Goal: Task Accomplishment & Management: Manage account settings

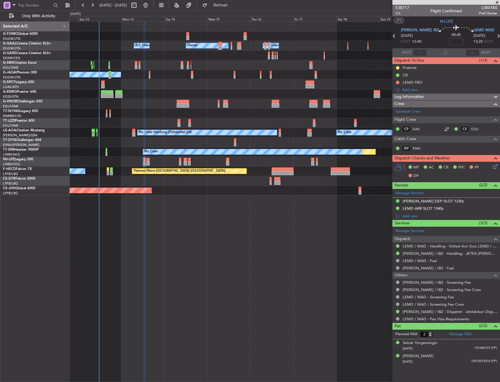
drag, startPoint x: 225, startPoint y: 2, endPoint x: 178, endPoint y: 0, distance: 46.8
click at [225, 3] on button "Refresh" at bounding box center [217, 5] width 35 height 9
click at [233, 7] on span "Refresh" at bounding box center [220, 5] width 25 height 4
click at [235, 10] on button "Refresh" at bounding box center [217, 5] width 35 height 9
click at [233, 3] on span "Refresh" at bounding box center [220, 5] width 25 height 4
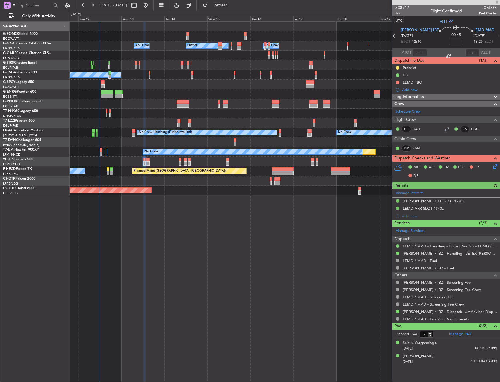
click at [105, 152] on div at bounding box center [106, 151] width 2 height 7
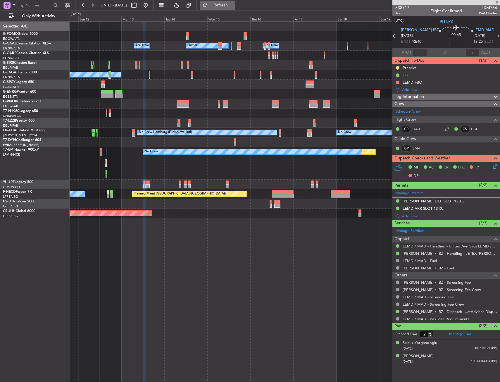
click at [235, 9] on button "Refresh" at bounding box center [217, 5] width 35 height 9
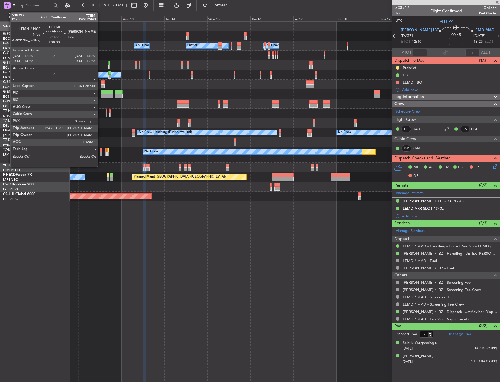
click at [100, 148] on div at bounding box center [101, 150] width 2 height 4
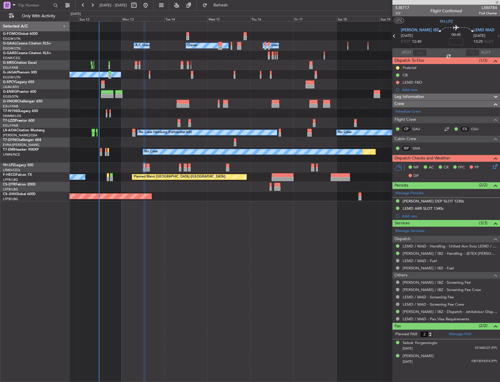
type input "0"
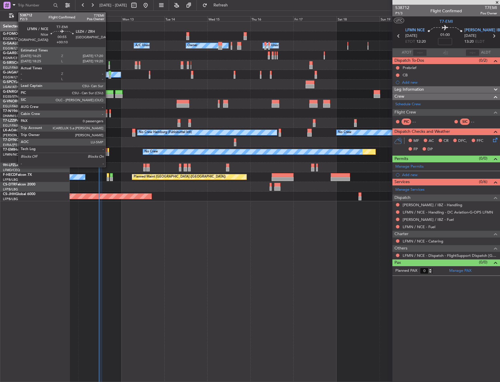
click at [108, 149] on div at bounding box center [108, 150] width 2 height 4
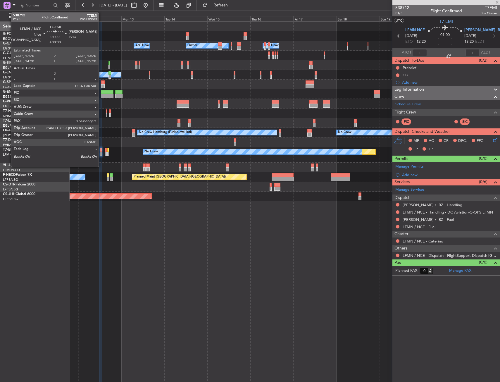
type input "+00:10"
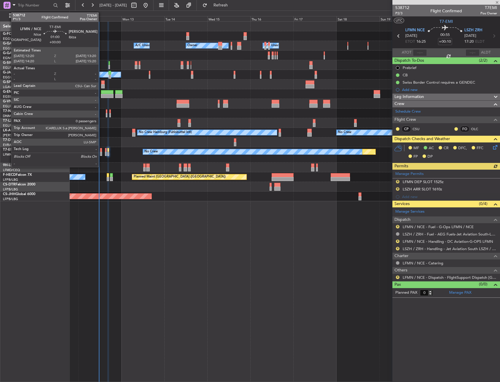
click at [101, 149] on div at bounding box center [101, 150] width 2 height 4
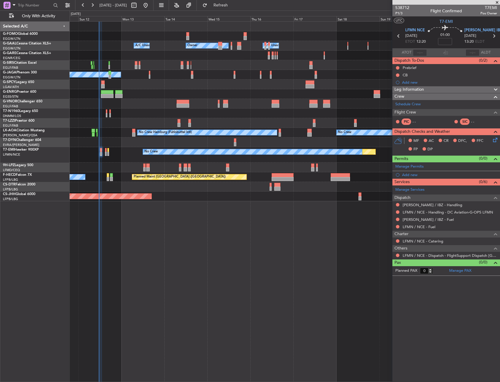
click at [422, 173] on div "Add new" at bounding box center [449, 174] width 95 height 5
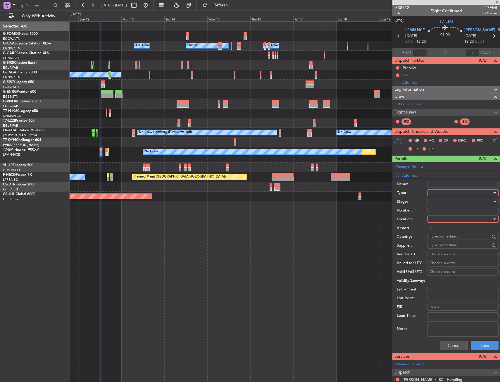
drag, startPoint x: 434, startPoint y: 184, endPoint x: 437, endPoint y: 190, distance: 7.6
click at [436, 188] on div "Name:" at bounding box center [447, 184] width 102 height 9
click at [432, 191] on div at bounding box center [460, 192] width 62 height 9
click at [441, 246] on span "Slot" at bounding box center [460, 247] width 61 height 9
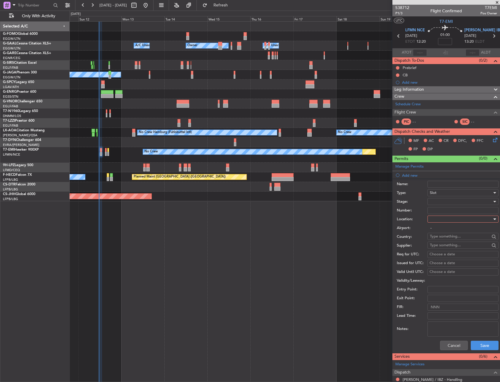
click at [444, 218] on div at bounding box center [460, 218] width 62 height 9
click at [443, 247] on span "Arrival" at bounding box center [460, 248] width 61 height 9
type input "[PERSON_NAME] / IBZ"
click at [448, 201] on div at bounding box center [460, 201] width 62 height 9
drag, startPoint x: 441, startPoint y: 254, endPoint x: 443, endPoint y: 247, distance: 7.3
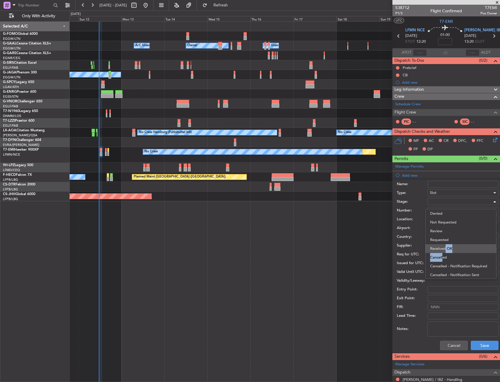
click at [443, 247] on div "Denied Not Requested Review Requested Received OK Cancelled Cancelled - Notific…" at bounding box center [460, 244] width 71 height 70
click at [443, 247] on span "Received OK" at bounding box center [460, 248] width 61 height 9
click at [481, 339] on div "Cancel Save" at bounding box center [447, 344] width 102 height 15
click at [481, 341] on button "Save" at bounding box center [484, 344] width 28 height 9
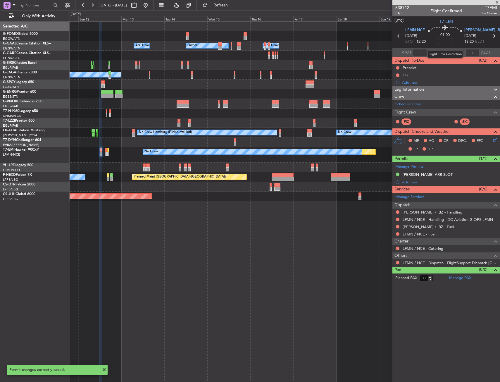
click at [445, 41] on input at bounding box center [445, 41] width 14 height 7
click at [459, 41] on div "01:00 15" at bounding box center [444, 36] width 39 height 22
type input "+00:15"
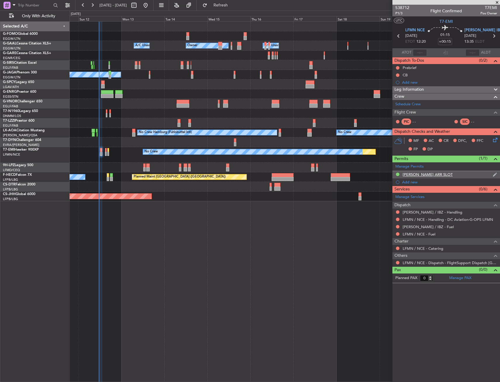
click at [429, 174] on div "[PERSON_NAME] ARR SLOT" at bounding box center [446, 174] width 108 height 7
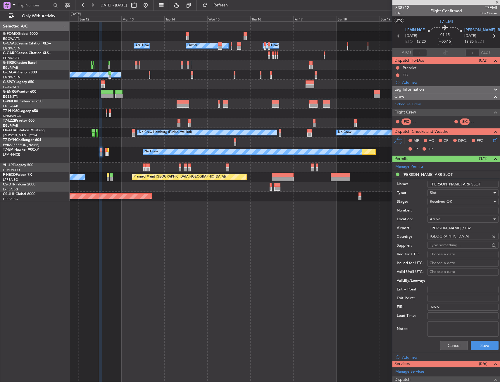
click at [467, 183] on input "[PERSON_NAME] ARR SLOT" at bounding box center [462, 184] width 71 height 7
type input "[PERSON_NAME] ARR SLOT 1330z"
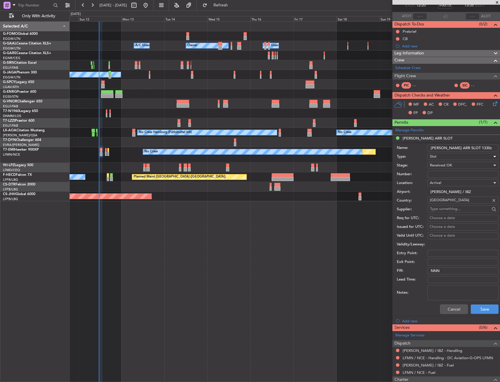
scroll to position [58, 0]
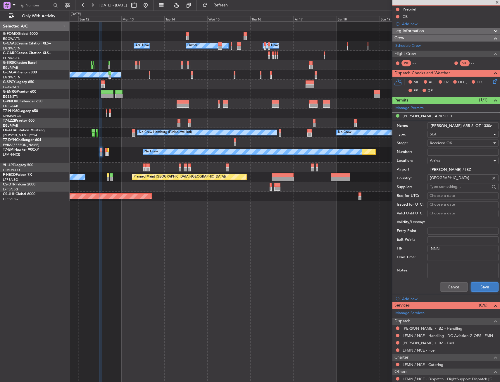
click at [478, 289] on button "Save" at bounding box center [484, 286] width 28 height 9
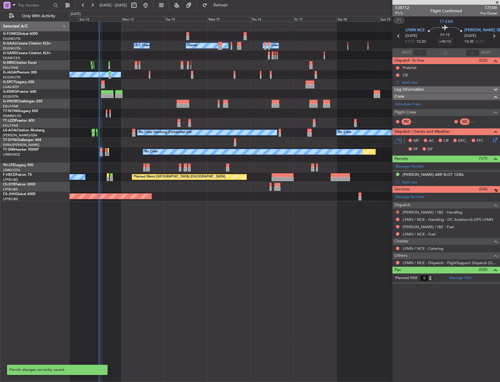
scroll to position [0, 0]
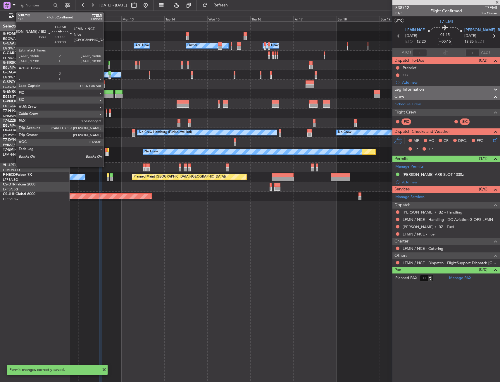
click at [106, 152] on div at bounding box center [106, 154] width 2 height 4
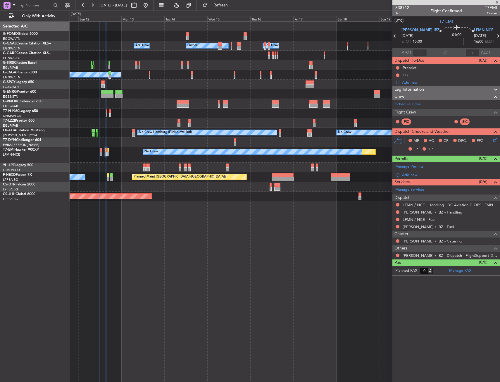
click at [449, 44] on input at bounding box center [456, 41] width 14 height 7
click at [461, 40] on div "01:00 15" at bounding box center [456, 36] width 34 height 22
type input "+00:15"
click at [429, 304] on article "538712 1/3 Flight Confirmed T7EMI Owner UTC T7-EMI [PERSON_NAME] IBZ [DATE] ETO…" at bounding box center [446, 193] width 108 height 377
click at [398, 256] on button at bounding box center [398, 255] width 4 height 4
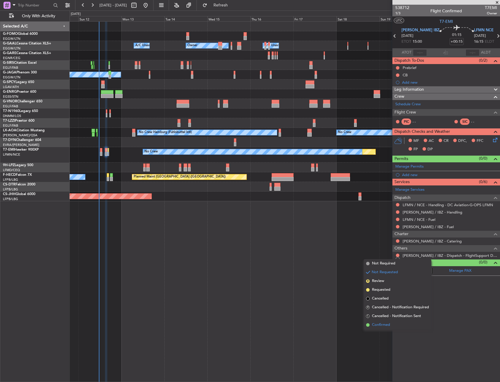
click at [385, 325] on span "Confirmed" at bounding box center [381, 325] width 18 height 6
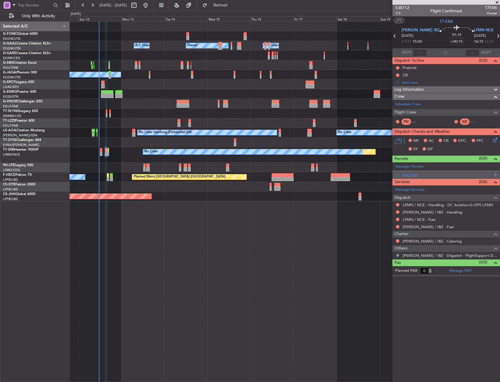
click at [417, 177] on div "Add new" at bounding box center [446, 174] width 108 height 7
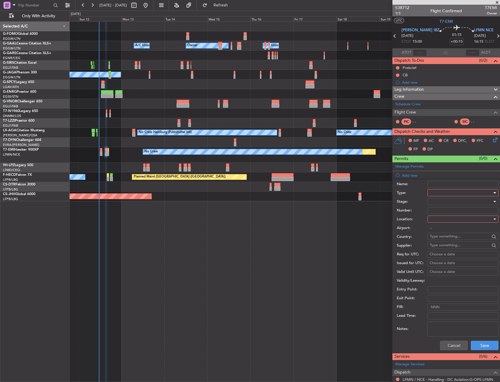
click at [447, 190] on div at bounding box center [460, 192] width 62 height 9
click at [440, 248] on span "Slot" at bounding box center [460, 247] width 61 height 9
click at [441, 219] on div at bounding box center [460, 218] width 62 height 9
click at [443, 230] on span "Departure" at bounding box center [460, 230] width 61 height 9
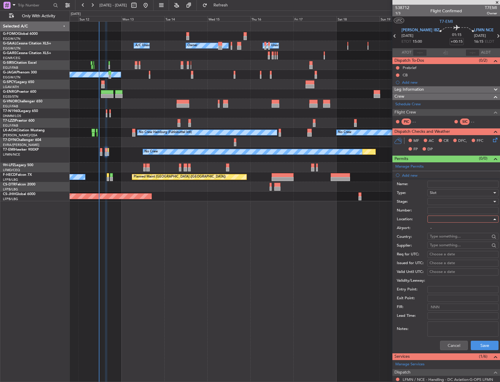
type input "[PERSON_NAME] / IBZ"
click at [445, 201] on div at bounding box center [460, 201] width 62 height 9
click at [446, 246] on span "Received OK" at bounding box center [460, 248] width 61 height 9
click at [476, 344] on button "Save" at bounding box center [484, 344] width 28 height 9
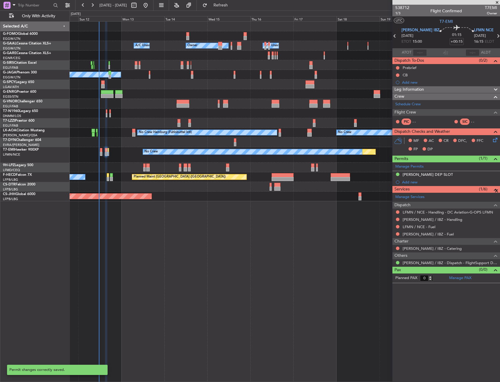
click at [443, 175] on div "[PERSON_NAME] DEP SLOT" at bounding box center [446, 174] width 108 height 7
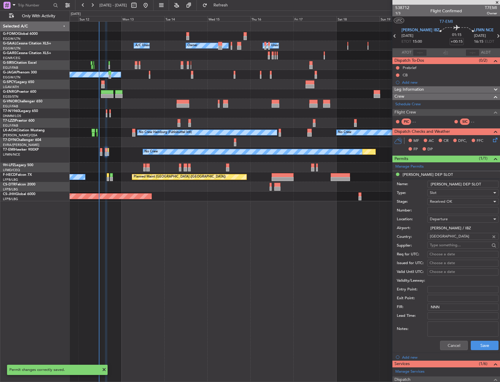
click at [474, 180] on div "Name: [PERSON_NAME] DEP SLOT" at bounding box center [447, 184] width 102 height 9
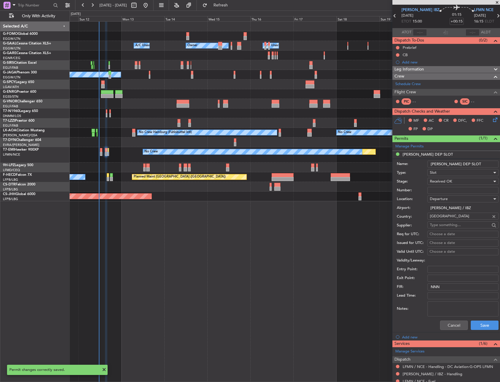
scroll to position [0, 0]
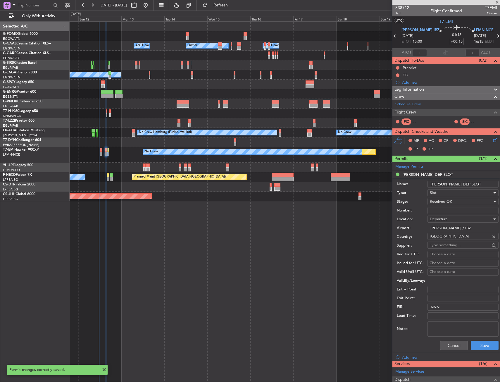
click at [467, 181] on input "[PERSON_NAME] DEP SLOT" at bounding box center [462, 184] width 71 height 7
type input "[PERSON_NAME] DEP SLOT 1500z"
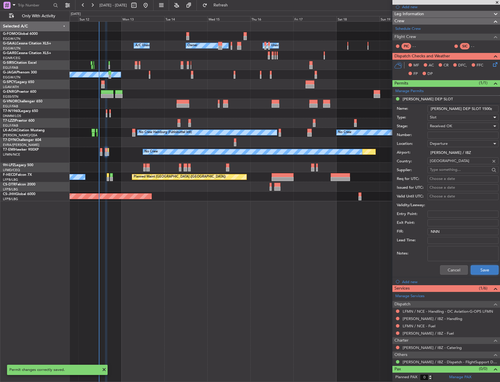
click at [490, 272] on button "Save" at bounding box center [484, 269] width 28 height 9
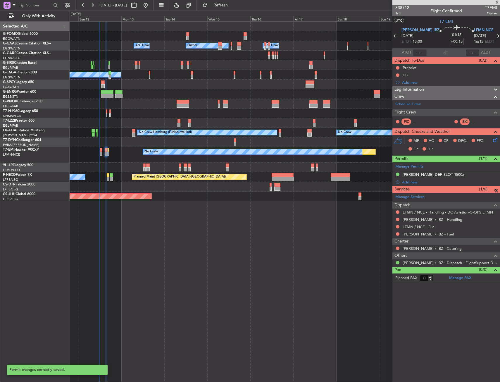
scroll to position [0, 0]
click at [156, 46] on div "Owner Owner A/C Unavailable A/C Unavailable" at bounding box center [285, 46] width 430 height 10
click at [235, 8] on button "Refresh" at bounding box center [217, 5] width 35 height 9
click at [398, 220] on button at bounding box center [398, 219] width 4 height 4
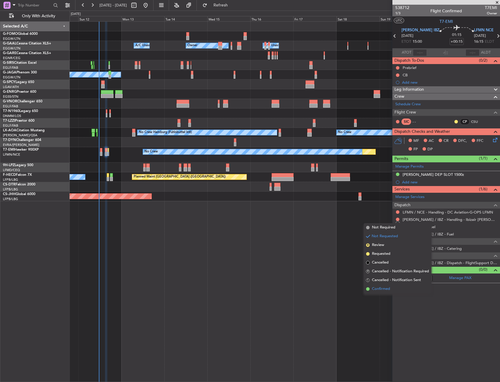
click at [379, 287] on span "Confirmed" at bounding box center [381, 289] width 18 height 6
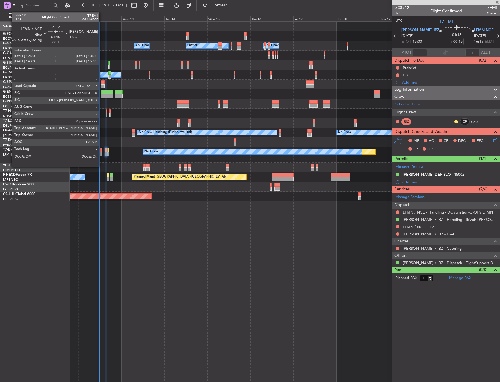
click at [102, 151] on div at bounding box center [101, 150] width 2 height 4
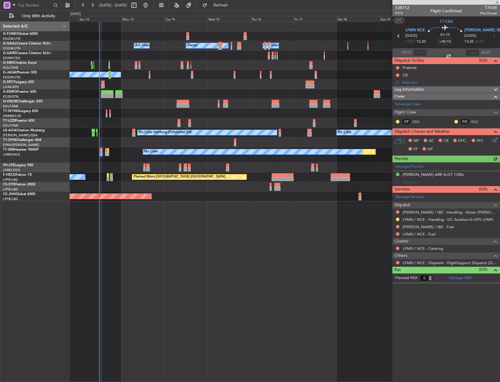
click at [396, 214] on nimbus-traffic-light at bounding box center [397, 211] width 5 height 5
click at [398, 214] on div "[PERSON_NAME] / IBZ - Handling - Ibizair [PERSON_NAME] / IBZ" at bounding box center [446, 211] width 108 height 7
click at [398, 209] on div at bounding box center [397, 211] width 5 height 5
click at [397, 211] on button at bounding box center [398, 212] width 4 height 4
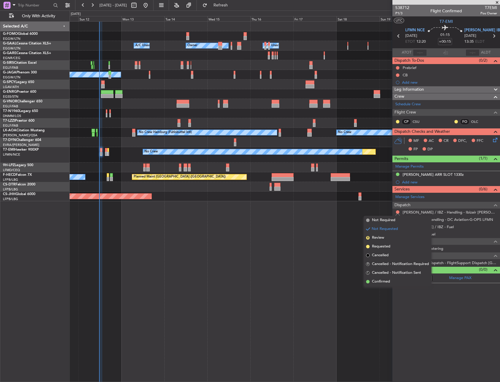
click at [380, 280] on span "Confirmed" at bounding box center [381, 281] width 18 height 6
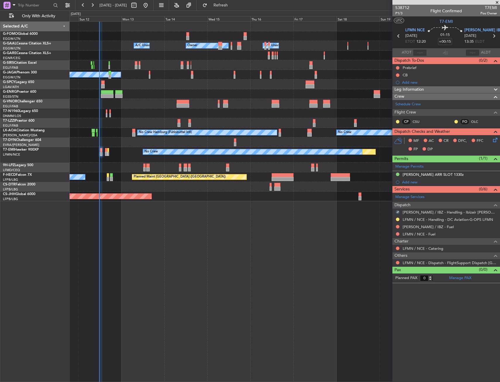
click at [397, 259] on div "LFMN / NCE - Dispatch - FlightSupport Dispatch [GEOGRAPHIC_DATA]" at bounding box center [446, 262] width 108 height 7
click at [397, 262] on button at bounding box center [398, 263] width 4 height 4
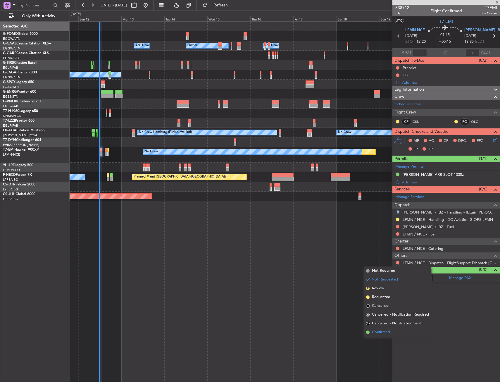
click at [388, 330] on span "Confirmed" at bounding box center [381, 332] width 18 height 6
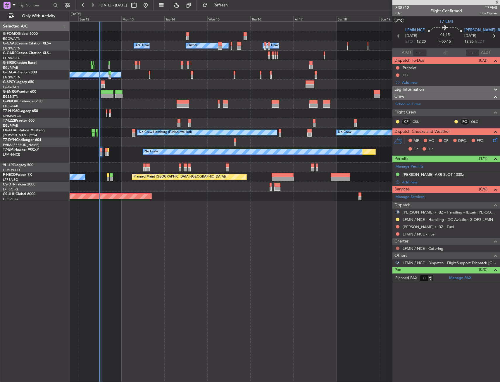
click at [398, 249] on button at bounding box center [398, 248] width 4 height 4
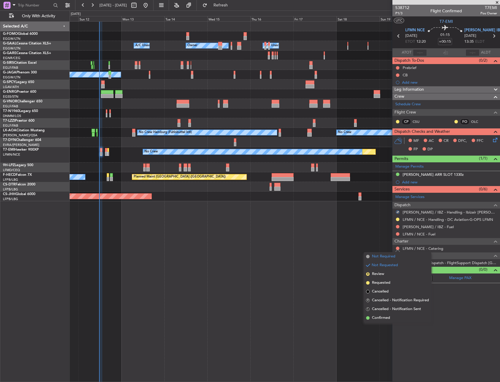
click at [387, 256] on span "Not Required" at bounding box center [383, 256] width 23 height 6
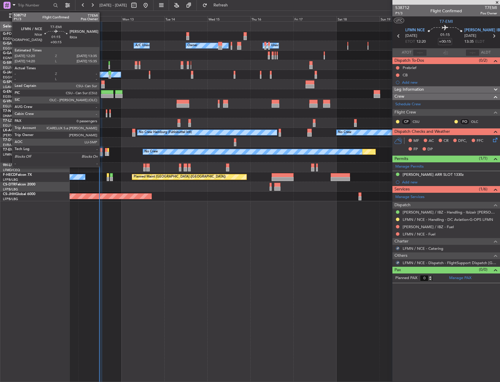
click at [100, 152] on div at bounding box center [101, 154] width 2 height 4
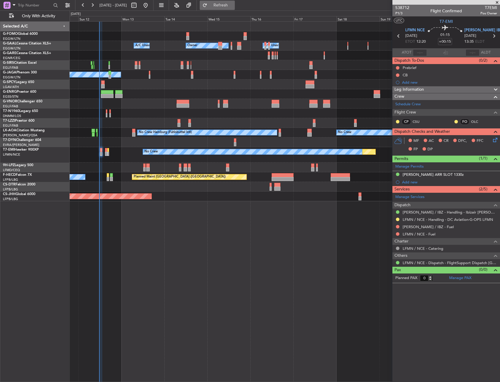
click at [233, 6] on span "Refresh" at bounding box center [220, 5] width 25 height 4
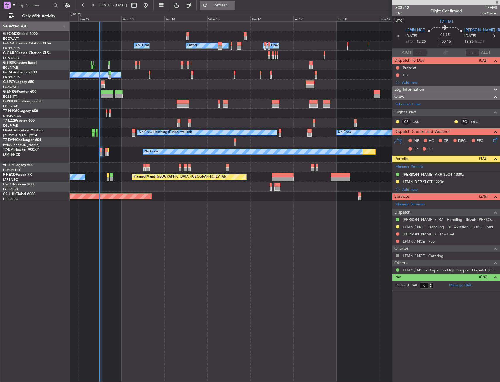
click at [226, 4] on button "Refresh" at bounding box center [217, 5] width 35 height 9
click at [233, 3] on span "Refresh" at bounding box center [220, 5] width 25 height 4
click at [396, 77] on mat-tooltip-component "Not Started" at bounding box center [397, 84] width 28 height 15
click at [397, 75] on button at bounding box center [398, 75] width 4 height 4
drag, startPoint x: 392, startPoint y: 100, endPoint x: 392, endPoint y: 89, distance: 11.1
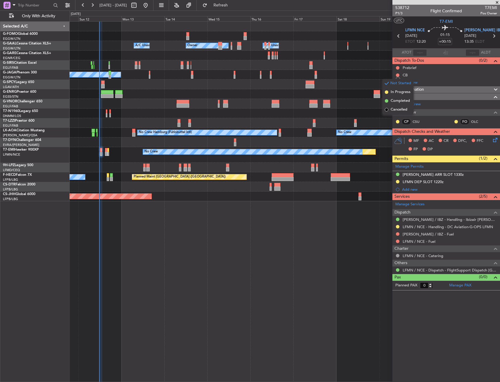
click at [392, 99] on span "Completed" at bounding box center [399, 101] width 19 height 6
click at [396, 68] on button at bounding box center [398, 68] width 4 height 4
drag, startPoint x: 393, startPoint y: 101, endPoint x: 150, endPoint y: 51, distance: 248.8
click at [393, 101] on span "Cancelled" at bounding box center [398, 102] width 17 height 6
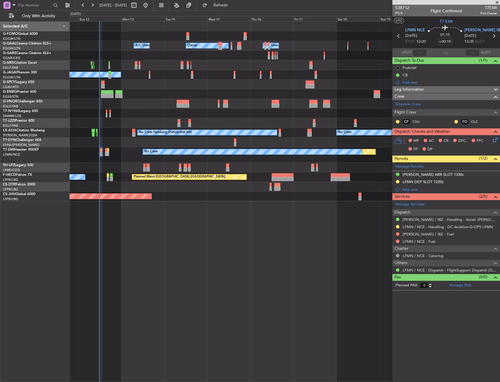
click at [395, 236] on div "[PERSON_NAME] / IBZ - Fuel" at bounding box center [446, 233] width 108 height 7
click at [396, 235] on div at bounding box center [397, 233] width 5 height 5
click at [396, 235] on button at bounding box center [398, 234] width 4 height 4
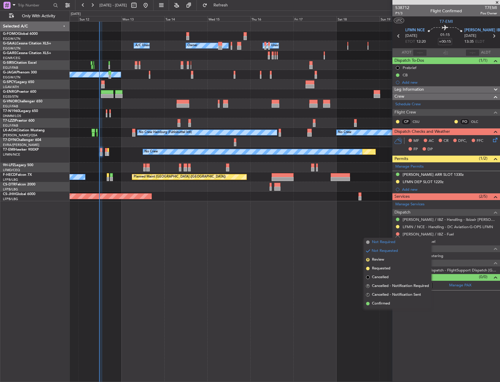
click at [367, 243] on span at bounding box center [368, 242] width 4 height 4
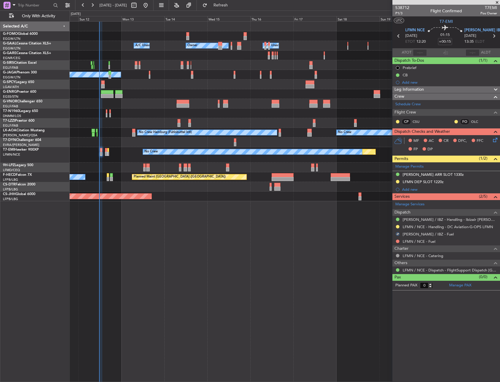
click at [335, 247] on div "Owner A/C Unavailable Owner A/C Unavailable Planned Maint [GEOGRAPHIC_DATA] ([G…" at bounding box center [285, 201] width 430 height 360
click at [496, 139] on icon at bounding box center [493, 138] width 5 height 5
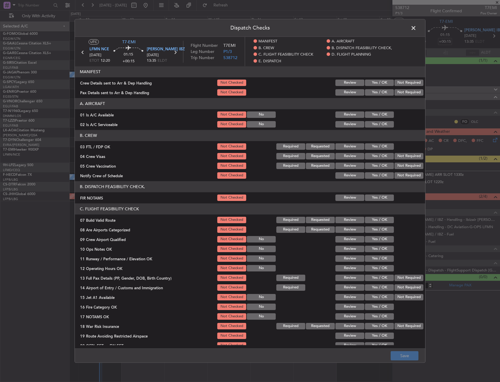
click at [379, 118] on button "Yes / OK" at bounding box center [379, 114] width 29 height 6
click at [366, 126] on button "Yes / OK" at bounding box center [379, 124] width 29 height 6
click at [377, 149] on button "Yes / OK" at bounding box center [379, 146] width 29 height 6
click at [405, 156] on button "Not Required" at bounding box center [408, 156] width 29 height 6
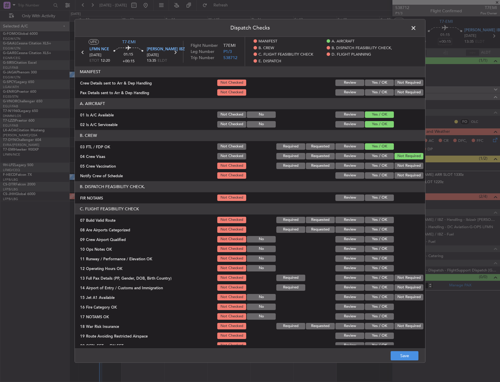
drag, startPoint x: 399, startPoint y: 163, endPoint x: 376, endPoint y: 177, distance: 27.3
click at [398, 163] on button "Not Required" at bounding box center [408, 165] width 29 height 6
drag, startPoint x: 376, startPoint y: 177, endPoint x: 376, endPoint y: 191, distance: 13.7
click at [376, 177] on button "Yes / OK" at bounding box center [379, 175] width 29 height 6
click at [374, 202] on article "MANIFEST Crew Details sent to Arr & Dep Handling Not Checked Review Yes / OK No…" at bounding box center [250, 205] width 350 height 278
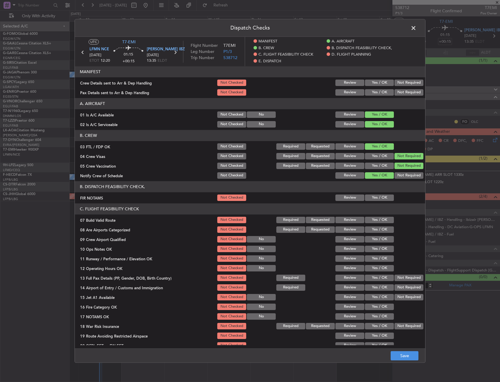
click at [372, 197] on button "Yes / OK" at bounding box center [379, 197] width 29 height 6
click at [371, 221] on button "Yes / OK" at bounding box center [379, 219] width 29 height 6
click at [369, 221] on button "Yes / OK" at bounding box center [379, 219] width 29 height 6
click at [370, 229] on button "Yes / OK" at bounding box center [379, 229] width 29 height 6
drag, startPoint x: 370, startPoint y: 229, endPoint x: 367, endPoint y: 243, distance: 14.0
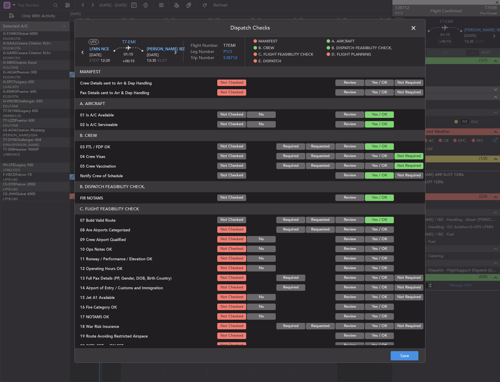
click at [368, 233] on button "Yes / OK" at bounding box center [379, 229] width 29 height 6
click at [366, 242] on div "Yes / OK" at bounding box center [379, 239] width 30 height 8
click at [365, 242] on button "Yes / OK" at bounding box center [379, 239] width 29 height 6
drag, startPoint x: 365, startPoint y: 244, endPoint x: 370, endPoint y: 238, distance: 7.3
click at [367, 242] on section "C. FLIGHT FEASIBILITY CHECK 07 Build Valid Route Not Checked Required Requested…" at bounding box center [250, 281] width 350 height 156
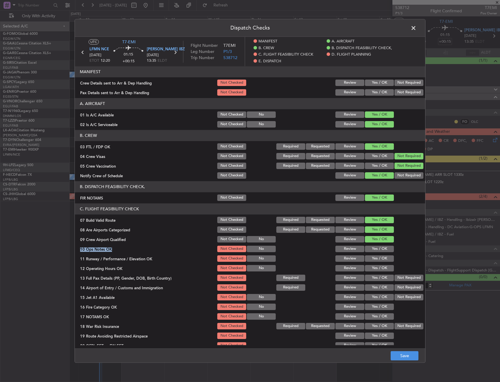
drag, startPoint x: 370, startPoint y: 238, endPoint x: 371, endPoint y: 251, distance: 12.9
click at [370, 242] on button "Yes / OK" at bounding box center [379, 239] width 29 height 6
click at [371, 251] on button "Yes / OK" at bounding box center [379, 248] width 29 height 6
click at [372, 254] on section "C. FLIGHT FEASIBILITY CHECK 07 Build Valid Route Not Checked Required Requested…" at bounding box center [250, 281] width 350 height 156
click at [372, 260] on button "Yes / OK" at bounding box center [379, 258] width 29 height 6
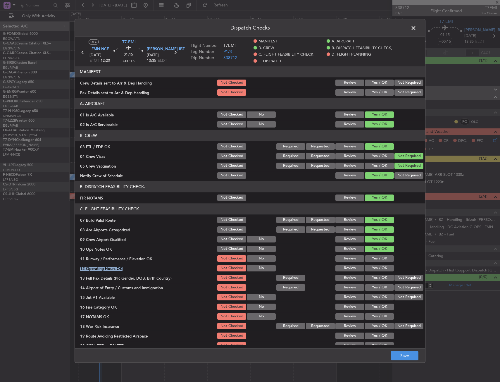
click at [372, 263] on section "C. FLIGHT FEASIBILITY CHECK 07 Build Valid Route Not Checked Required Requested…" at bounding box center [250, 281] width 350 height 156
click at [370, 272] on section "C. FLIGHT FEASIBILITY CHECK 07 Build Valid Route Not Checked Required Requested…" at bounding box center [250, 281] width 350 height 156
click at [371, 268] on button "Yes / OK" at bounding box center [379, 268] width 29 height 6
click at [371, 275] on button "Yes / OK" at bounding box center [379, 277] width 29 height 6
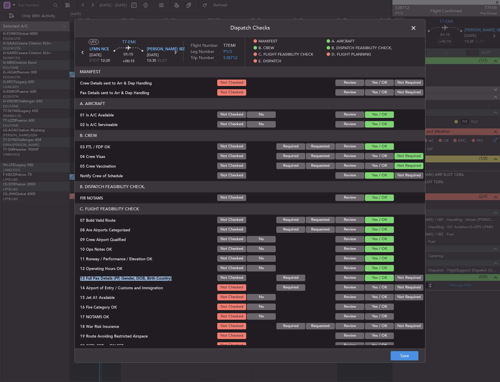
drag, startPoint x: 370, startPoint y: 281, endPoint x: 371, endPoint y: 285, distance: 3.8
click at [371, 282] on div "Yes / OK" at bounding box center [379, 277] width 30 height 8
click at [372, 286] on button "Yes / OK" at bounding box center [379, 287] width 29 height 6
click at [371, 293] on section "C. FLIGHT FEASIBILITY CHECK 07 Build Valid Route Not Checked Required Requested…" at bounding box center [250, 281] width 350 height 156
drag, startPoint x: 371, startPoint y: 299, endPoint x: 370, endPoint y: 301, distance: 2.9
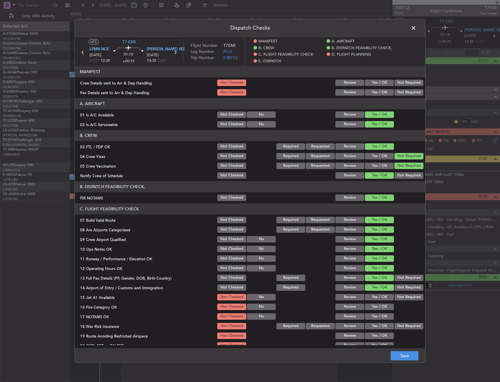
click at [371, 299] on button "Yes / OK" at bounding box center [379, 297] width 29 height 6
drag, startPoint x: 370, startPoint y: 305, endPoint x: 371, endPoint y: 310, distance: 5.0
click at [370, 306] on button "Yes / OK" at bounding box center [379, 306] width 29 height 6
click at [371, 310] on button "Yes / OK" at bounding box center [379, 306] width 29 height 6
click at [379, 316] on button "Yes / OK" at bounding box center [379, 316] width 29 height 6
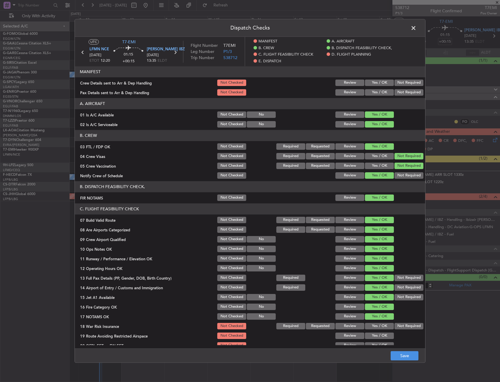
click at [394, 324] on button "Not Required" at bounding box center [408, 326] width 29 height 6
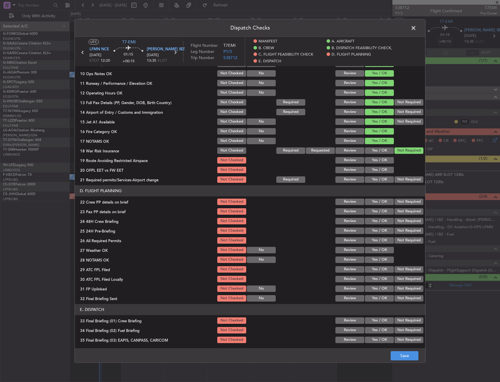
click at [369, 179] on button "Yes / OK" at bounding box center [379, 179] width 29 height 6
click at [372, 169] on button "Yes / OK" at bounding box center [379, 170] width 29 height 6
click at [372, 162] on button "Yes / OK" at bounding box center [379, 160] width 29 height 6
click at [372, 202] on button "Yes / OK" at bounding box center [379, 201] width 29 height 6
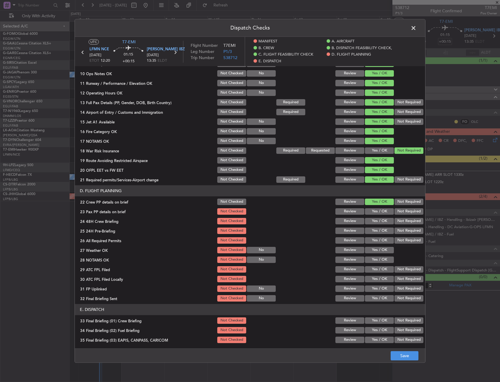
drag, startPoint x: 372, startPoint y: 212, endPoint x: 373, endPoint y: 226, distance: 14.1
click at [372, 213] on button "Yes / OK" at bounding box center [379, 211] width 29 height 6
click at [373, 220] on button "Yes / OK" at bounding box center [379, 221] width 29 height 6
click at [395, 230] on button "Not Required" at bounding box center [408, 230] width 29 height 6
drag, startPoint x: 375, startPoint y: 240, endPoint x: 376, endPoint y: 253, distance: 13.2
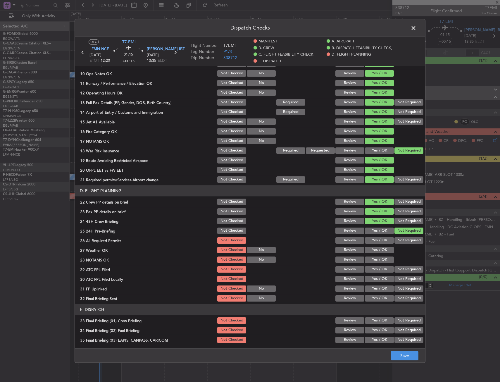
click at [375, 240] on button "Yes / OK" at bounding box center [379, 240] width 29 height 6
click at [376, 255] on section "D. FLIGHT PLANNING 22 Crew PP details on brief Not Checked Review Yes / OK Not …" at bounding box center [250, 243] width 350 height 117
click at [376, 247] on button "Yes / OK" at bounding box center [379, 250] width 29 height 6
click at [372, 258] on button "Yes / OK" at bounding box center [379, 259] width 29 height 6
click at [396, 277] on button "Not Required" at bounding box center [408, 278] width 29 height 6
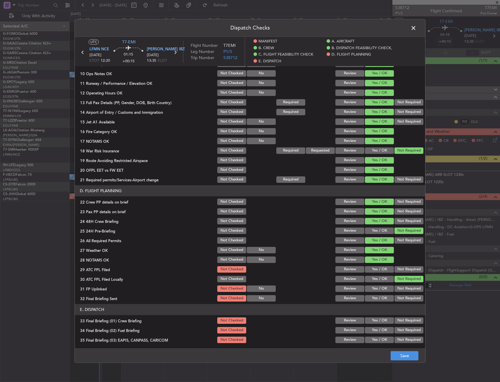
click at [377, 284] on div "Yes / OK" at bounding box center [379, 288] width 30 height 8
click at [379, 289] on button "Yes / OK" at bounding box center [379, 288] width 29 height 6
click at [396, 298] on button "Not Required" at bounding box center [408, 298] width 29 height 6
click at [381, 317] on div "Yes / OK" at bounding box center [379, 320] width 30 height 8
click at [381, 326] on section "E. DISPATCH 33 Final Briefing (01) Crew Briefing Not Checked Review Yes / OK No…" at bounding box center [250, 367] width 350 height 127
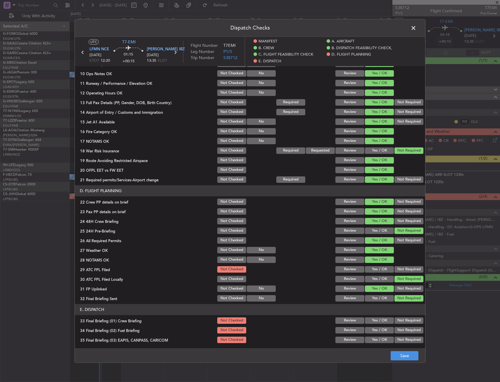
click at [378, 321] on button "Yes / OK" at bounding box center [379, 320] width 29 height 6
click at [377, 331] on button "Yes / OK" at bounding box center [379, 330] width 29 height 6
click at [378, 333] on button "Yes / OK" at bounding box center [379, 330] width 29 height 6
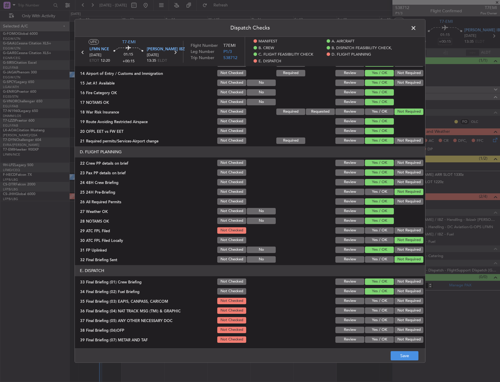
scroll to position [263, 0]
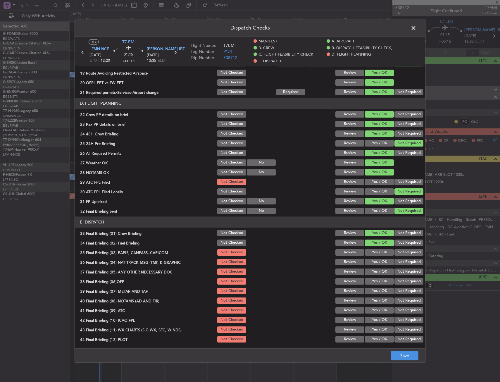
click at [393, 267] on div "Not Required" at bounding box center [408, 271] width 30 height 8
click at [398, 252] on button "Not Required" at bounding box center [408, 252] width 29 height 6
click at [396, 262] on button "Not Required" at bounding box center [408, 262] width 29 height 6
drag, startPoint x: 377, startPoint y: 274, endPoint x: 377, endPoint y: 282, distance: 7.6
click at [377, 275] on div "Yes / OK" at bounding box center [379, 271] width 30 height 8
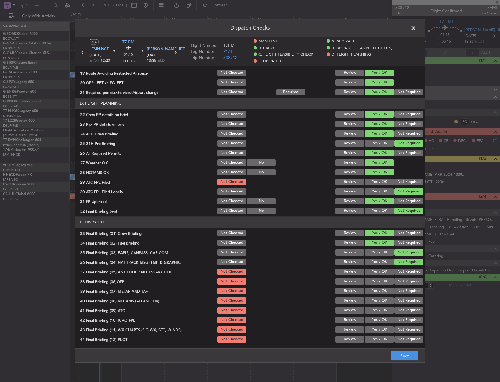
drag, startPoint x: 377, startPoint y: 282, endPoint x: 377, endPoint y: 288, distance: 5.8
click at [377, 282] on button "Yes / OK" at bounding box center [379, 281] width 29 height 6
click at [377, 288] on button "Yes / OK" at bounding box center [379, 290] width 29 height 6
click at [370, 265] on button "Yes / OK" at bounding box center [379, 262] width 29 height 6
click at [370, 270] on button "Yes / OK" at bounding box center [379, 271] width 29 height 6
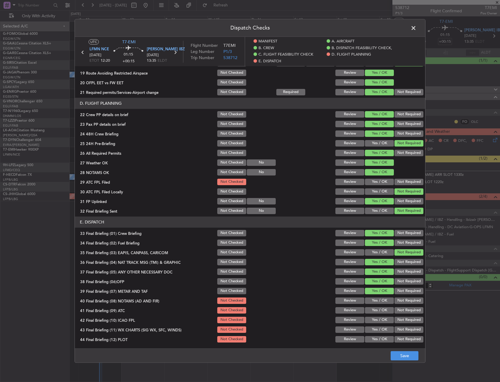
click at [394, 255] on button "Not Required" at bounding box center [408, 252] width 29 height 6
click at [394, 258] on div "Not Required" at bounding box center [408, 262] width 30 height 8
click at [394, 259] on button "Not Required" at bounding box center [408, 262] width 29 height 6
click at [379, 297] on button "Yes / OK" at bounding box center [379, 300] width 29 height 6
click at [377, 305] on section "E. DISPATCH 33 Final Briefing (01) Crew Briefing Not Checked Review Yes / OK No…" at bounding box center [250, 279] width 350 height 127
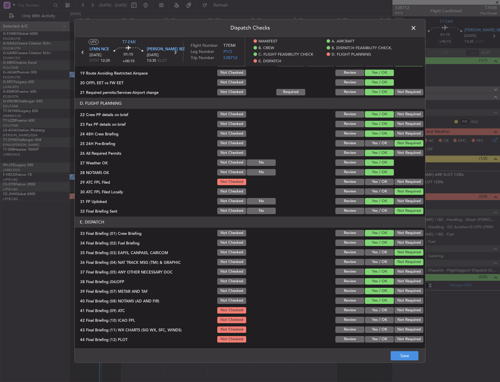
drag, startPoint x: 377, startPoint y: 314, endPoint x: 376, endPoint y: 317, distance: 3.6
click at [376, 317] on section "E. DISPATCH 33 Final Briefing (01) Crew Briefing Not Checked Review Yes / OK No…" at bounding box center [250, 279] width 350 height 127
click at [376, 317] on button "Yes / OK" at bounding box center [379, 319] width 29 height 6
click at [373, 309] on button "Yes / OK" at bounding box center [379, 310] width 29 height 6
click at [374, 330] on button "Yes / OK" at bounding box center [379, 329] width 29 height 6
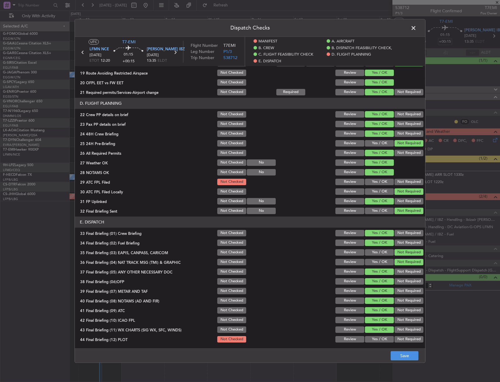
click at [376, 341] on button "Yes / OK" at bounding box center [379, 339] width 29 height 6
click at [405, 352] on button "Save" at bounding box center [404, 355] width 28 height 9
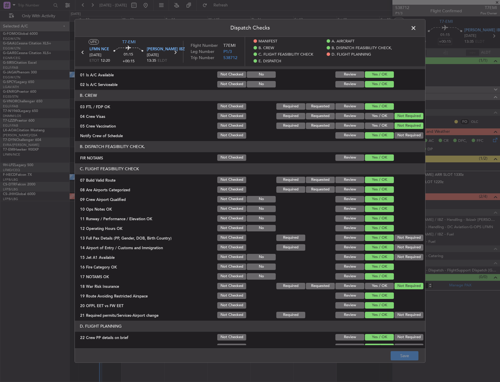
scroll to position [0, 0]
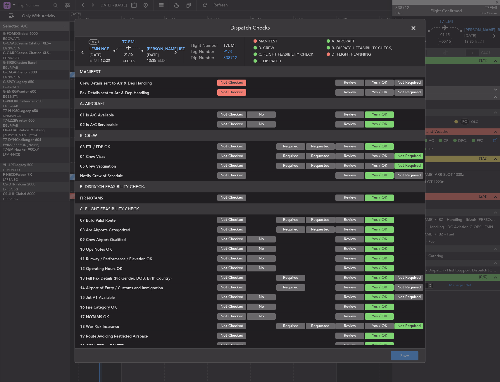
click at [416, 26] on span at bounding box center [416, 30] width 0 height 12
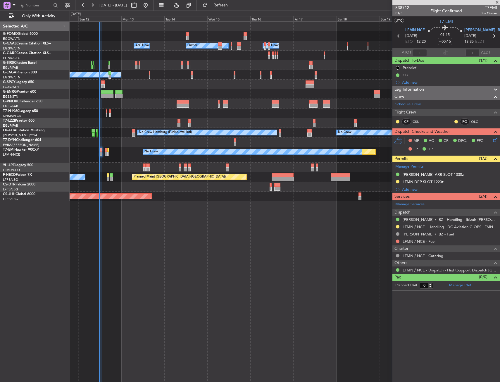
click at [494, 36] on icon at bounding box center [494, 36] width 8 height 8
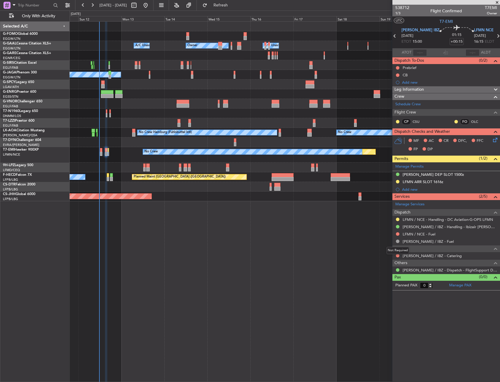
drag, startPoint x: 397, startPoint y: 255, endPoint x: 394, endPoint y: 266, distance: 11.0
click at [397, 255] on mat-tooltip-component "Not Required" at bounding box center [397, 249] width 31 height 15
click at [396, 254] on button at bounding box center [398, 256] width 4 height 4
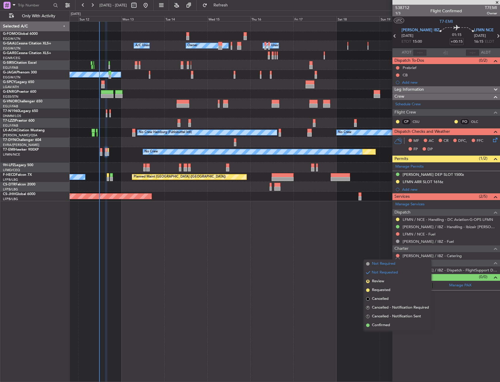
click at [378, 265] on span "Not Required" at bounding box center [383, 264] width 23 height 6
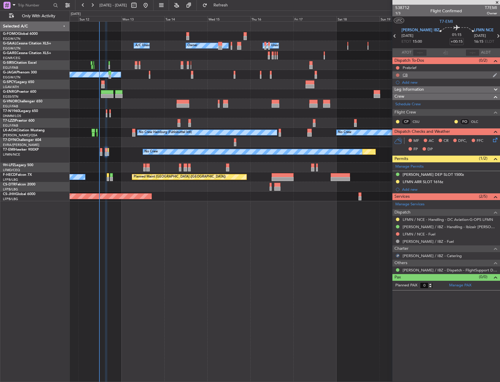
click at [398, 74] on button at bounding box center [398, 75] width 4 height 4
click at [393, 98] on li "Completed" at bounding box center [397, 100] width 31 height 9
click at [397, 65] on div at bounding box center [397, 67] width 5 height 5
click at [398, 68] on button at bounding box center [398, 68] width 4 height 4
click at [394, 86] on span "In Progress" at bounding box center [400, 85] width 20 height 6
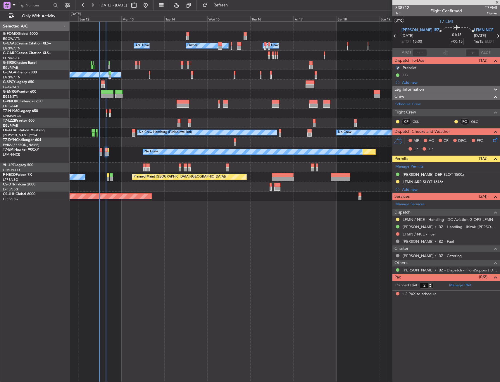
click at [494, 140] on icon at bounding box center [493, 138] width 5 height 5
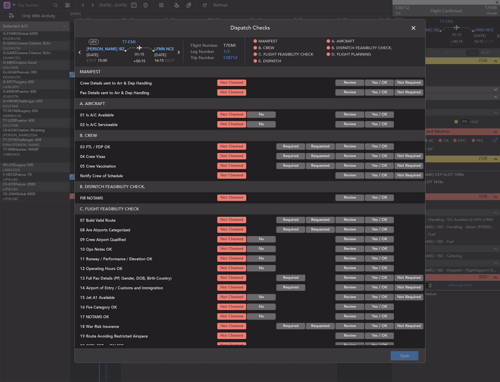
click at [381, 113] on button "Yes / OK" at bounding box center [379, 114] width 29 height 6
click at [375, 122] on button "Yes / OK" at bounding box center [379, 124] width 29 height 6
drag, startPoint x: 370, startPoint y: 145, endPoint x: 397, endPoint y: 152, distance: 28.4
click at [370, 145] on button "Yes / OK" at bounding box center [379, 146] width 29 height 6
click at [397, 152] on div "Not Required" at bounding box center [408, 156] width 30 height 8
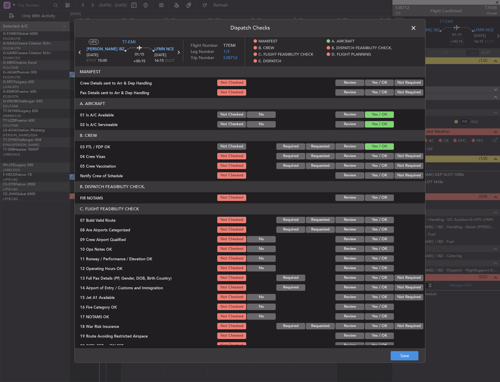
click at [395, 160] on section "B. CREW 03 FTL / FDP OK Not Checked Required Requested Review Yes / OK 04 Crew …" at bounding box center [250, 155] width 350 height 50
drag, startPoint x: 397, startPoint y: 155, endPoint x: 396, endPoint y: 162, distance: 6.5
click at [396, 155] on button "Not Required" at bounding box center [408, 156] width 29 height 6
click at [377, 173] on button "Yes / OK" at bounding box center [379, 175] width 29 height 6
drag, startPoint x: 377, startPoint y: 190, endPoint x: 377, endPoint y: 201, distance: 10.8
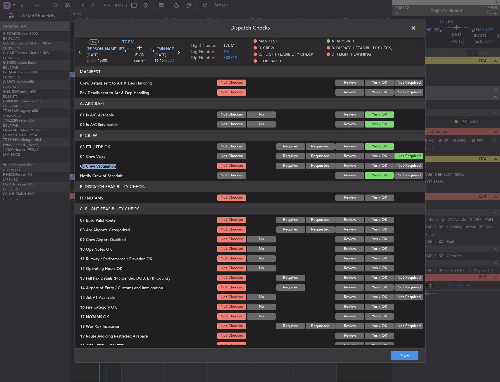
click at [377, 194] on section "B. DISPATCH FEASIBILITY CHECK, FIR NOTAMS Not Checked Review Yes / OK" at bounding box center [250, 191] width 350 height 21
click at [377, 201] on div "Yes / OK" at bounding box center [379, 197] width 30 height 8
click at [395, 165] on div "Not Required" at bounding box center [408, 166] width 30 height 8
click at [395, 164] on button "Not Required" at bounding box center [408, 165] width 29 height 6
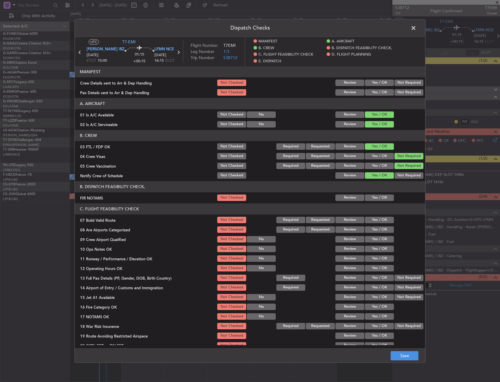
drag, startPoint x: 380, startPoint y: 192, endPoint x: 380, endPoint y: 196, distance: 4.4
click at [380, 192] on header "B. DISPATCH FEASIBILITY CHECK," at bounding box center [250, 186] width 350 height 11
click at [380, 196] on button "Yes / OK" at bounding box center [379, 197] width 29 height 6
click at [374, 217] on button "Yes / OK" at bounding box center [379, 219] width 29 height 6
drag, startPoint x: 374, startPoint y: 223, endPoint x: 374, endPoint y: 235, distance: 11.1
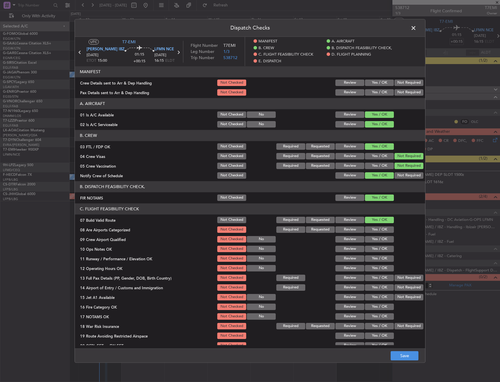
click at [374, 224] on section "C. FLIGHT FEASIBILITY CHECK 07 Build Valid Route Not Checked Required Requested…" at bounding box center [250, 281] width 350 height 156
click at [372, 236] on div "Yes / OK" at bounding box center [379, 239] width 30 height 8
click at [375, 227] on button "Yes / OK" at bounding box center [379, 229] width 29 height 6
drag, startPoint x: 375, startPoint y: 233, endPoint x: 375, endPoint y: 239, distance: 5.8
click at [375, 234] on section "C. FLIGHT FEASIBILITY CHECK 07 Build Valid Route Not Checked Required Requested…" at bounding box center [250, 281] width 350 height 156
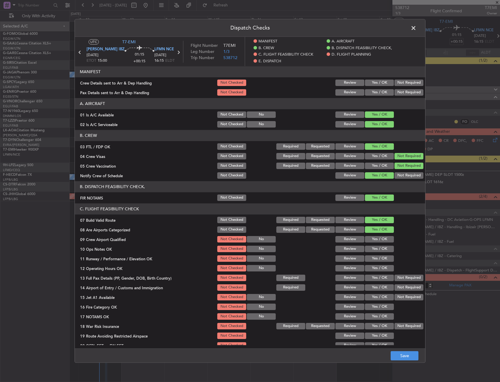
click at [375, 240] on button "Yes / OK" at bounding box center [379, 239] width 29 height 6
click at [377, 253] on section "C. FLIGHT FEASIBILITY CHECK 07 Build Valid Route Not Checked Required Requested…" at bounding box center [250, 281] width 350 height 156
click at [375, 259] on button "Yes / OK" at bounding box center [379, 258] width 29 height 6
click at [373, 252] on button "Yes / OK" at bounding box center [379, 248] width 29 height 6
click at [372, 272] on div "Yes / OK" at bounding box center [379, 268] width 30 height 8
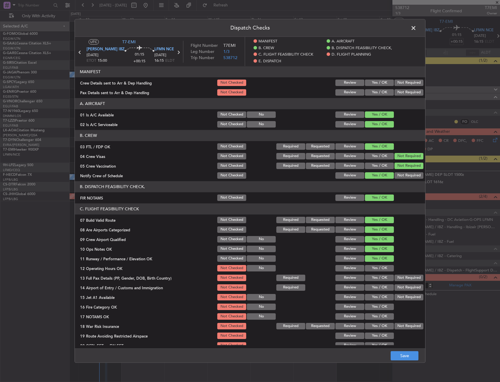
click at [374, 284] on button "Yes / OK" at bounding box center [379, 287] width 29 height 6
click at [373, 268] on button "Yes / OK" at bounding box center [379, 268] width 29 height 6
click at [371, 279] on button "Yes / OK" at bounding box center [379, 277] width 29 height 6
click at [375, 296] on button "Yes / OK" at bounding box center [379, 297] width 29 height 6
drag, startPoint x: 370, startPoint y: 304, endPoint x: 371, endPoint y: 311, distance: 6.4
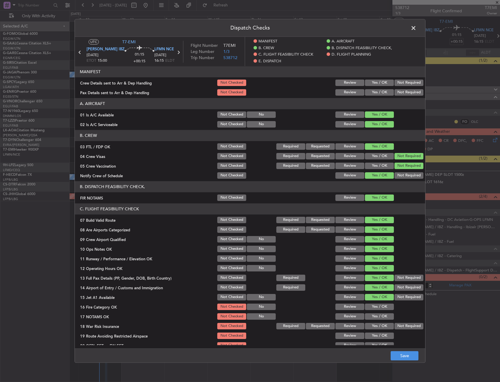
click at [370, 306] on button "Yes / OK" at bounding box center [379, 306] width 29 height 6
drag, startPoint x: 371, startPoint y: 311, endPoint x: 378, endPoint y: 317, distance: 9.9
click at [372, 315] on section "C. FLIGHT FEASIBILITY CHECK 07 Build Valid Route Not Checked Required Requested…" at bounding box center [250, 281] width 350 height 156
drag, startPoint x: 377, startPoint y: 316, endPoint x: 393, endPoint y: 325, distance: 17.7
click at [377, 316] on button "Yes / OK" at bounding box center [379, 316] width 29 height 6
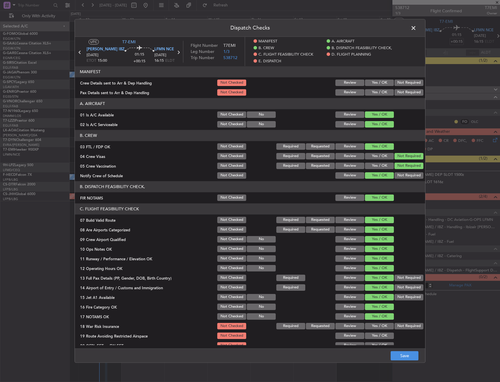
click at [394, 326] on button "Not Required" at bounding box center [408, 326] width 29 height 6
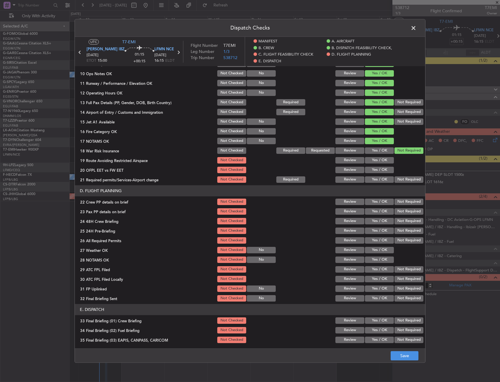
click at [374, 179] on button "Yes / OK" at bounding box center [379, 179] width 29 height 6
click at [374, 170] on button "Yes / OK" at bounding box center [379, 170] width 29 height 6
click at [372, 161] on button "Yes / OK" at bounding box center [379, 160] width 29 height 6
click at [374, 197] on section "D. FLIGHT PLANNING 22 Crew PP details on brief Not Checked Review Yes / OK Not …" at bounding box center [250, 243] width 350 height 117
click at [373, 204] on button "Yes / OK" at bounding box center [379, 201] width 29 height 6
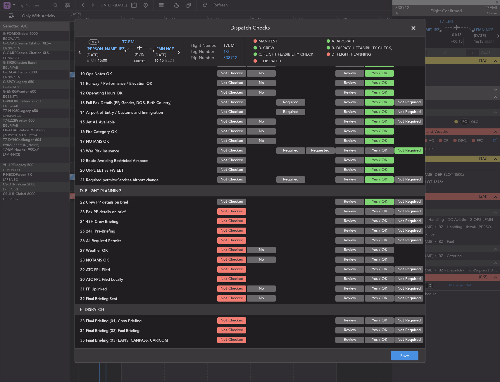
click at [373, 218] on button "Yes / OK" at bounding box center [379, 221] width 29 height 6
click at [375, 228] on button "Yes / OK" at bounding box center [379, 230] width 29 height 6
click at [374, 209] on button "Yes / OK" at bounding box center [379, 211] width 29 height 6
click at [400, 230] on button "Not Required" at bounding box center [408, 230] width 29 height 6
click at [374, 245] on section "D. FLIGHT PLANNING 22 Crew PP details on brief Not Checked Review Yes / OK Not …" at bounding box center [250, 243] width 350 height 117
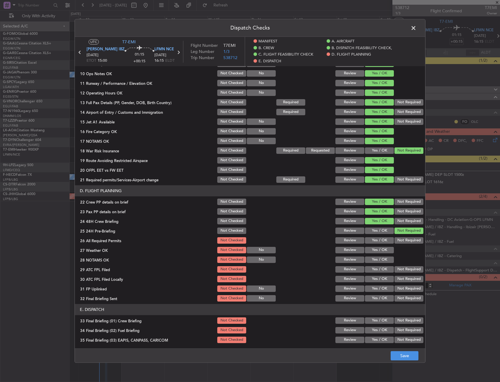
click at [375, 237] on button "Yes / OK" at bounding box center [379, 240] width 29 height 6
click at [375, 252] on button "Yes / OK" at bounding box center [379, 250] width 29 height 6
click at [375, 261] on button "Yes / OK" at bounding box center [379, 259] width 29 height 6
click at [396, 280] on button "Not Required" at bounding box center [408, 278] width 29 height 6
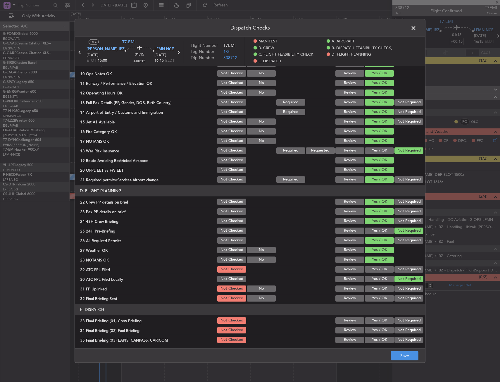
click at [379, 288] on button "Yes / OK" at bounding box center [379, 288] width 29 height 6
click at [399, 299] on button "Not Required" at bounding box center [408, 298] width 29 height 6
drag, startPoint x: 380, startPoint y: 312, endPoint x: 376, endPoint y: 319, distance: 7.7
click at [378, 314] on header "E. DISPATCH" at bounding box center [250, 309] width 350 height 11
click at [375, 323] on button "Yes / OK" at bounding box center [379, 320] width 29 height 6
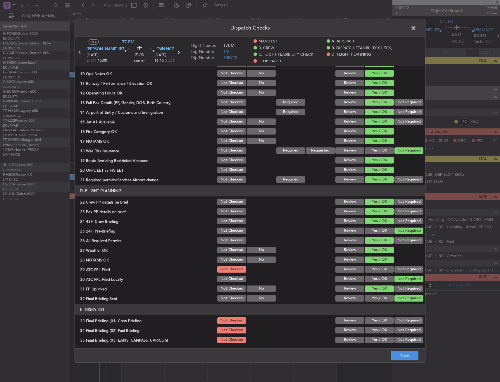
click at [372, 332] on button "Yes / OK" at bounding box center [379, 330] width 29 height 6
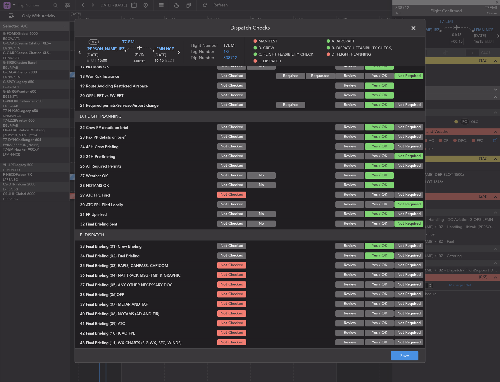
scroll to position [263, 0]
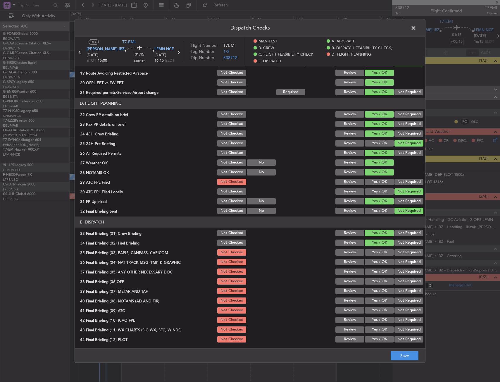
click at [401, 258] on div "Not Required" at bounding box center [408, 262] width 30 height 8
click at [399, 254] on button "Not Required" at bounding box center [408, 252] width 29 height 6
click at [396, 262] on button "Not Required" at bounding box center [408, 262] width 29 height 6
click at [378, 274] on button "Yes / OK" at bounding box center [379, 271] width 29 height 6
drag, startPoint x: 376, startPoint y: 285, endPoint x: 376, endPoint y: 289, distance: 4.7
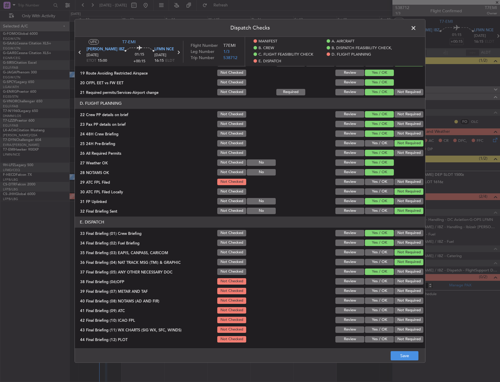
click at [375, 285] on div "Yes / OK" at bounding box center [379, 281] width 30 height 8
click at [375, 291] on button "Yes / OK" at bounding box center [379, 290] width 29 height 6
drag, startPoint x: 377, startPoint y: 282, endPoint x: 371, endPoint y: 302, distance: 20.5
click at [377, 284] on button "Yes / OK" at bounding box center [379, 281] width 29 height 6
click at [371, 302] on button "Yes / OK" at bounding box center [379, 300] width 29 height 6
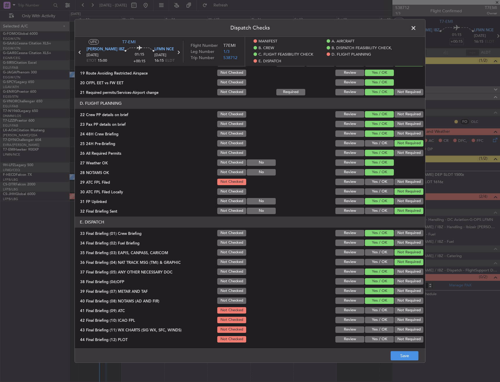
click at [376, 318] on button "Yes / OK" at bounding box center [379, 319] width 29 height 6
click at [376, 320] on button "Yes / OK" at bounding box center [379, 319] width 29 height 6
click at [374, 307] on button "Yes / OK" at bounding box center [379, 310] width 29 height 6
click at [372, 329] on button "Yes / OK" at bounding box center [379, 329] width 29 height 6
drag, startPoint x: 372, startPoint y: 338, endPoint x: 375, endPoint y: 343, distance: 6.3
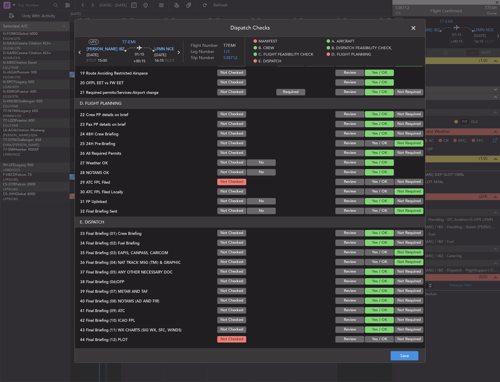
click at [372, 339] on button "Yes / OK" at bounding box center [379, 339] width 29 height 6
click at [400, 359] on button "Save" at bounding box center [404, 355] width 28 height 9
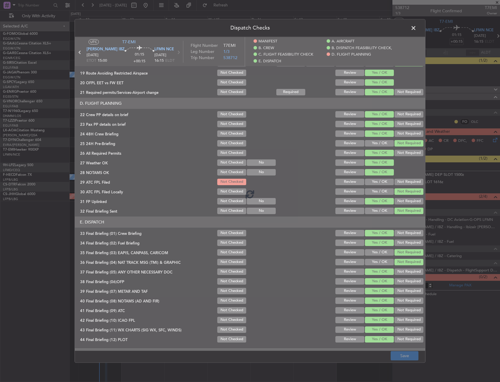
drag, startPoint x: 398, startPoint y: 41, endPoint x: 379, endPoint y: 41, distance: 18.1
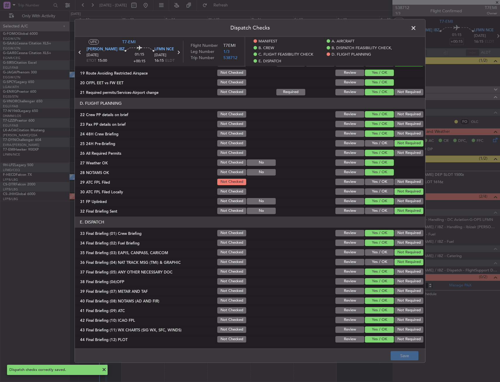
drag, startPoint x: 417, startPoint y: 30, endPoint x: 414, endPoint y: 30, distance: 3.6
click at [414, 30] on div "Dispatch Checks UTC T7-EMI [PERSON_NAME] IBZ [DATE] ETOT 15:00 01:15 +00:15 LFM…" at bounding box center [249, 190] width 351 height 343
click at [416, 30] on span at bounding box center [416, 30] width 0 height 12
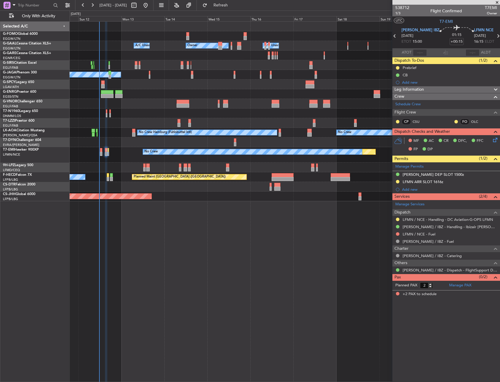
drag, startPoint x: 413, startPoint y: 234, endPoint x: 371, endPoint y: 240, distance: 42.5
click at [371, 240] on fb-app "[DATE] - [DATE] Refresh Quick Links Only With Activity Owner A/C Unavailable Ow…" at bounding box center [250, 192] width 500 height 377
click at [233, 3] on span "Refresh" at bounding box center [220, 5] width 25 height 4
click at [206, 60] on div "Planned Maint Oxford ([GEOGRAPHIC_DATA]) A/C Unavailable" at bounding box center [285, 65] width 430 height 10
click at [98, 152] on div "Planned Maint No Crew" at bounding box center [285, 154] width 430 height 15
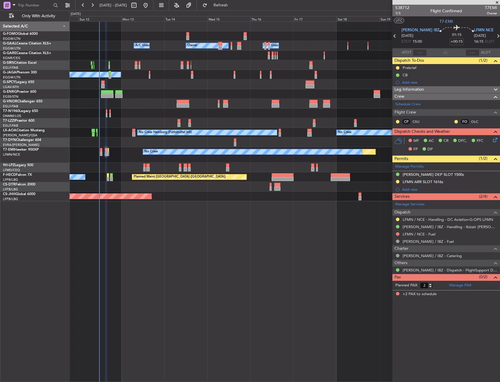
click at [100, 151] on div "Planned Maint No Crew" at bounding box center [285, 154] width 430 height 15
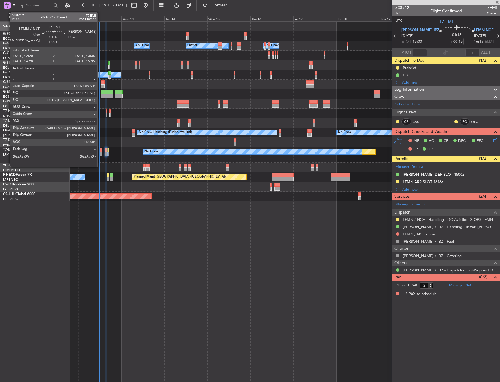
click at [100, 151] on div at bounding box center [101, 150] width 2 height 4
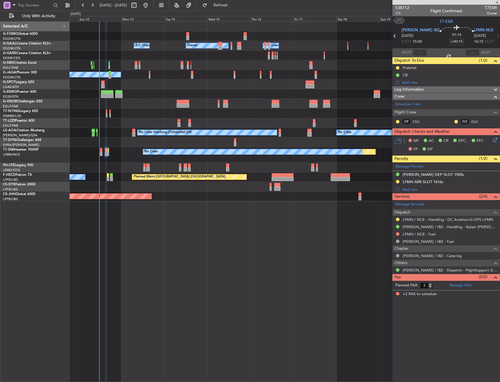
type input "0"
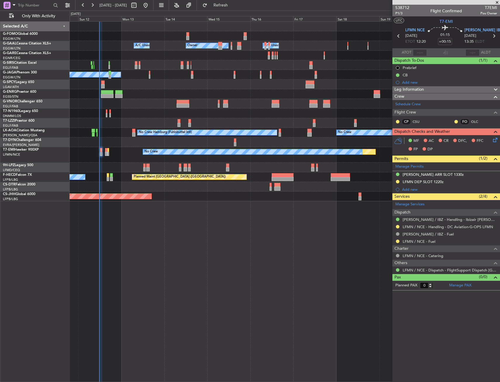
click at [496, 141] on icon at bounding box center [493, 138] width 5 height 5
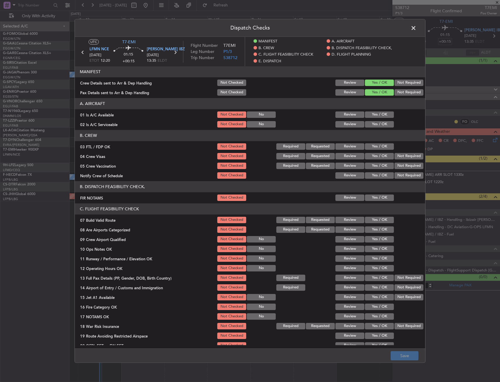
click at [373, 116] on button "Yes / OK" at bounding box center [379, 114] width 29 height 6
click at [376, 125] on button "Yes / OK" at bounding box center [379, 124] width 29 height 6
drag, startPoint x: 372, startPoint y: 145, endPoint x: 389, endPoint y: 151, distance: 17.0
click at [372, 147] on button "Yes / OK" at bounding box center [379, 146] width 29 height 6
click at [408, 157] on button "Not Required" at bounding box center [408, 156] width 29 height 6
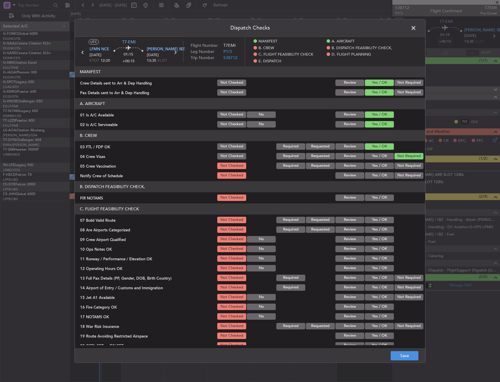
click at [406, 165] on button "Not Required" at bounding box center [408, 165] width 29 height 6
click at [378, 174] on button "Yes / OK" at bounding box center [379, 175] width 29 height 6
click at [371, 202] on article "MANIFEST Crew Details sent to Arr & Dep Handling Not Checked Review Yes / OK No…" at bounding box center [250, 205] width 350 height 278
click at [374, 196] on button "Yes / OK" at bounding box center [379, 197] width 29 height 6
drag, startPoint x: 374, startPoint y: 214, endPoint x: 374, endPoint y: 221, distance: 7.3
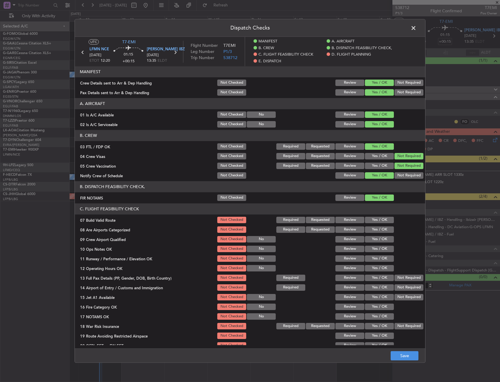
click at [374, 214] on section "C. FLIGHT FEASIBILITY CHECK 07 Build Valid Route Not Checked Required Requested…" at bounding box center [250, 281] width 350 height 156
click at [374, 221] on button "Yes / OK" at bounding box center [379, 219] width 29 height 6
click at [376, 237] on button "Yes / OK" at bounding box center [379, 239] width 29 height 6
click at [376, 231] on button "Yes / OK" at bounding box center [379, 229] width 29 height 6
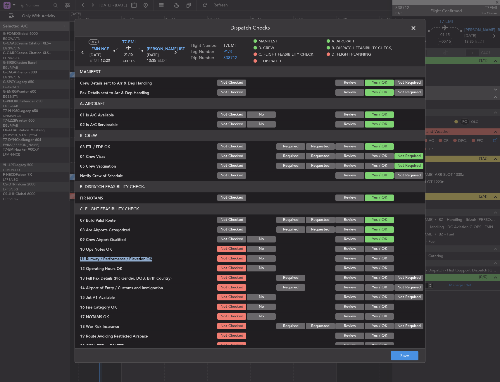
drag, startPoint x: 379, startPoint y: 252, endPoint x: 378, endPoint y: 262, distance: 10.0
click at [378, 255] on section "C. FLIGHT FEASIBILITY CHECK 07 Build Valid Route Not Checked Required Requested…" at bounding box center [250, 281] width 350 height 156
click at [378, 262] on div "Yes / OK" at bounding box center [379, 258] width 30 height 8
click at [376, 251] on button "Yes / OK" at bounding box center [379, 248] width 29 height 6
drag, startPoint x: 375, startPoint y: 252, endPoint x: 374, endPoint y: 260, distance: 8.8
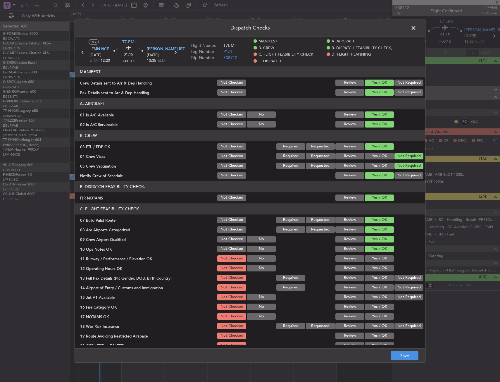
click at [374, 256] on section "C. FLIGHT FEASIBILITY CHECK 07 Build Valid Route Not Checked Required Requested…" at bounding box center [250, 281] width 350 height 156
click at [374, 260] on button "Yes / OK" at bounding box center [379, 258] width 29 height 6
click at [377, 262] on div "Yes / OK" at bounding box center [379, 258] width 30 height 8
click at [377, 267] on button "Yes / OK" at bounding box center [379, 268] width 29 height 6
click at [378, 271] on button "Yes / OK" at bounding box center [379, 268] width 29 height 6
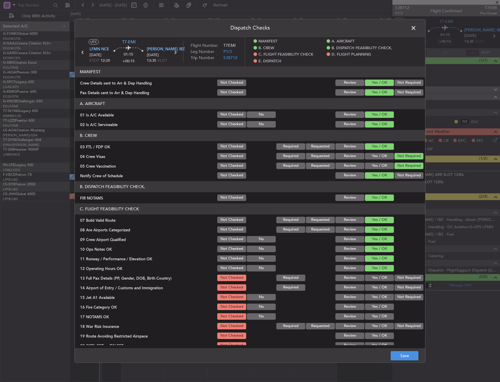
click at [379, 279] on button "Yes / OK" at bounding box center [379, 277] width 29 height 6
drag, startPoint x: 379, startPoint y: 279, endPoint x: 380, endPoint y: 285, distance: 5.9
click at [379, 280] on button "Yes / OK" at bounding box center [379, 277] width 29 height 6
click at [380, 285] on button "Yes / OK" at bounding box center [379, 287] width 29 height 6
click at [379, 288] on button "Yes / OK" at bounding box center [379, 287] width 29 height 6
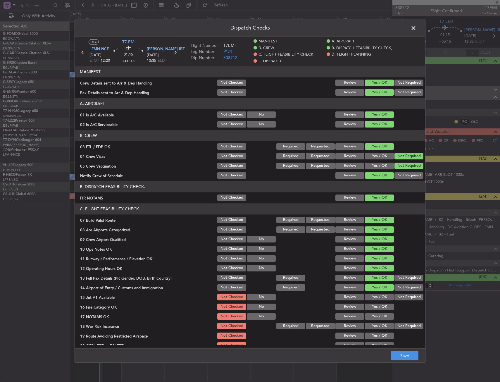
click at [382, 295] on button "Yes / OK" at bounding box center [379, 297] width 29 height 6
drag, startPoint x: 382, startPoint y: 297, endPoint x: 381, endPoint y: 300, distance: 3.4
click at [381, 297] on button "Yes / OK" at bounding box center [379, 297] width 29 height 6
click at [379, 305] on button "Yes / OK" at bounding box center [379, 306] width 29 height 6
click at [400, 324] on button "Not Required" at bounding box center [408, 326] width 29 height 6
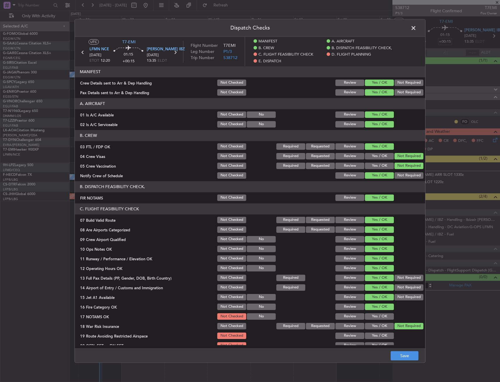
click at [383, 317] on button "Yes / OK" at bounding box center [379, 316] width 29 height 6
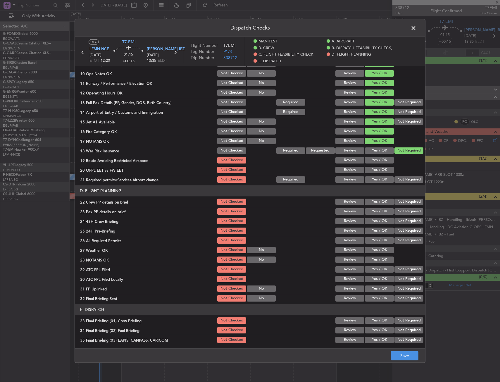
click at [376, 165] on section "C. FLIGHT FEASIBILITY CHECK 07 Build Valid Route Not Checked Required Requested…" at bounding box center [250, 106] width 350 height 156
click at [376, 162] on button "Yes / OK" at bounding box center [379, 160] width 29 height 6
click at [374, 170] on button "Yes / OK" at bounding box center [379, 170] width 29 height 6
click at [373, 176] on div "Yes / OK" at bounding box center [379, 179] width 30 height 8
click at [374, 182] on div "Yes / OK" at bounding box center [379, 179] width 30 height 8
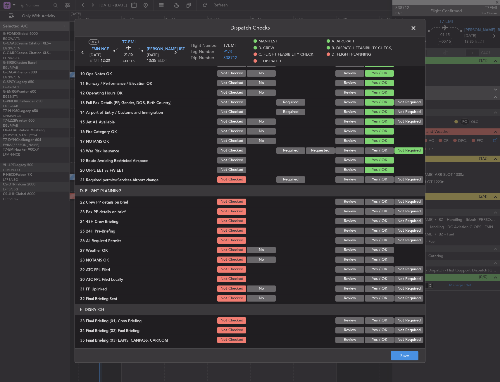
click at [375, 181] on button "Yes / OK" at bounding box center [379, 179] width 29 height 6
drag, startPoint x: 375, startPoint y: 181, endPoint x: 373, endPoint y: 199, distance: 18.2
click at [375, 183] on div "Yes / OK" at bounding box center [379, 179] width 30 height 8
click at [370, 212] on button "Yes / OK" at bounding box center [379, 211] width 29 height 6
click at [373, 205] on section "D. FLIGHT PLANNING 22 Crew PP details on brief Not Checked Review Yes / OK Not …" at bounding box center [250, 243] width 350 height 117
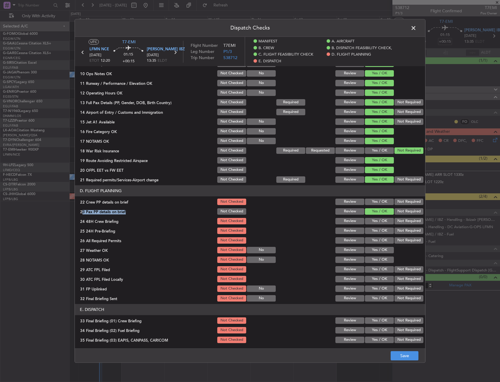
drag, startPoint x: 373, startPoint y: 204, endPoint x: 377, endPoint y: 214, distance: 9.9
click at [374, 207] on section "D. FLIGHT PLANNING 22 Crew PP details on brief Not Checked Review Yes / OK Not …" at bounding box center [250, 243] width 350 height 117
click at [377, 216] on section "D. FLIGHT PLANNING 22 Crew PP details on brief Not Checked Review Yes / OK Not …" at bounding box center [250, 243] width 350 height 117
click at [375, 219] on button "Yes / OK" at bounding box center [379, 221] width 29 height 6
click at [375, 204] on button "Yes / OK" at bounding box center [379, 201] width 29 height 6
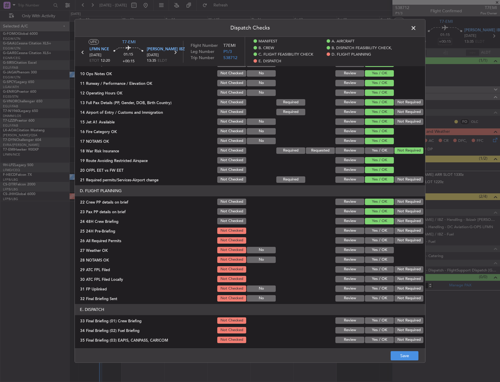
click at [397, 228] on button "Not Required" at bounding box center [408, 230] width 29 height 6
click at [377, 237] on button "Yes / OK" at bounding box center [379, 240] width 29 height 6
click at [375, 247] on div "Yes / OK" at bounding box center [379, 250] width 30 height 8
click at [375, 253] on button "Yes / OK" at bounding box center [379, 250] width 29 height 6
click at [375, 263] on div "Yes / OK" at bounding box center [379, 259] width 30 height 8
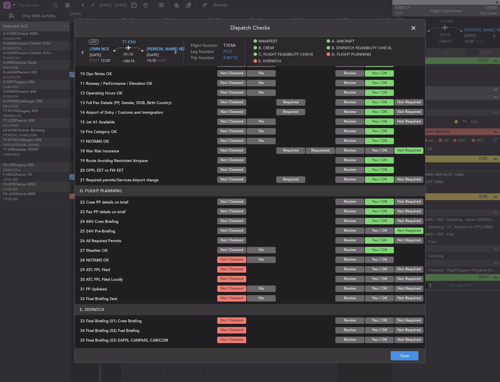
click at [376, 266] on div "Yes / OK" at bounding box center [379, 269] width 30 height 8
click at [378, 271] on button "Yes / OK" at bounding box center [379, 269] width 29 height 6
click at [376, 262] on button "Yes / OK" at bounding box center [379, 259] width 29 height 6
drag, startPoint x: 395, startPoint y: 280, endPoint x: 369, endPoint y: 288, distance: 27.3
click at [395, 280] on button "Not Required" at bounding box center [408, 278] width 29 height 6
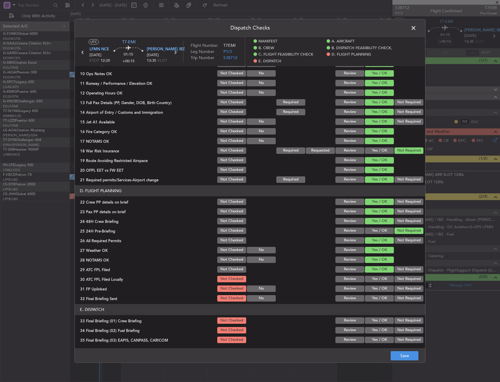
click at [368, 288] on button "Yes / OK" at bounding box center [379, 288] width 29 height 6
click at [398, 297] on button "Not Required" at bounding box center [408, 298] width 29 height 6
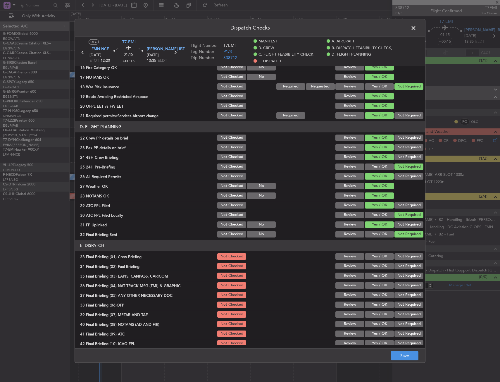
scroll to position [263, 0]
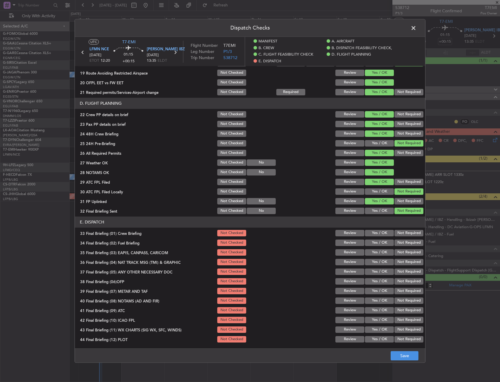
drag, startPoint x: 375, startPoint y: 232, endPoint x: 375, endPoint y: 242, distance: 10.2
click at [375, 233] on button "Yes / OK" at bounding box center [379, 233] width 29 height 6
click at [375, 246] on button "Yes / OK" at bounding box center [379, 242] width 29 height 6
click at [410, 257] on section "E. DISPATCH 33 Final Briefing (01) Crew Briefing Not Checked Review Yes / OK No…" at bounding box center [250, 279] width 350 height 127
drag, startPoint x: 406, startPoint y: 264, endPoint x: 398, endPoint y: 246, distance: 20.0
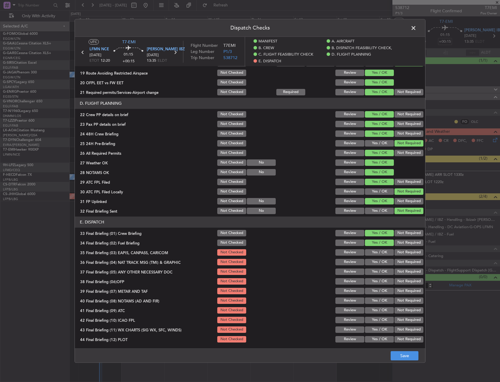
click at [405, 263] on button "Not Required" at bounding box center [408, 262] width 29 height 6
click at [398, 246] on div "Not Required" at bounding box center [408, 242] width 30 height 8
click at [397, 250] on button "Not Required" at bounding box center [408, 252] width 29 height 6
click at [376, 271] on button "Yes / OK" at bounding box center [379, 271] width 29 height 6
drag, startPoint x: 374, startPoint y: 282, endPoint x: 373, endPoint y: 287, distance: 5.6
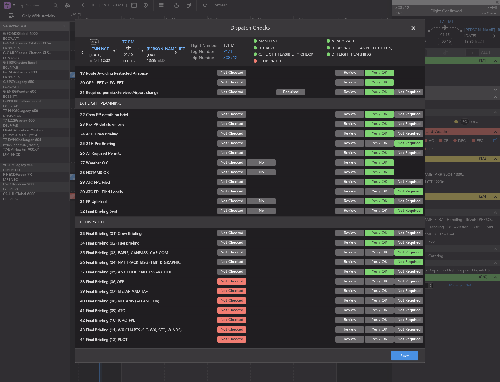
click at [373, 283] on button "Yes / OK" at bounding box center [379, 281] width 29 height 6
click at [373, 289] on button "Yes / OK" at bounding box center [379, 290] width 29 height 6
click at [373, 293] on button "Yes / OK" at bounding box center [379, 290] width 29 height 6
drag, startPoint x: 373, startPoint y: 299, endPoint x: 374, endPoint y: 308, distance: 9.2
click at [373, 302] on button "Yes / OK" at bounding box center [379, 300] width 29 height 6
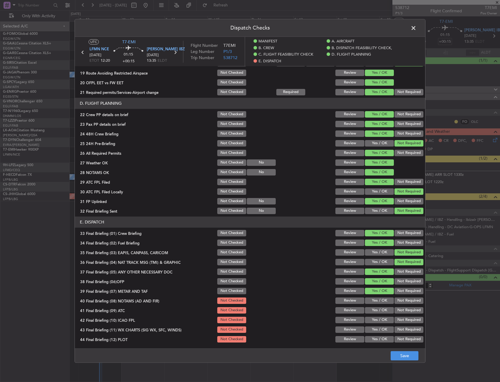
drag, startPoint x: 374, startPoint y: 308, endPoint x: 375, endPoint y: 315, distance: 7.3
click at [374, 309] on button "Yes / OK" at bounding box center [379, 310] width 29 height 6
click at [375, 317] on section "E. DISPATCH 33 Final Briefing (01) Crew Briefing Not Checked Review Yes / OK No…" at bounding box center [250, 279] width 350 height 127
click at [377, 325] on section "E. DISPATCH 33 Final Briefing (01) Crew Briefing Not Checked Review Yes / OK No…" at bounding box center [250, 279] width 350 height 127
click at [377, 331] on button "Yes / OK" at bounding box center [379, 329] width 29 height 6
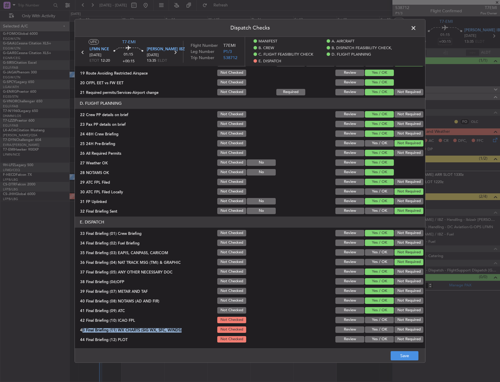
drag, startPoint x: 378, startPoint y: 339, endPoint x: 379, endPoint y: 344, distance: 5.7
click at [378, 339] on button "Yes / OK" at bounding box center [379, 339] width 29 height 6
click at [379, 343] on article "MANIFEST Crew Details sent to Arr & Dep Handling Not Checked Review Yes / OK No…" at bounding box center [250, 205] width 350 height 278
click at [373, 324] on div "Yes / OK" at bounding box center [379, 319] width 30 height 8
click at [371, 323] on button "Yes / OK" at bounding box center [379, 319] width 29 height 6
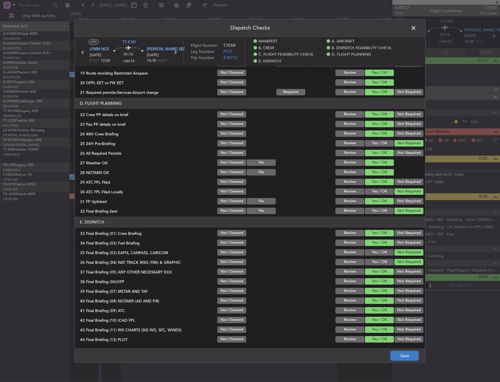
click at [412, 354] on button "Save" at bounding box center [404, 355] width 28 height 9
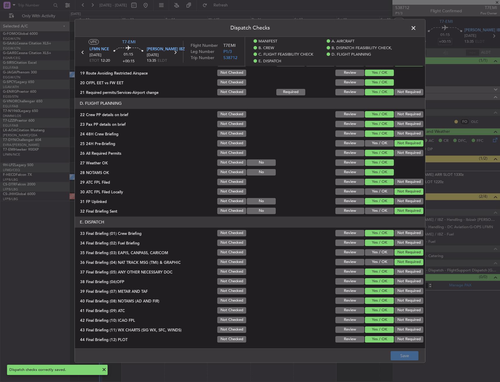
click at [416, 29] on span at bounding box center [416, 30] width 0 height 12
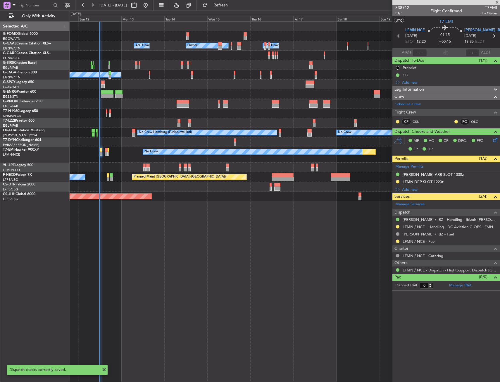
click at [252, 35] on div at bounding box center [285, 36] width 430 height 10
click at [397, 226] on button at bounding box center [398, 227] width 4 height 4
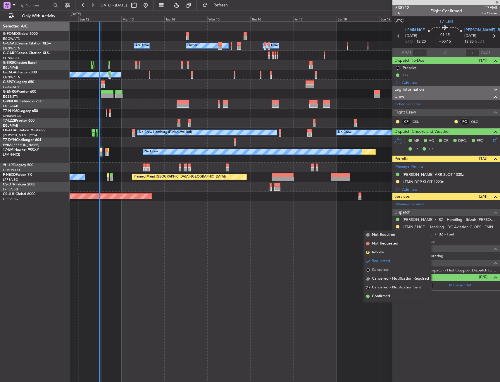
click at [388, 293] on span "Confirmed" at bounding box center [381, 296] width 18 height 6
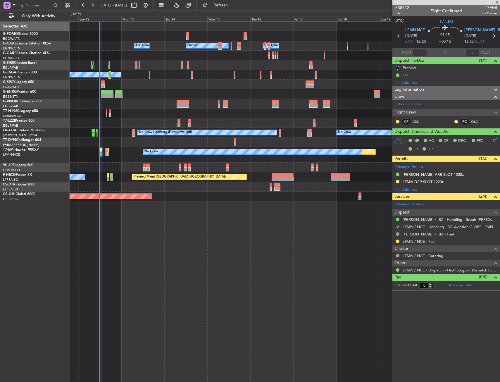
click at [397, 182] on button at bounding box center [398, 182] width 4 height 4
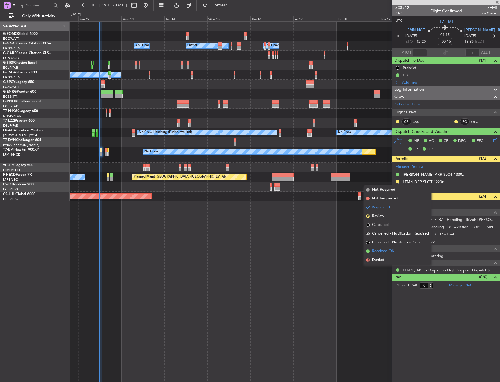
click at [387, 249] on span "Received OK" at bounding box center [383, 251] width 22 height 6
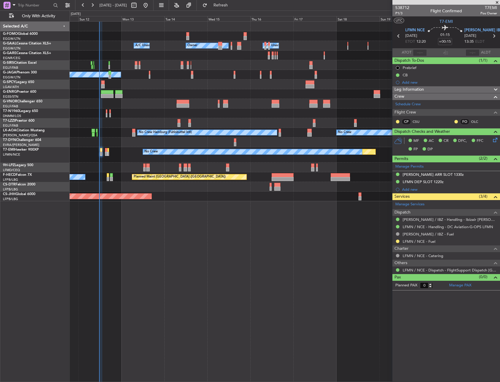
drag, startPoint x: 417, startPoint y: 183, endPoint x: 430, endPoint y: 195, distance: 17.8
click at [417, 183] on div "LFMN DEP SLOT 1220z" at bounding box center [422, 181] width 41 height 5
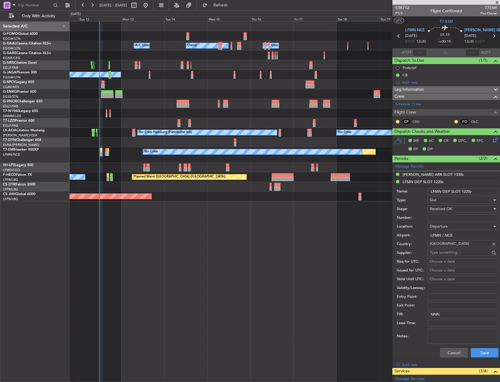
drag, startPoint x: 441, startPoint y: 219, endPoint x: 440, endPoint y: 214, distance: 5.6
click at [440, 217] on input "Number:" at bounding box center [462, 217] width 71 height 7
paste input "LFMND000095388"
type input "LFMND000095388"
click at [476, 350] on button "Save" at bounding box center [484, 352] width 28 height 9
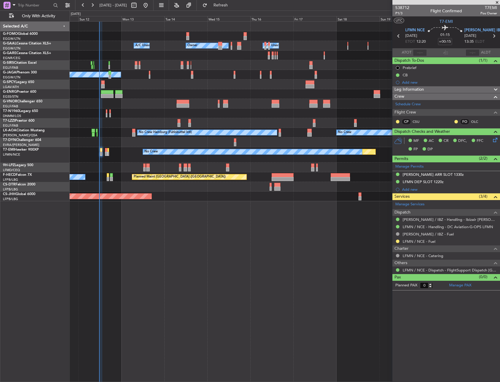
click at [226, 322] on div "Owner Owner A/C Unavailable A/C Unavailable Planned Maint Oxford (Kidlington) A…" at bounding box center [285, 201] width 430 height 360
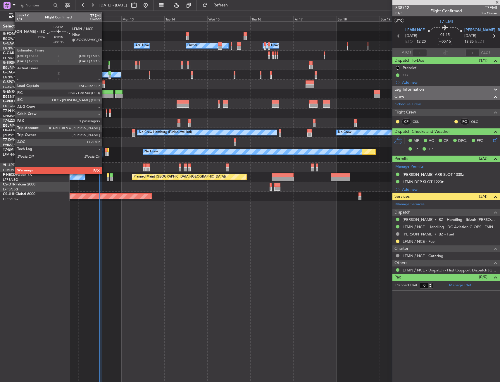
click at [105, 150] on div at bounding box center [106, 150] width 2 height 4
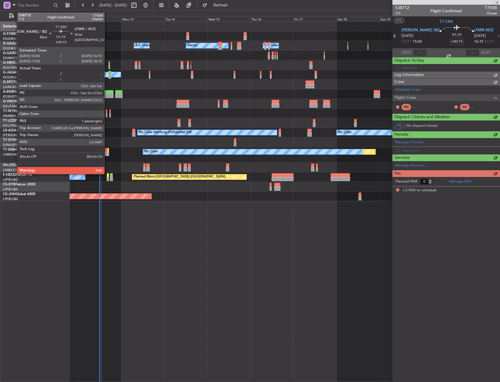
type input "2"
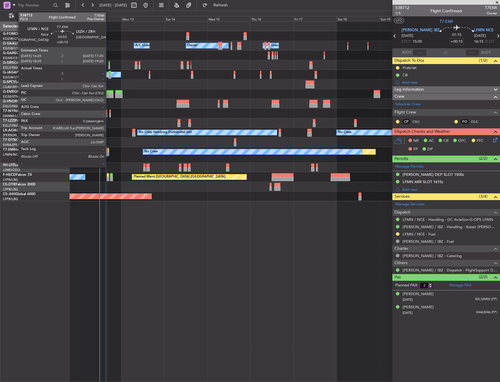
click at [108, 149] on div at bounding box center [108, 150] width 2 height 4
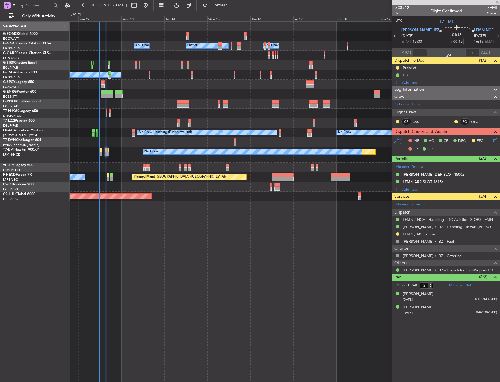
type input "+00:10"
type input "0"
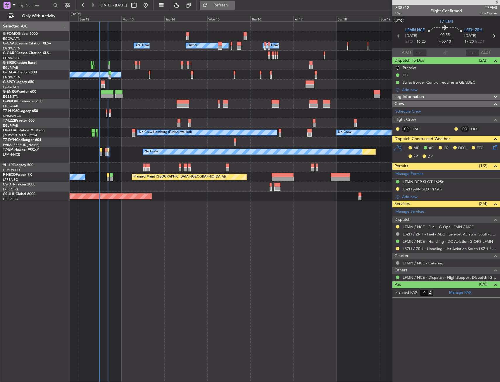
click at [233, 7] on span "Refresh" at bounding box center [220, 5] width 25 height 4
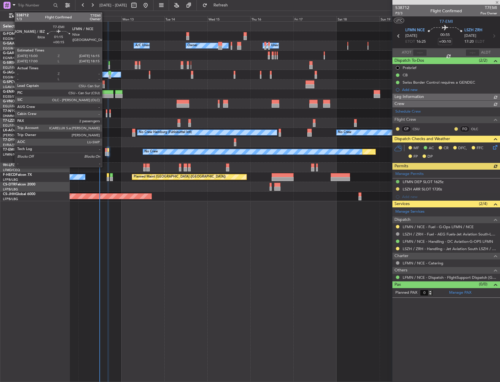
click at [105, 152] on div at bounding box center [106, 154] width 2 height 4
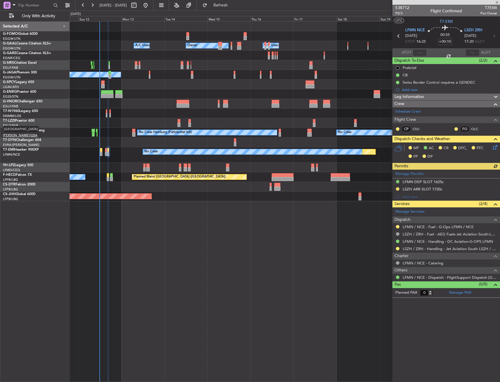
type input "+00:15"
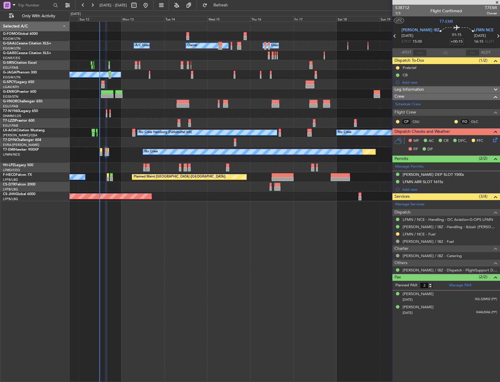
click at [425, 180] on div "LFMN ARR SLOT 1615z" at bounding box center [422, 181] width 41 height 5
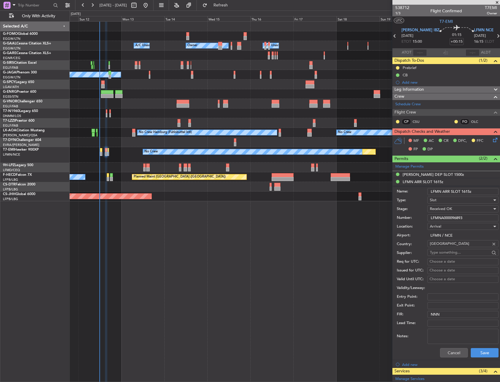
click at [441, 218] on input "LFMNA000096893" at bounding box center [462, 217] width 71 height 7
drag, startPoint x: 451, startPoint y: 352, endPoint x: 465, endPoint y: 265, distance: 88.2
click at [451, 351] on button "Cancel" at bounding box center [454, 352] width 28 height 9
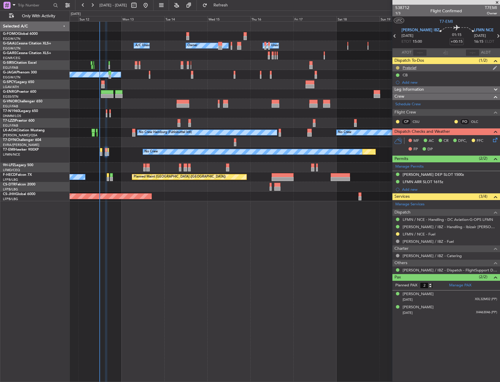
click at [396, 68] on button at bounding box center [398, 68] width 4 height 4
click at [391, 99] on li "Cancelled" at bounding box center [397, 102] width 31 height 9
click at [491, 139] on icon at bounding box center [493, 138] width 5 height 5
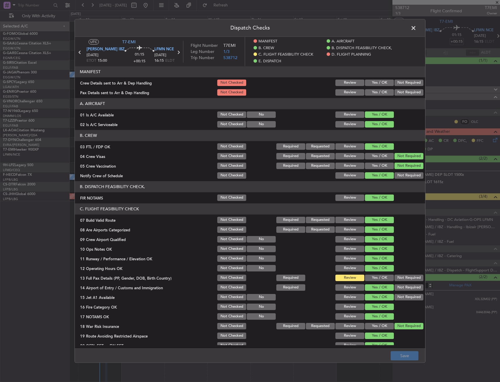
click at [371, 281] on button "Yes / OK" at bounding box center [379, 277] width 29 height 6
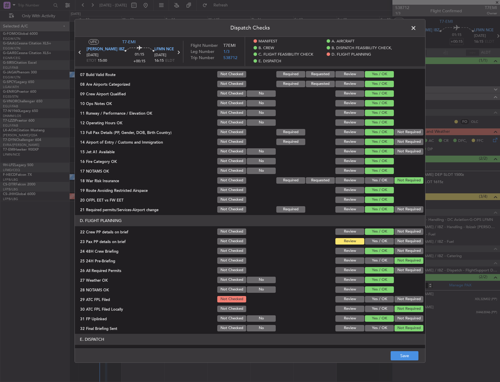
scroll to position [175, 0]
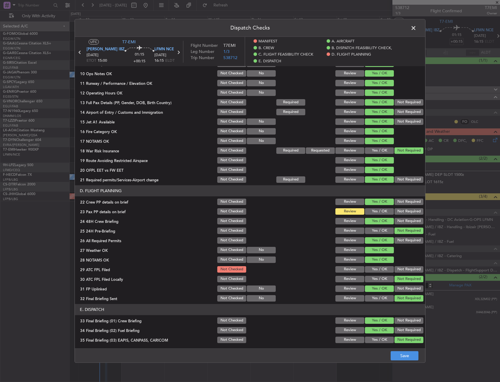
click at [374, 212] on button "Yes / OK" at bounding box center [379, 211] width 29 height 6
click at [370, 266] on div "Yes / OK" at bounding box center [379, 269] width 30 height 8
click at [371, 267] on button "Yes / OK" at bounding box center [379, 269] width 29 height 6
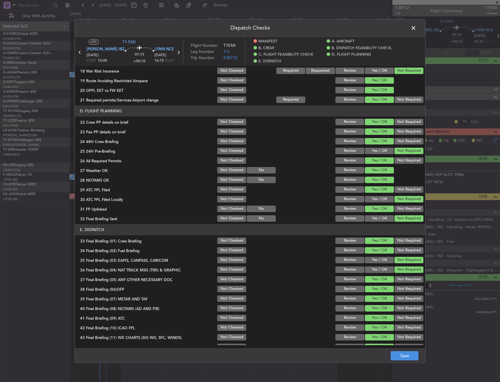
scroll to position [263, 0]
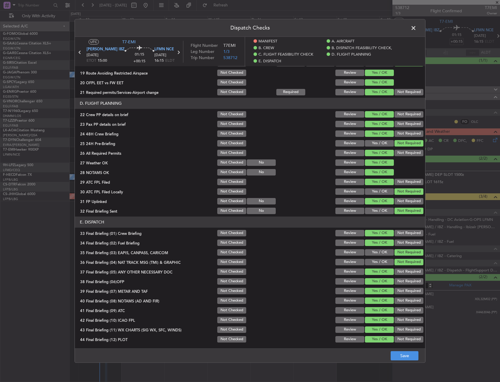
click at [400, 350] on footer "Save" at bounding box center [250, 355] width 350 height 14
click at [409, 350] on footer "Save" at bounding box center [250, 355] width 350 height 14
click at [406, 353] on button "Save" at bounding box center [404, 355] width 28 height 9
click at [406, 22] on header "Dispatch Checks" at bounding box center [250, 28] width 350 height 18
click at [407, 23] on header "Dispatch Checks" at bounding box center [250, 28] width 350 height 18
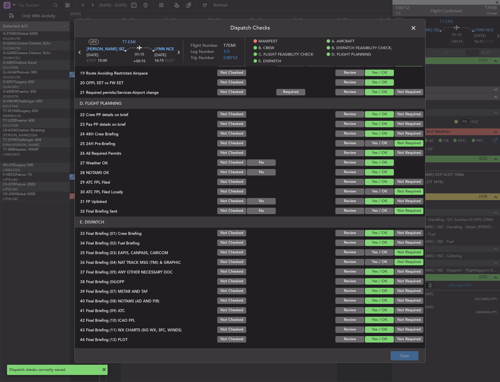
click at [416, 27] on span at bounding box center [416, 30] width 0 height 12
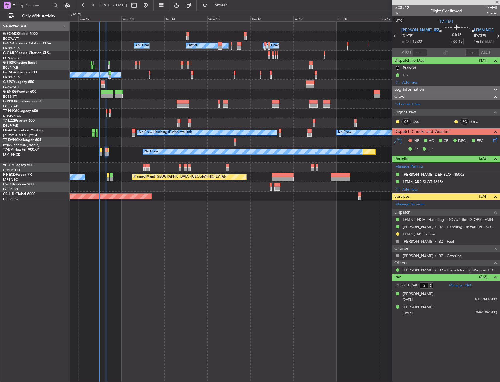
drag, startPoint x: 427, startPoint y: 31, endPoint x: 427, endPoint y: 27, distance: 4.1
click at [100, 150] on div "Planned Maint No Crew" at bounding box center [285, 154] width 430 height 15
click at [101, 149] on div at bounding box center [101, 150] width 2 height 4
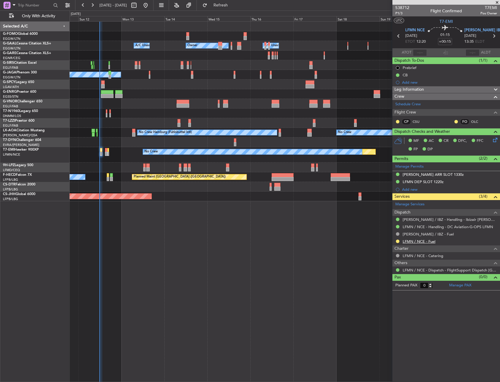
click at [415, 240] on link "LFMN / NCE - Fuel" at bounding box center [418, 241] width 33 height 5
click at [233, 7] on span "Refresh" at bounding box center [220, 5] width 25 height 4
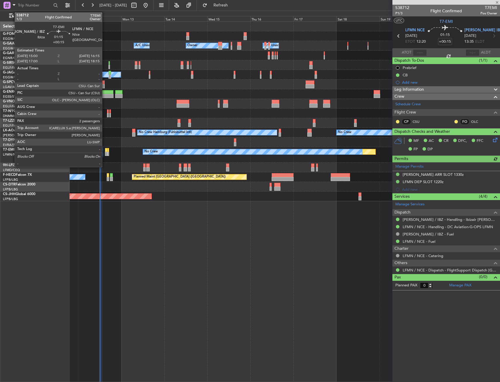
click at [105, 151] on div at bounding box center [106, 150] width 2 height 4
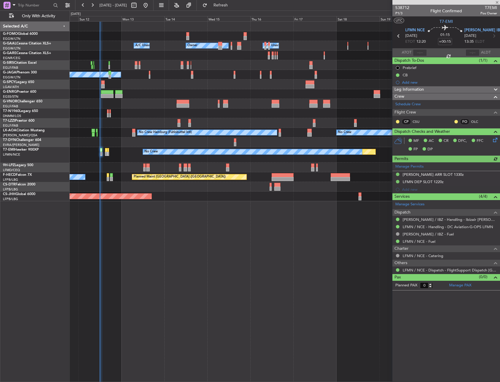
type input "2"
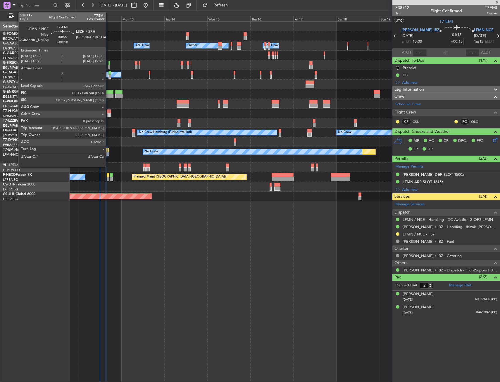
click at [108, 150] on div at bounding box center [108, 150] width 2 height 4
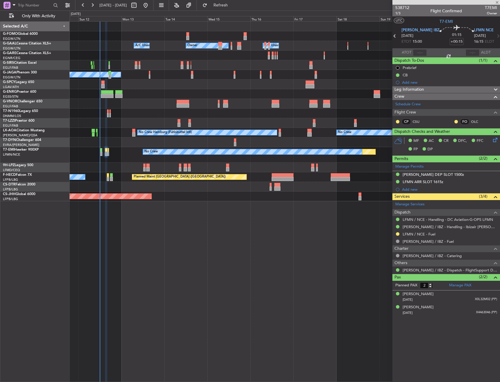
type input "+00:10"
type input "0"
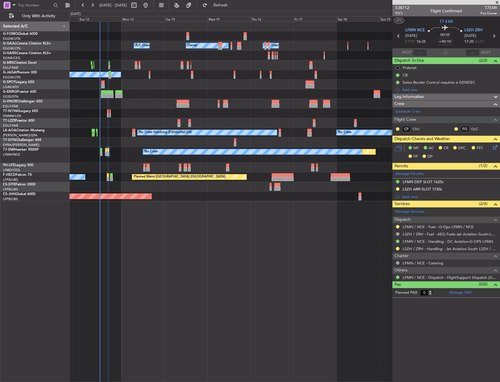
click at [219, 219] on div "Owner Owner A/C Unavailable A/C Unavailable Planned Maint Oxford (Kidlington) A…" at bounding box center [285, 201] width 430 height 360
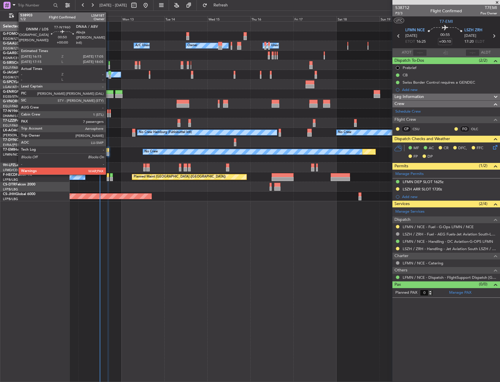
click at [108, 112] on div at bounding box center [108, 111] width 2 height 4
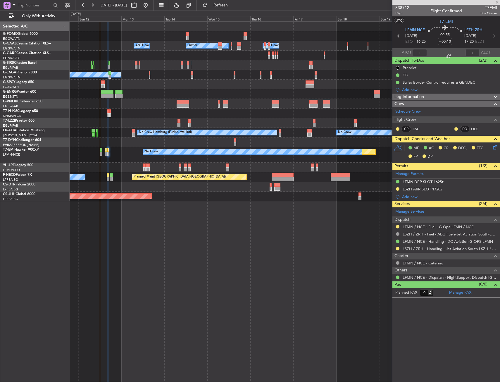
type input "7"
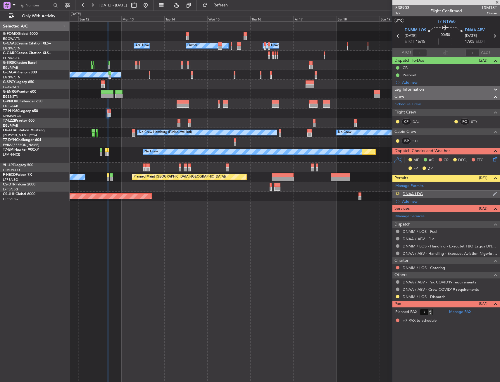
click at [396, 192] on div "R" at bounding box center [397, 193] width 5 height 5
click at [396, 193] on button "R" at bounding box center [398, 194] width 4 height 4
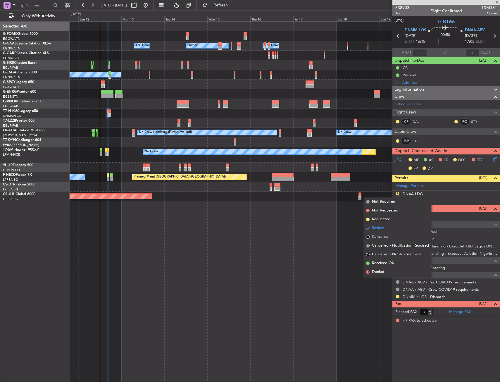
drag, startPoint x: 389, startPoint y: 263, endPoint x: 386, endPoint y: 262, distance: 3.0
click at [389, 263] on span "Received OK" at bounding box center [383, 263] width 22 height 6
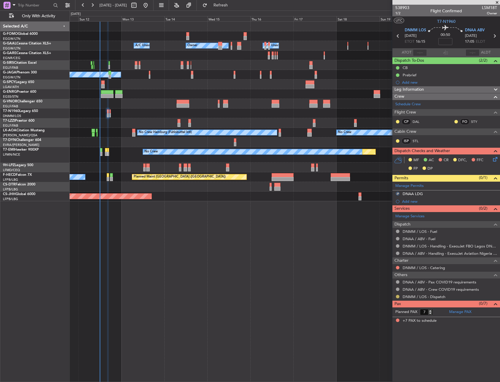
click at [397, 294] on button at bounding box center [398, 296] width 4 height 4
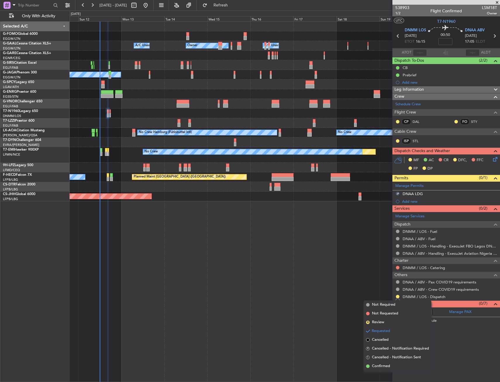
drag, startPoint x: 384, startPoint y: 361, endPoint x: 386, endPoint y: 341, distance: 20.3
click at [383, 361] on li "S Cancelled - Notification Sent" at bounding box center [396, 357] width 67 height 9
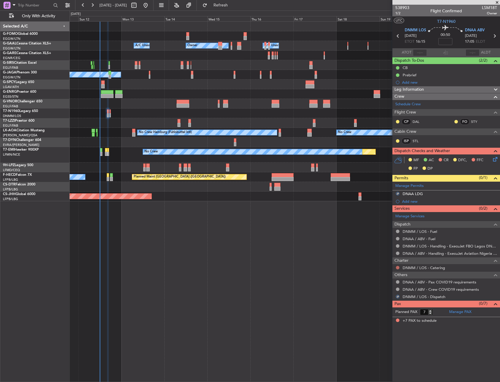
click at [397, 266] on button at bounding box center [398, 268] width 4 height 4
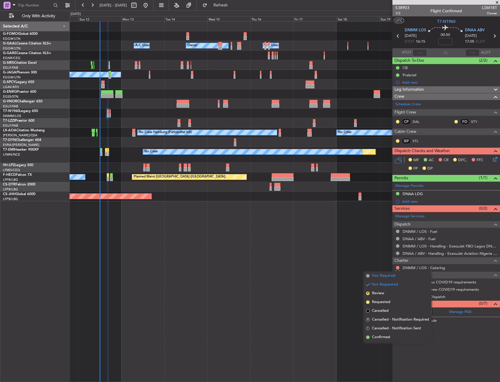
click at [378, 274] on span "Not Required" at bounding box center [383, 276] width 23 height 6
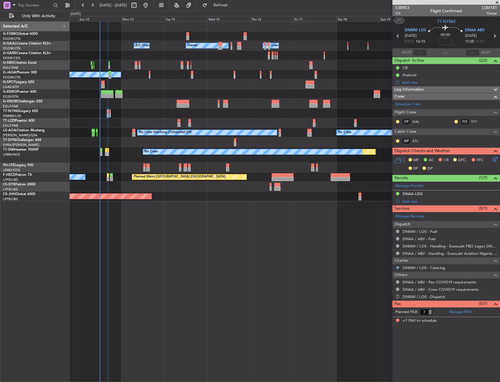
click at [495, 160] on icon at bounding box center [493, 158] width 5 height 5
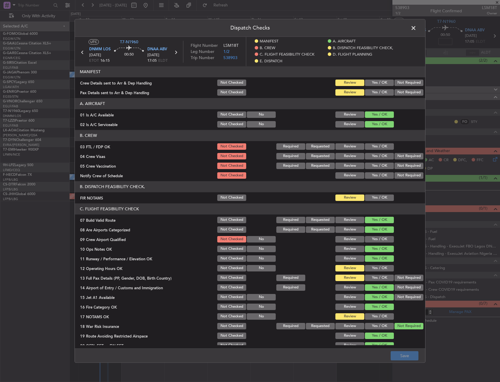
drag, startPoint x: 374, startPoint y: 89, endPoint x: 375, endPoint y: 97, distance: 8.0
click at [375, 88] on div "Yes / OK" at bounding box center [379, 92] width 30 height 8
click at [399, 87] on section "MANIFEST Crew Details sent to Arr & Dep Handling Not Checked Review Yes / OK No…" at bounding box center [250, 81] width 350 height 30
drag, startPoint x: 381, startPoint y: 84, endPoint x: 378, endPoint y: 93, distance: 9.2
click at [381, 85] on button "Yes / OK" at bounding box center [379, 82] width 29 height 6
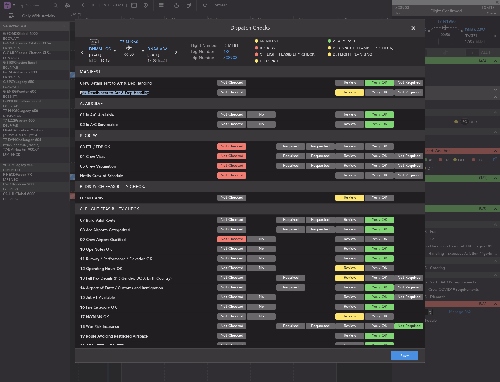
click at [378, 93] on button "Yes / OK" at bounding box center [379, 92] width 29 height 6
click at [381, 192] on header "B. DISPATCH FEASIBILITY CHECK," at bounding box center [250, 186] width 350 height 11
drag, startPoint x: 381, startPoint y: 195, endPoint x: 378, endPoint y: 216, distance: 21.8
click at [381, 195] on button "Yes / OK" at bounding box center [379, 197] width 29 height 6
drag, startPoint x: 375, startPoint y: 248, endPoint x: 375, endPoint y: 253, distance: 4.7
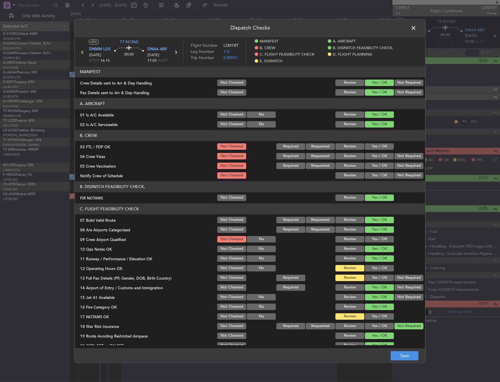
click at [375, 251] on button "Yes / OK" at bounding box center [379, 248] width 29 height 6
click at [376, 268] on button "Yes / OK" at bounding box center [379, 268] width 29 height 6
click at [376, 278] on button "Yes / OK" at bounding box center [379, 277] width 29 height 6
click at [380, 243] on div "Yes / OK" at bounding box center [379, 239] width 30 height 8
click at [378, 239] on button "Yes / OK" at bounding box center [379, 239] width 29 height 6
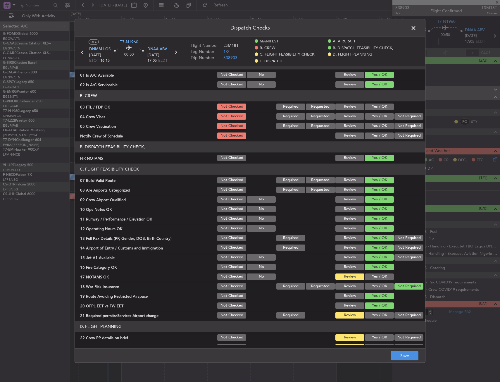
scroll to position [146, 0]
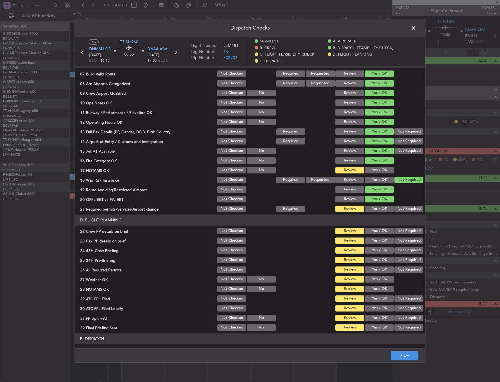
drag, startPoint x: 372, startPoint y: 167, endPoint x: 372, endPoint y: 196, distance: 28.6
click at [372, 168] on button "Yes / OK" at bounding box center [379, 170] width 29 height 6
click at [374, 204] on section "C. FLIGHT FEASIBILITY CHECK 07 Build Valid Route Not Checked Required Requested…" at bounding box center [250, 135] width 350 height 156
click at [375, 206] on button "Yes / OK" at bounding box center [379, 208] width 29 height 6
click at [376, 234] on div "Yes / OK" at bounding box center [379, 231] width 30 height 8
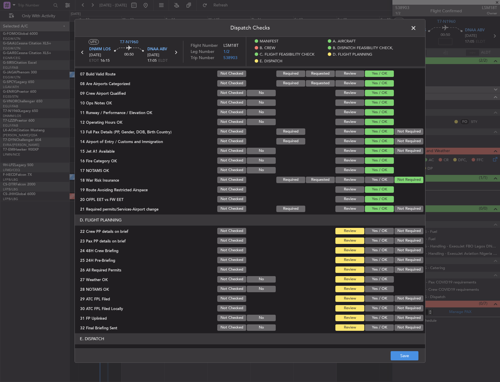
click at [377, 243] on button "Yes / OK" at bounding box center [379, 240] width 29 height 6
drag, startPoint x: 374, startPoint y: 227, endPoint x: 388, endPoint y: 245, distance: 23.1
click at [374, 227] on div "Yes / OK" at bounding box center [379, 231] width 30 height 8
click at [379, 231] on button "Yes / OK" at bounding box center [379, 231] width 29 height 6
click at [385, 249] on button "Yes / OK" at bounding box center [379, 250] width 29 height 6
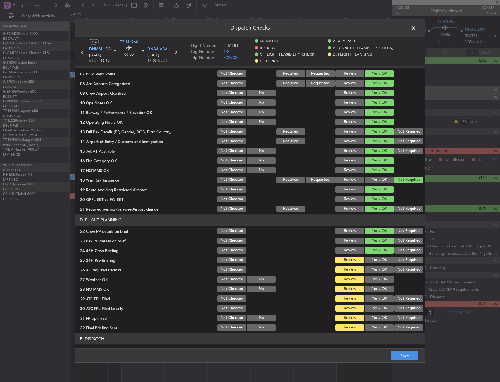
click at [400, 261] on button "Not Required" at bounding box center [408, 259] width 29 height 6
click at [374, 272] on button "Yes / OK" at bounding box center [379, 269] width 29 height 6
click at [377, 279] on button "Yes / OK" at bounding box center [379, 279] width 29 height 6
click at [378, 285] on section "D. FLIGHT PLANNING 22 Crew PP details on brief Not Checked Review Yes / OK Not …" at bounding box center [250, 272] width 350 height 117
click at [377, 291] on button "Yes / OK" at bounding box center [379, 288] width 29 height 6
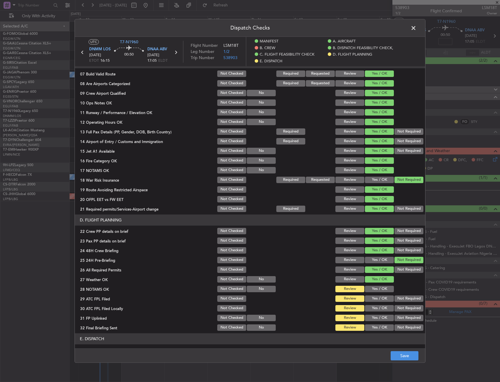
drag, startPoint x: 377, startPoint y: 291, endPoint x: 377, endPoint y: 294, distance: 3.2
click at [377, 292] on div "Yes / OK" at bounding box center [379, 289] width 30 height 8
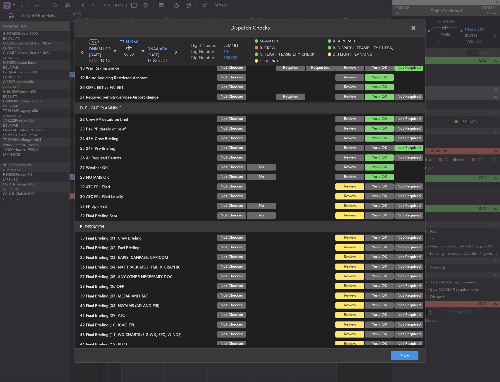
scroll to position [263, 0]
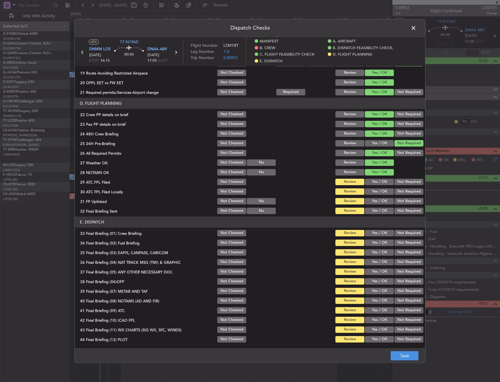
click at [373, 182] on button "Yes / OK" at bounding box center [379, 181] width 29 height 6
click at [394, 191] on button "Not Required" at bounding box center [408, 191] width 29 height 6
click at [379, 203] on button "Yes / OK" at bounding box center [379, 201] width 29 height 6
click at [398, 214] on button "Not Required" at bounding box center [408, 210] width 29 height 6
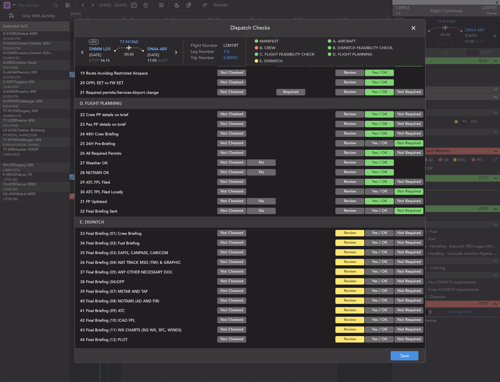
click at [385, 235] on button "Yes / OK" at bounding box center [379, 233] width 29 height 6
drag, startPoint x: 383, startPoint y: 241, endPoint x: 398, endPoint y: 254, distance: 19.3
click at [383, 242] on button "Yes / OK" at bounding box center [379, 242] width 29 height 6
drag, startPoint x: 398, startPoint y: 254, endPoint x: 398, endPoint y: 260, distance: 6.1
click at [398, 255] on button "Not Required" at bounding box center [408, 252] width 29 height 6
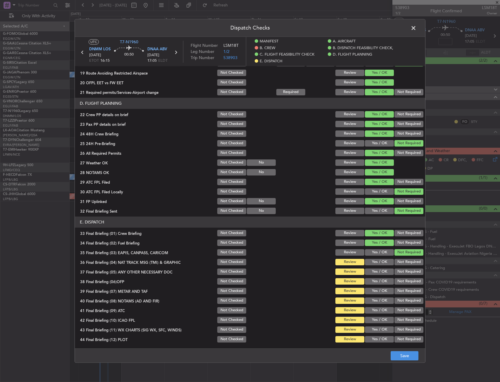
drag, startPoint x: 398, startPoint y: 260, endPoint x: 393, endPoint y: 267, distance: 8.1
click at [396, 264] on button "Not Required" at bounding box center [408, 262] width 29 height 6
drag, startPoint x: 375, startPoint y: 270, endPoint x: 375, endPoint y: 277, distance: 7.3
click at [375, 270] on button "Yes / OK" at bounding box center [379, 271] width 29 height 6
drag, startPoint x: 374, startPoint y: 278, endPoint x: 374, endPoint y: 285, distance: 6.4
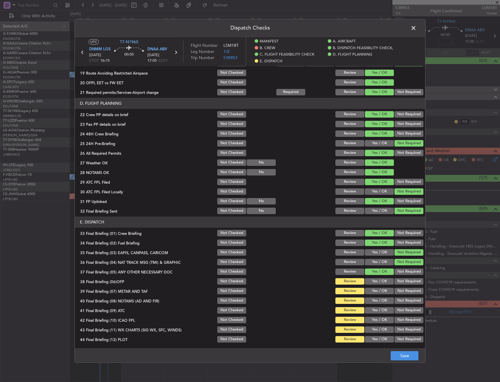
click at [373, 281] on div "Yes / OK" at bounding box center [379, 281] width 30 height 8
drag, startPoint x: 374, startPoint y: 285, endPoint x: 374, endPoint y: 287, distance: 2.9
click at [374, 286] on section "E. DISPATCH 33 Final Briefing (01) Crew Briefing Not Checked Review Yes / OK No…" at bounding box center [250, 279] width 350 height 127
click at [374, 288] on button "Yes / OK" at bounding box center [379, 290] width 29 height 6
click at [373, 292] on button "Yes / OK" at bounding box center [379, 290] width 29 height 6
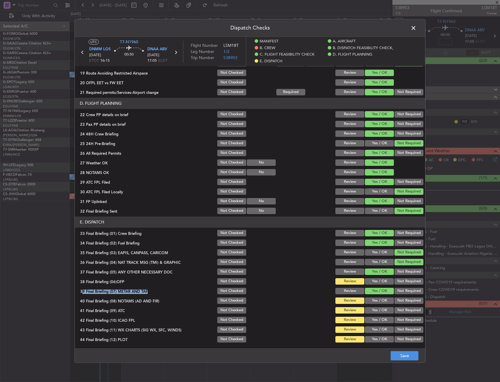
drag, startPoint x: 372, startPoint y: 280, endPoint x: 372, endPoint y: 287, distance: 7.6
click at [372, 280] on button "Yes / OK" at bounding box center [379, 281] width 29 height 6
drag, startPoint x: 372, startPoint y: 301, endPoint x: 372, endPoint y: 306, distance: 5.9
click at [372, 301] on button "Yes / OK" at bounding box center [379, 300] width 29 height 6
drag, startPoint x: 372, startPoint y: 307, endPoint x: 372, endPoint y: 315, distance: 8.8
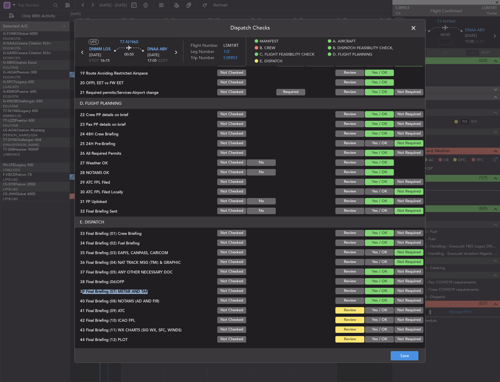
click at [372, 307] on button "Yes / OK" at bounding box center [379, 310] width 29 height 6
click at [371, 317] on section "E. DISPATCH 33 Final Briefing (01) Crew Briefing Not Checked Review Yes / OK No…" at bounding box center [250, 279] width 350 height 127
click at [371, 330] on button "Yes / OK" at bounding box center [379, 329] width 29 height 6
click at [371, 331] on button "Yes / OK" at bounding box center [379, 329] width 29 height 6
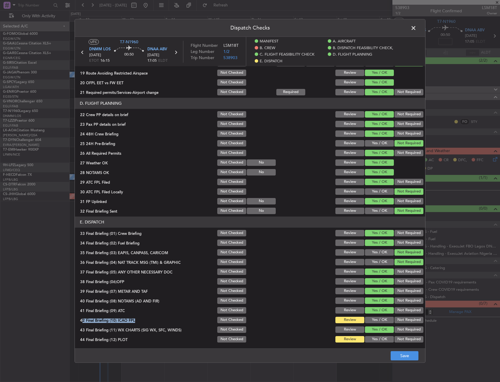
drag, startPoint x: 372, startPoint y: 331, endPoint x: 375, endPoint y: 318, distance: 13.0
click at [372, 330] on button "Yes / OK" at bounding box center [379, 329] width 29 height 6
click at [375, 317] on button "Yes / OK" at bounding box center [379, 319] width 29 height 6
click at [372, 341] on button "Yes / OK" at bounding box center [379, 339] width 29 height 6
click at [402, 353] on button "Save" at bounding box center [404, 355] width 28 height 9
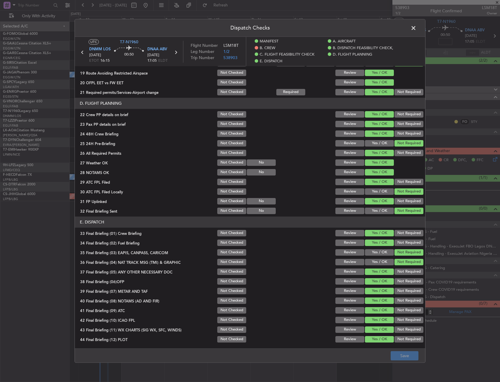
click at [416, 32] on span at bounding box center [416, 30] width 0 height 12
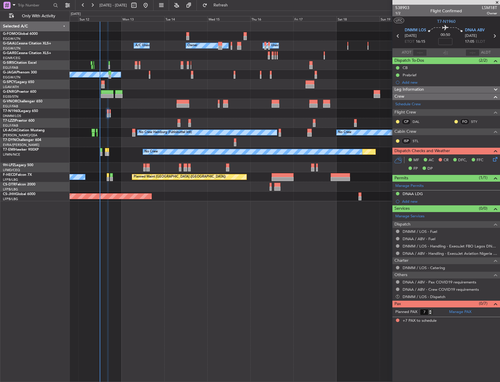
click at [263, 230] on div "Owner Owner A/C Unavailable A/C Unavailable Planned Maint Oxford (Kidlington) A…" at bounding box center [285, 201] width 430 height 360
click at [232, 2] on button "Refresh" at bounding box center [217, 5] width 35 height 9
click at [397, 296] on button "S" at bounding box center [398, 296] width 4 height 4
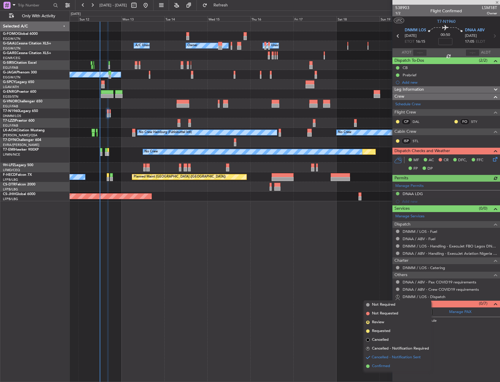
click at [389, 366] on span "Confirmed" at bounding box center [381, 366] width 18 height 6
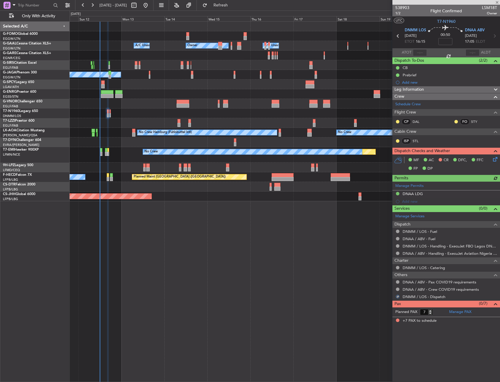
click at [270, 323] on div "Owner A/C Unavailable Owner A/C Unavailable Planned Maint Oxford (Kidlington) A…" at bounding box center [285, 201] width 430 height 360
click at [495, 36] on icon at bounding box center [494, 36] width 8 height 8
type input "-00:05"
type input "0"
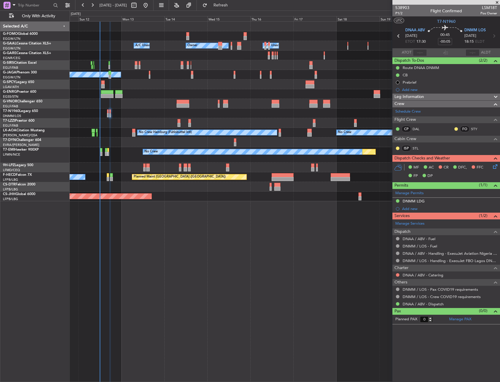
click at [398, 276] on div at bounding box center [397, 274] width 5 height 5
click at [397, 275] on button at bounding box center [398, 275] width 4 height 4
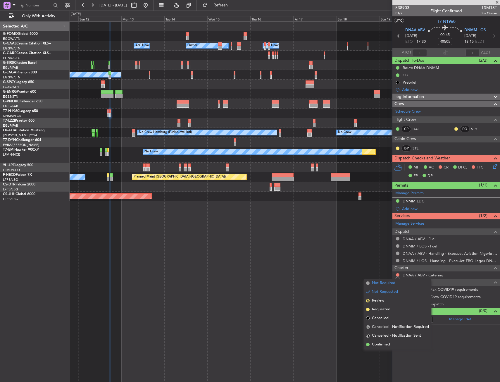
click at [368, 283] on span at bounding box center [368, 283] width 4 height 4
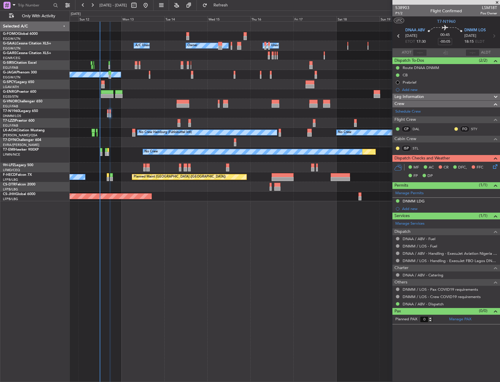
drag, startPoint x: 209, startPoint y: 264, endPoint x: 187, endPoint y: 245, distance: 29.0
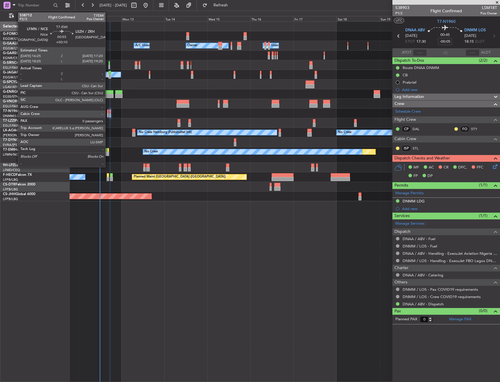
click at [108, 150] on div at bounding box center [108, 150] width 2 height 4
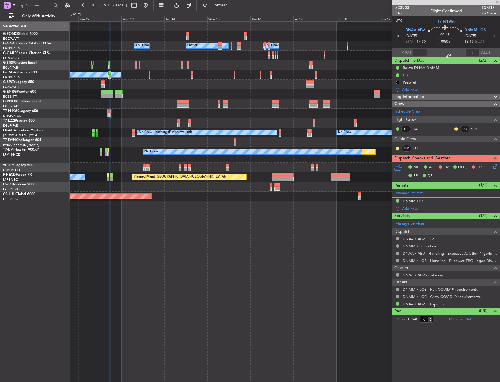
type input "+00:10"
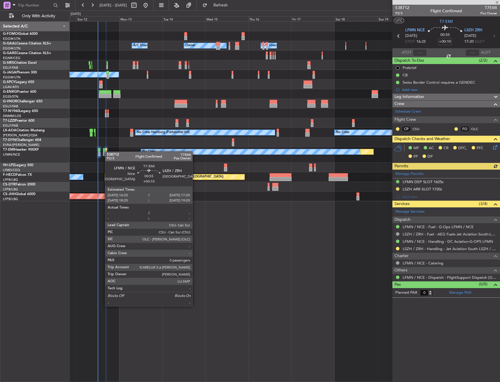
click at [107, 150] on div "Planned Maint No Crew" at bounding box center [285, 154] width 430 height 15
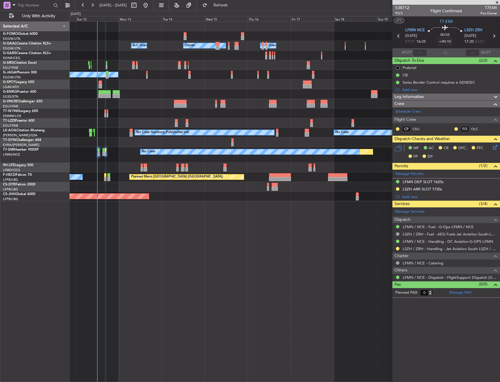
click at [107, 151] on div "Planned Maint No Crew" at bounding box center [285, 154] width 430 height 15
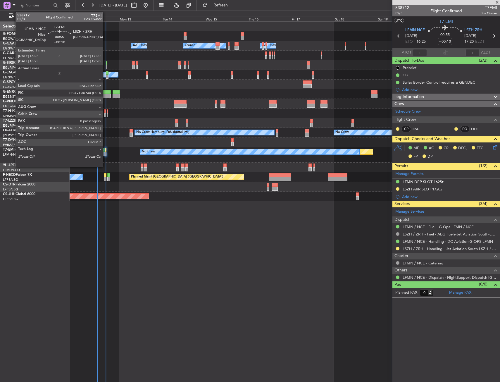
click at [105, 152] on div at bounding box center [106, 154] width 2 height 4
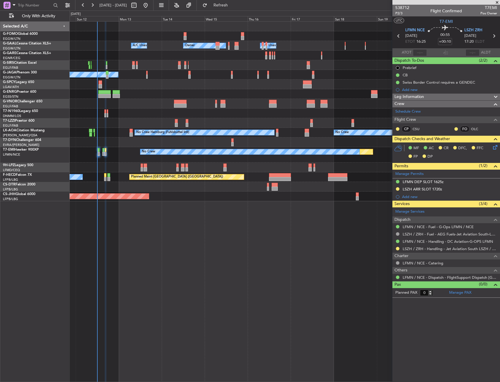
click at [496, 148] on icon at bounding box center [493, 146] width 5 height 5
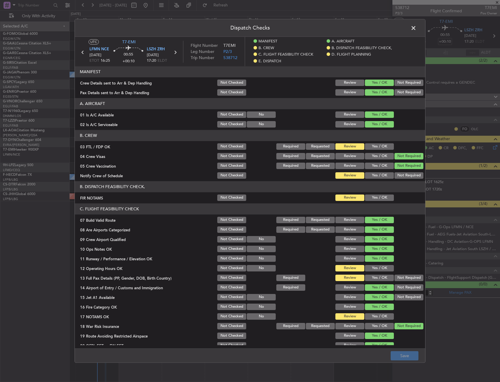
click at [373, 146] on button "Yes / OK" at bounding box center [379, 146] width 29 height 6
click at [371, 177] on div "Yes / OK" at bounding box center [379, 175] width 30 height 8
click at [372, 174] on button "Yes / OK" at bounding box center [379, 175] width 29 height 6
click at [371, 196] on button "Yes / OK" at bounding box center [379, 197] width 29 height 6
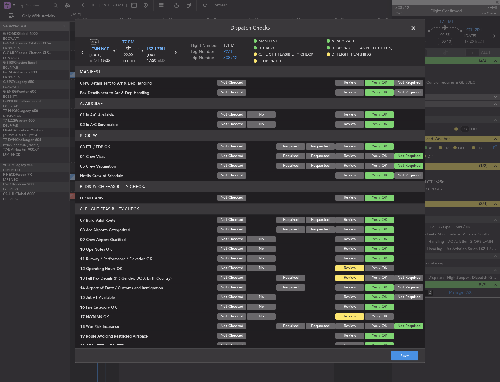
drag, startPoint x: 369, startPoint y: 271, endPoint x: 368, endPoint y: 275, distance: 4.4
click at [368, 271] on button "Yes / OK" at bounding box center [379, 268] width 29 height 6
click at [369, 278] on button "Yes / OK" at bounding box center [379, 277] width 29 height 6
click at [369, 317] on button "Yes / OK" at bounding box center [379, 316] width 29 height 6
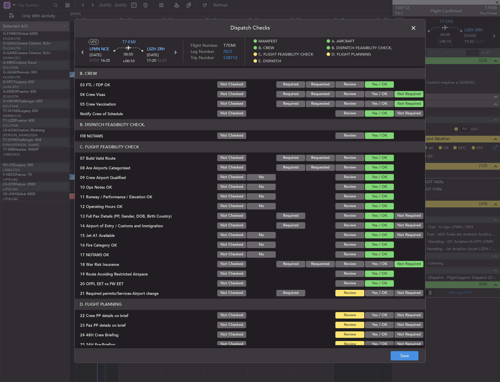
scroll to position [204, 0]
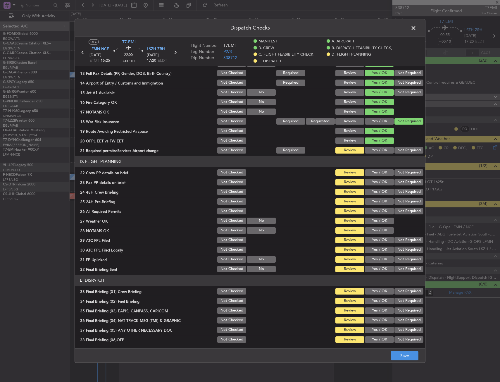
click at [370, 146] on div "Yes / OK" at bounding box center [379, 150] width 30 height 8
click at [370, 150] on button "Yes / OK" at bounding box center [379, 150] width 29 height 6
click at [369, 170] on button "Yes / OK" at bounding box center [379, 172] width 29 height 6
click at [367, 179] on section "D. FLIGHT PLANNING 22 Crew PP details on brief Not Checked Review Yes / OK Not …" at bounding box center [250, 214] width 350 height 117
click at [370, 187] on section "D. FLIGHT PLANNING 22 Crew PP details on brief Not Checked Review Yes / OK Not …" at bounding box center [250, 214] width 350 height 117
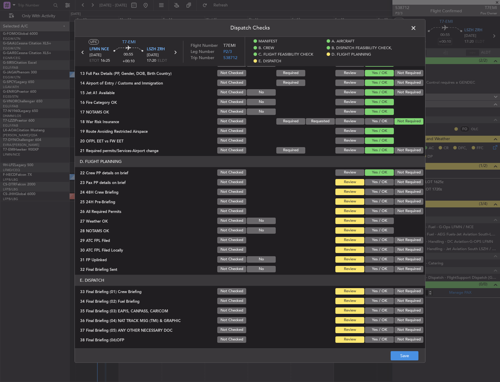
click at [373, 184] on button "Yes / OK" at bounding box center [379, 182] width 29 height 6
click at [373, 188] on div "Yes / OK" at bounding box center [379, 192] width 30 height 8
click at [381, 194] on button "Yes / OK" at bounding box center [379, 191] width 29 height 6
click at [397, 202] on button "Not Required" at bounding box center [408, 201] width 29 height 6
drag, startPoint x: 385, startPoint y: 209, endPoint x: 379, endPoint y: 216, distance: 8.7
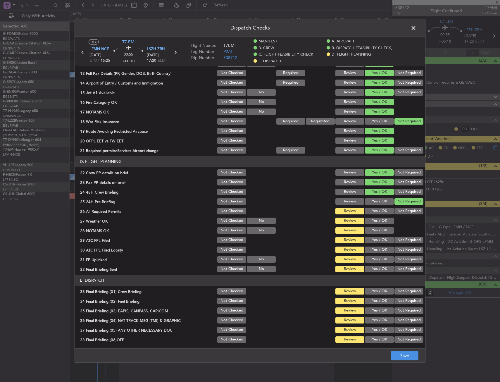
click at [384, 209] on button "Yes / OK" at bounding box center [379, 211] width 29 height 6
click at [379, 219] on button "Yes / OK" at bounding box center [379, 220] width 29 height 6
drag, startPoint x: 376, startPoint y: 227, endPoint x: 372, endPoint y: 229, distance: 4.1
click at [375, 227] on div "Yes / OK" at bounding box center [379, 230] width 30 height 8
click at [372, 229] on button "Yes / OK" at bounding box center [379, 230] width 29 height 6
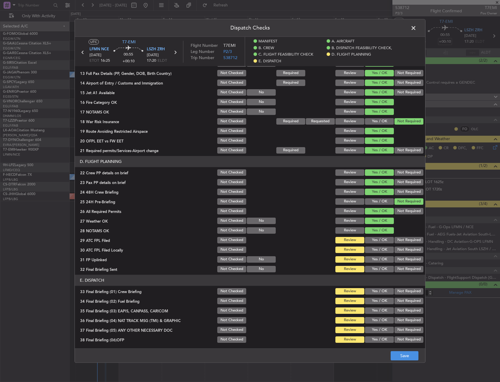
click at [221, 242] on button "Not Checked" at bounding box center [231, 240] width 29 height 6
drag, startPoint x: 374, startPoint y: 250, endPoint x: 395, endPoint y: 250, distance: 20.4
click at [391, 253] on div "30 ATC FPL Filed Locally Not Checked Review Yes / OK Not Required" at bounding box center [250, 249] width 350 height 8
click at [395, 249] on button "Not Required" at bounding box center [408, 249] width 29 height 6
click at [385, 255] on div "Yes / OK" at bounding box center [379, 259] width 30 height 8
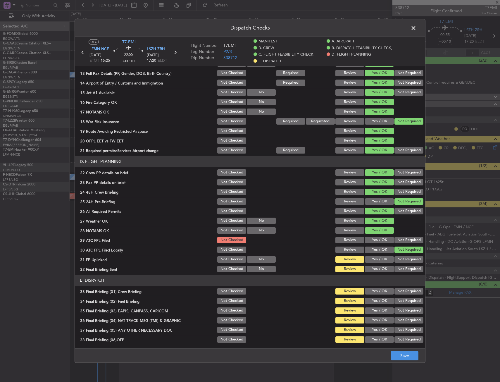
click at [383, 260] on button "Yes / OK" at bounding box center [379, 259] width 29 height 6
click at [396, 266] on button "Not Required" at bounding box center [408, 269] width 29 height 6
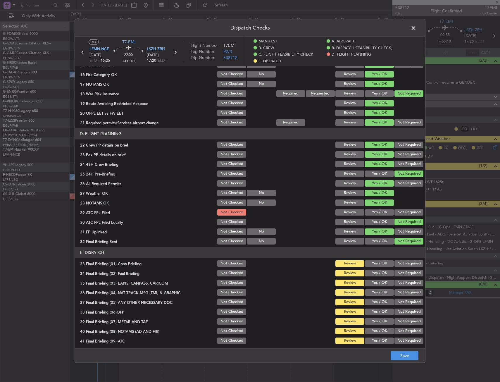
scroll to position [263, 0]
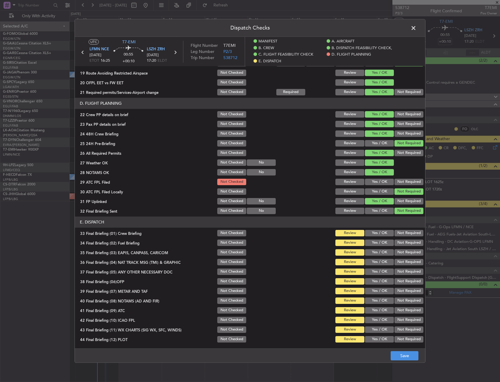
click at [379, 241] on button "Yes / OK" at bounding box center [379, 242] width 29 height 6
click at [375, 233] on button "Yes / OK" at bounding box center [379, 233] width 29 height 6
click at [404, 258] on div "Not Required" at bounding box center [408, 262] width 30 height 8
drag, startPoint x: 395, startPoint y: 266, endPoint x: 395, endPoint y: 257, distance: 9.1
click at [395, 261] on section "E. DISPATCH 33 Final Briefing (01) Crew Briefing Not Checked Review Yes / OK No…" at bounding box center [250, 279] width 350 height 127
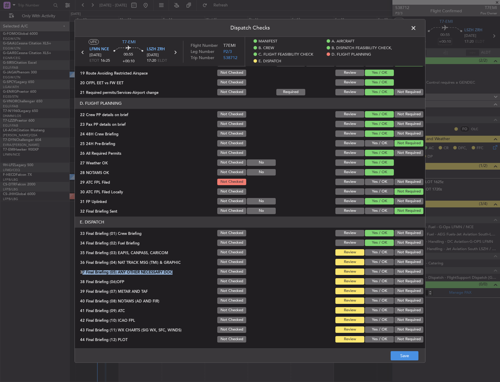
drag, startPoint x: 395, startPoint y: 254, endPoint x: 395, endPoint y: 261, distance: 7.6
click at [395, 254] on button "Not Required" at bounding box center [408, 252] width 29 height 6
click at [395, 261] on button "Not Required" at bounding box center [408, 262] width 29 height 6
click at [372, 277] on section "E. DISPATCH 33 Final Briefing (01) Crew Briefing Not Checked Review Yes / OK No…" at bounding box center [250, 279] width 350 height 127
click at [373, 271] on button "Yes / OK" at bounding box center [379, 271] width 29 height 6
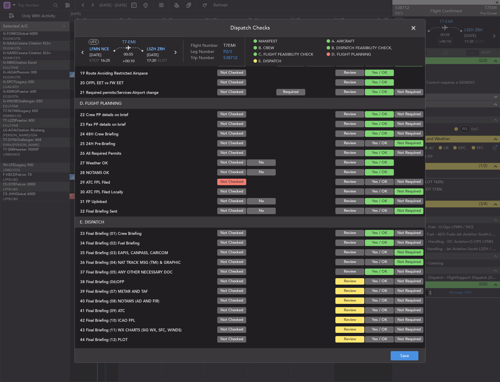
click at [374, 281] on button "Yes / OK" at bounding box center [379, 281] width 29 height 6
click at [377, 292] on button "Yes / OK" at bounding box center [379, 290] width 29 height 6
click at [374, 298] on section "E. DISPATCH 33 Final Briefing (01) Crew Briefing Not Checked Review Yes / OK No…" at bounding box center [250, 279] width 350 height 127
click at [376, 313] on button "Yes / OK" at bounding box center [379, 310] width 29 height 6
click at [378, 301] on button "Yes / OK" at bounding box center [379, 300] width 29 height 6
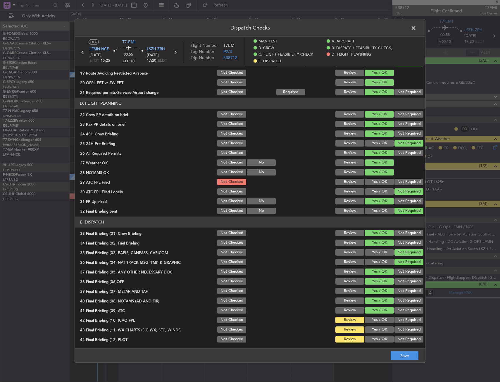
click at [376, 328] on button "Yes / OK" at bounding box center [379, 329] width 29 height 6
click at [372, 317] on button "Yes / OK" at bounding box center [379, 319] width 29 height 6
click at [373, 337] on button "Yes / OK" at bounding box center [379, 339] width 29 height 6
click at [399, 359] on button "Save" at bounding box center [404, 355] width 28 height 9
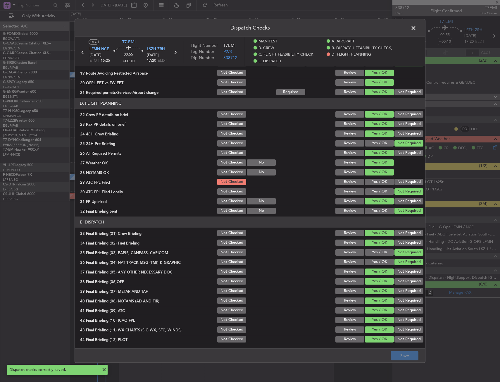
click at [416, 28] on span at bounding box center [416, 30] width 0 height 12
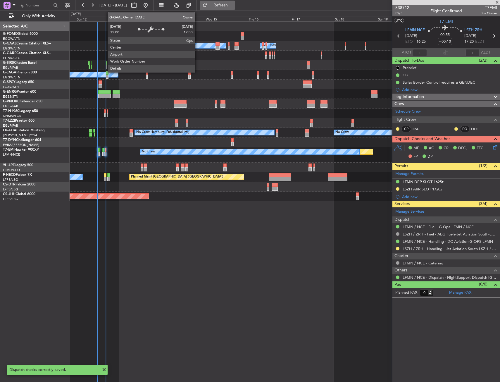
click at [233, 6] on span "Refresh" at bounding box center [220, 5] width 25 height 4
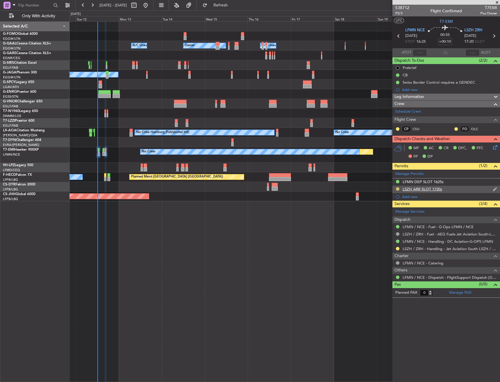
click at [397, 188] on button at bounding box center [398, 189] width 4 height 4
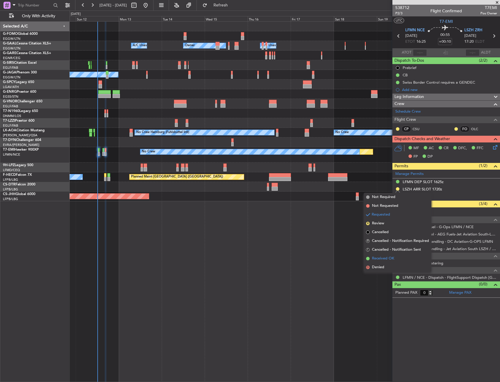
click at [385, 257] on span "Received OK" at bounding box center [383, 258] width 22 height 6
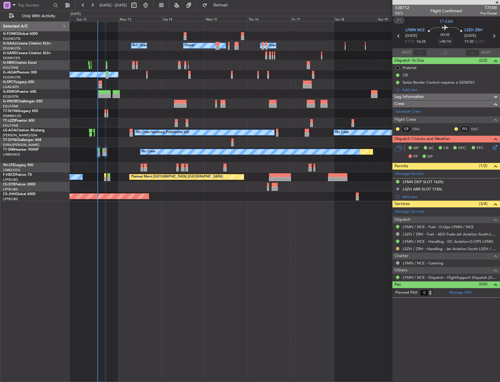
click at [397, 248] on button at bounding box center [398, 249] width 4 height 4
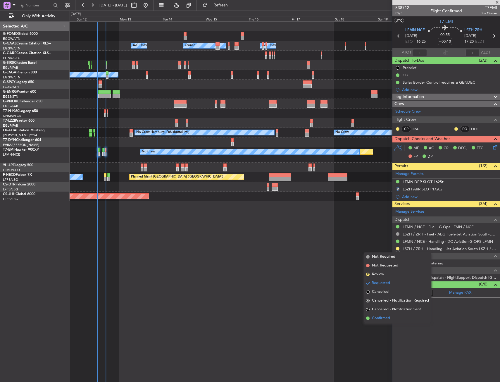
click at [384, 318] on span "Confirmed" at bounding box center [381, 318] width 18 height 6
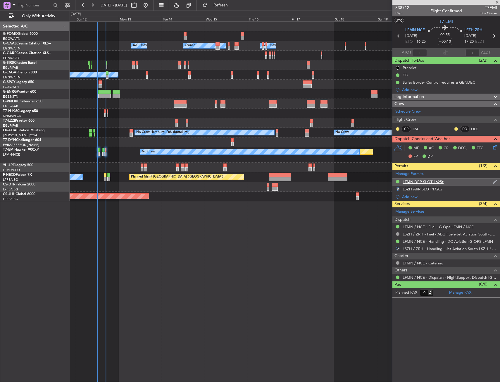
click at [422, 181] on div "LFMN DEP SLOT 1625z" at bounding box center [422, 181] width 41 height 5
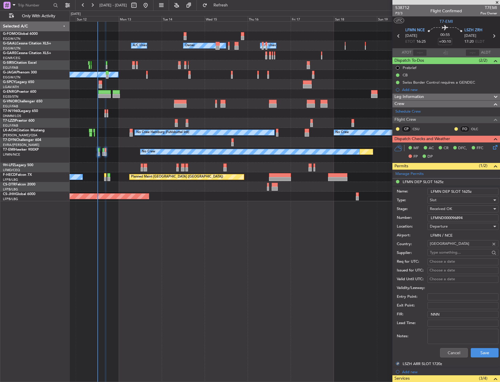
click at [443, 216] on input "LFMND000096894" at bounding box center [462, 217] width 71 height 7
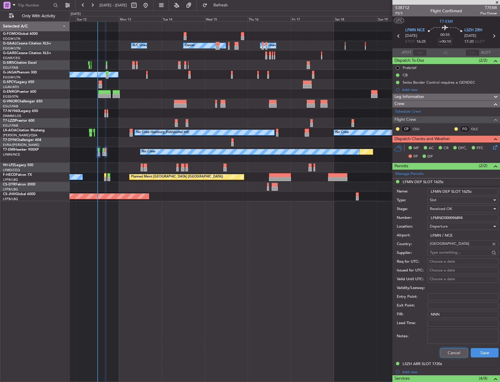
click at [451, 351] on button "Cancel" at bounding box center [454, 352] width 28 height 9
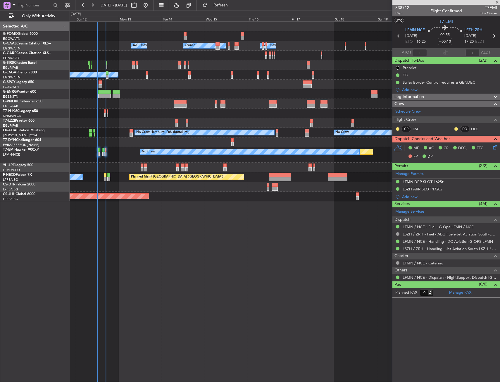
click at [495, 146] on icon at bounding box center [493, 146] width 5 height 5
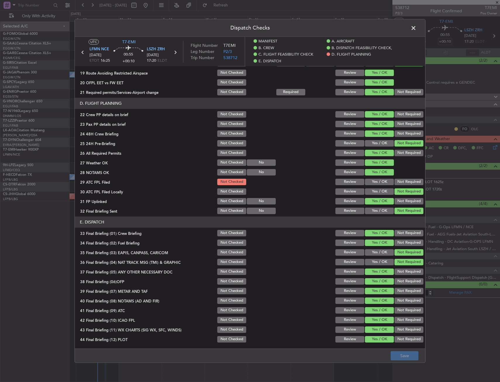
drag, startPoint x: 375, startPoint y: 187, endPoint x: 373, endPoint y: 191, distance: 4.8
click at [373, 191] on section "D. FLIGHT PLANNING 22 Crew PP details on brief Not Checked Review Yes / OK Not …" at bounding box center [250, 156] width 350 height 117
click at [373, 191] on button "Yes / OK" at bounding box center [379, 191] width 29 height 6
click at [377, 186] on section "D. FLIGHT PLANNING 22 Crew PP details on brief Not Checked Review Yes / OK Not …" at bounding box center [250, 156] width 350 height 117
drag, startPoint x: 377, startPoint y: 185, endPoint x: 384, endPoint y: 184, distance: 6.9
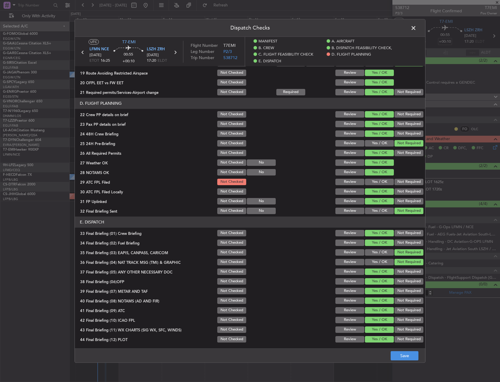
click at [378, 185] on div "Yes / OK" at bounding box center [379, 182] width 30 height 8
click at [384, 184] on button "Yes / OK" at bounding box center [379, 181] width 29 height 6
drag, startPoint x: 398, startPoint y: 187, endPoint x: 398, endPoint y: 191, distance: 3.5
click at [398, 188] on div "Not Required" at bounding box center [408, 191] width 30 height 8
click at [398, 191] on button "Not Required" at bounding box center [408, 191] width 29 height 6
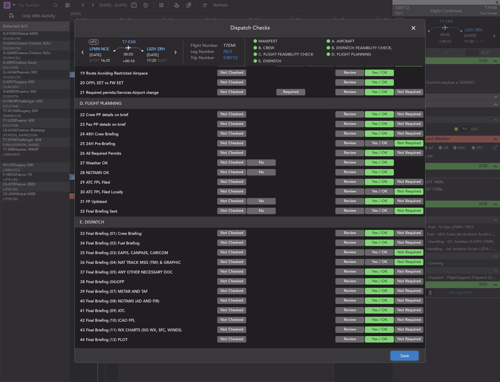
click at [398, 351] on button "Save" at bounding box center [404, 355] width 28 height 9
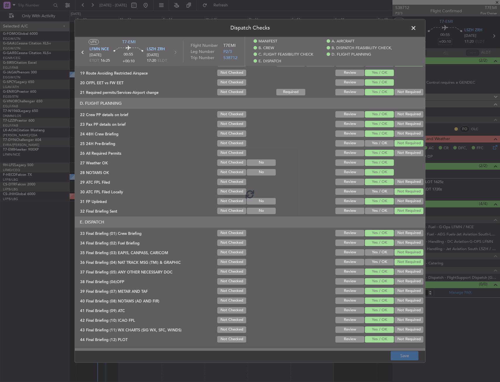
click at [400, 356] on footer "Save" at bounding box center [250, 355] width 350 height 14
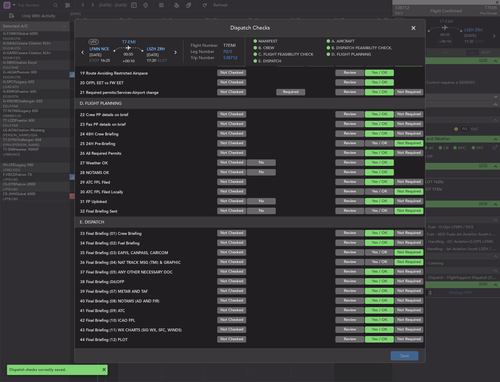
click at [416, 27] on span at bounding box center [416, 30] width 0 height 12
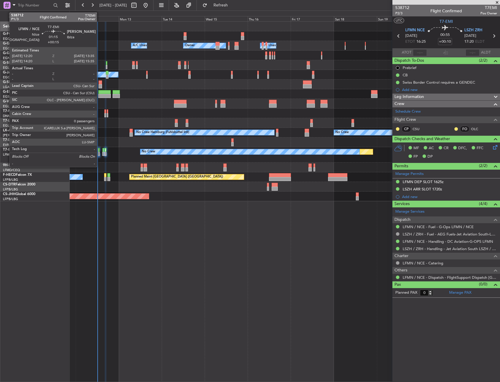
click at [99, 152] on div at bounding box center [98, 154] width 2 height 4
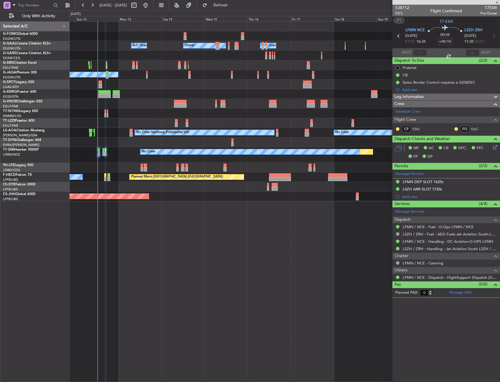
click at [99, 152] on div at bounding box center [98, 154] width 2 height 4
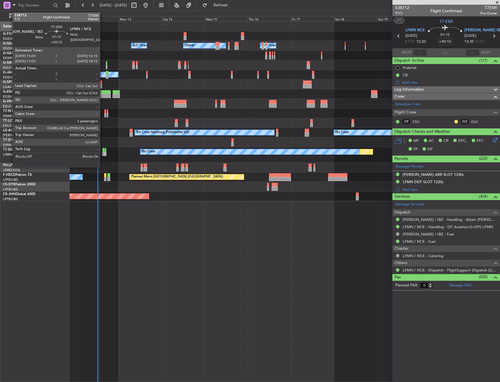
click at [103, 152] on div at bounding box center [103, 154] width 2 height 4
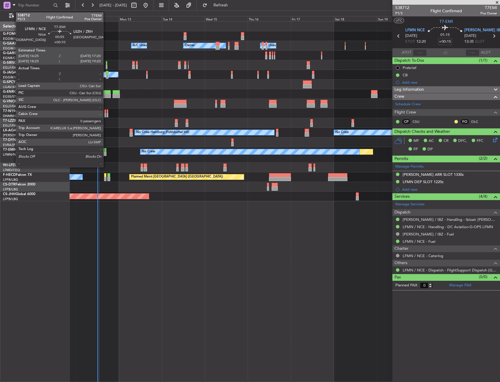
click at [106, 153] on div at bounding box center [106, 154] width 2 height 4
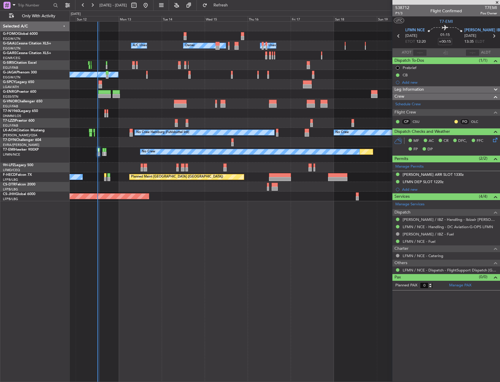
click at [214, 205] on div "Owner A/C Unavailable Owner A/C Unavailable Planned Maint Oxford (Kidlington) A…" at bounding box center [285, 201] width 430 height 360
click at [242, 281] on div "Owner Owner A/C Unavailable A/C Unavailable Planned Maint Oxford (Kidlington) A…" at bounding box center [285, 201] width 430 height 360
drag, startPoint x: 242, startPoint y: 281, endPoint x: 241, endPoint y: 276, distance: 4.4
drag, startPoint x: 191, startPoint y: 217, endPoint x: 187, endPoint y: 214, distance: 5.2
click at [176, 193] on div "Planned Maint [GEOGRAPHIC_DATA] ([GEOGRAPHIC_DATA])" at bounding box center [285, 196] width 430 height 10
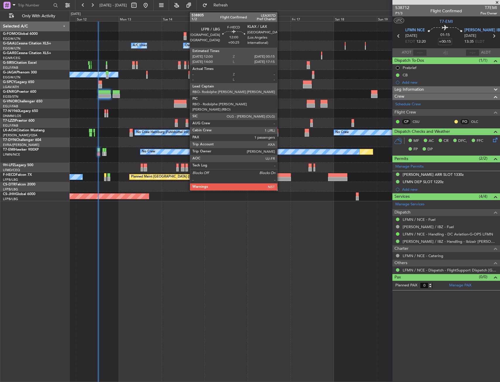
click at [280, 173] on div at bounding box center [280, 175] width 22 height 4
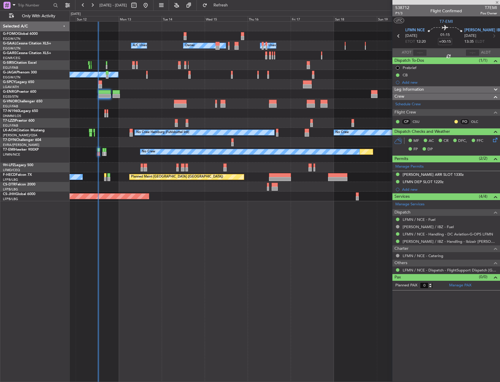
type input "+00:25"
type input "1"
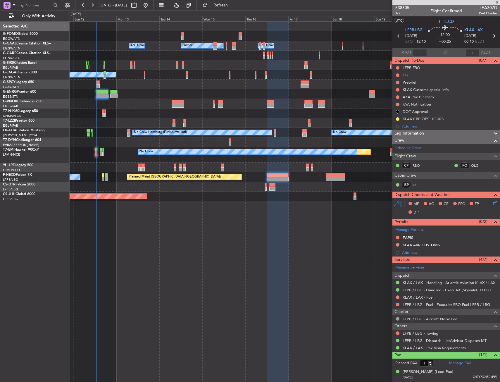
click at [180, 85] on div at bounding box center [285, 84] width 430 height 10
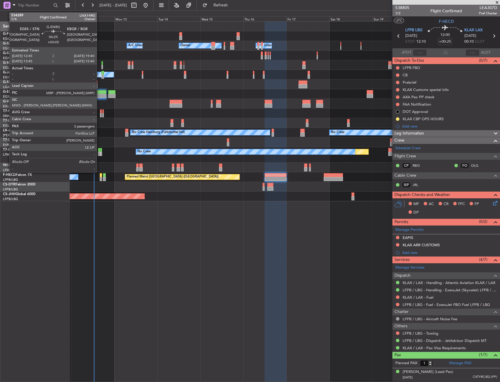
click at [100, 92] on div at bounding box center [100, 92] width 13 height 4
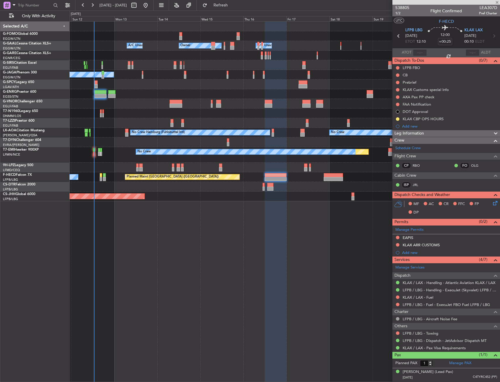
type input "+00:05"
type input "3"
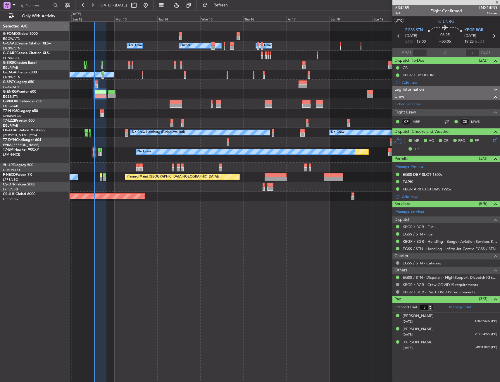
click at [138, 94] on div at bounding box center [285, 94] width 430 height 10
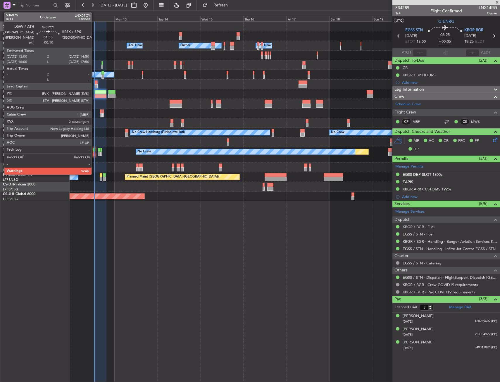
click at [94, 82] on div at bounding box center [96, 82] width 4 height 4
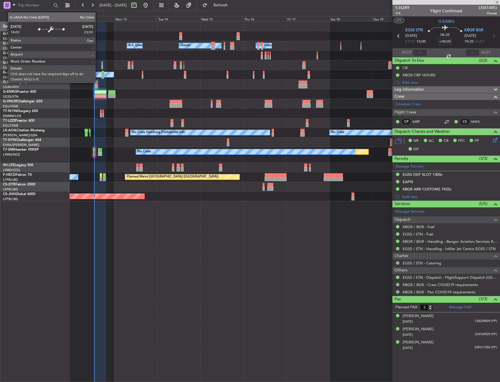
type input "-00:10"
type input "2"
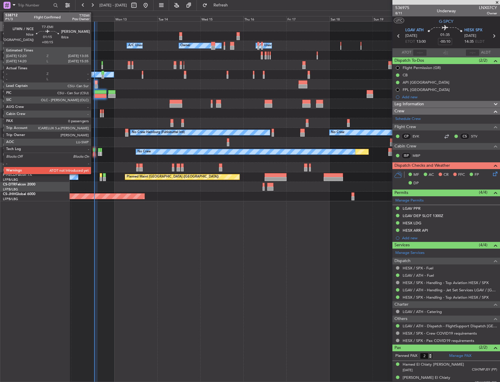
click at [93, 151] on div at bounding box center [94, 150] width 2 height 4
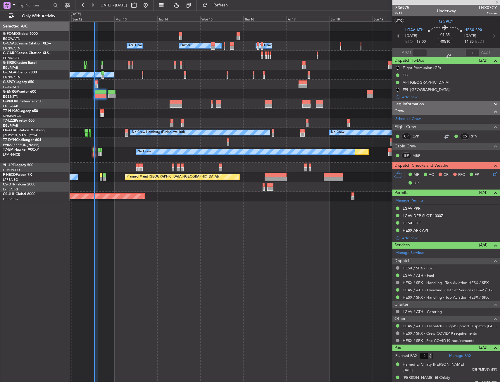
type input "+00:15"
type input "0"
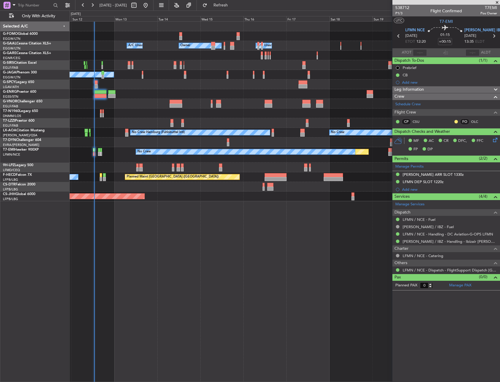
click at [77, 119] on div "A/C Unavailable London (Luton) Unplanned Maint London (Farnborough)" at bounding box center [285, 123] width 430 height 10
click at [90, 122] on div "A/C Unavailable London (Luton) Unplanned Maint London (Farnborough)" at bounding box center [285, 123] width 430 height 10
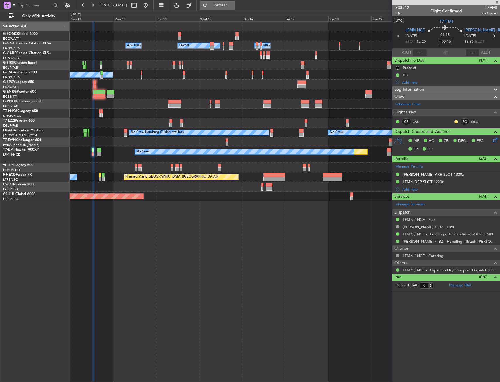
click at [224, 10] on button "Refresh" at bounding box center [217, 5] width 35 height 9
click at [110, 162] on div "Planned Maint No Crew" at bounding box center [285, 154] width 430 height 15
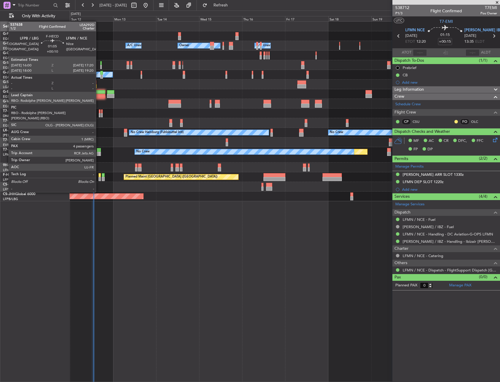
click at [99, 176] on div at bounding box center [99, 175] width 3 height 4
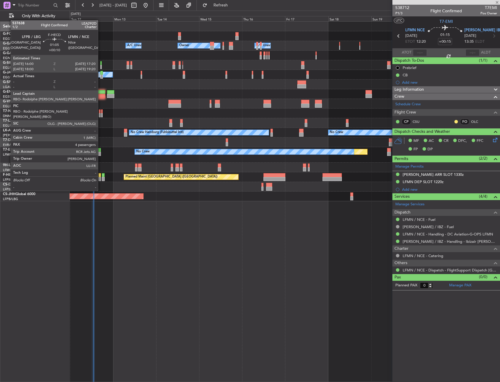
type input "+00:10"
type input "4"
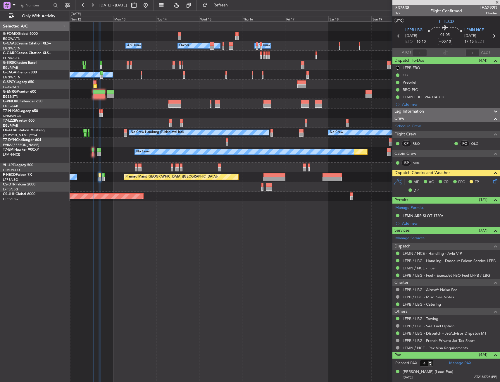
click at [263, 4] on div "11 Oct 2025 - 21 Oct 2025 Refresh Quick Links Only With Activity" at bounding box center [250, 5] width 500 height 11
click at [237, 4] on fb-refresh-button "Refresh" at bounding box center [217, 5] width 41 height 11
click at [233, 5] on span "Refresh" at bounding box center [220, 5] width 25 height 4
click at [224, 7] on button "Refresh" at bounding box center [217, 5] width 35 height 9
click at [223, 6] on button "Refresh" at bounding box center [217, 5] width 35 height 9
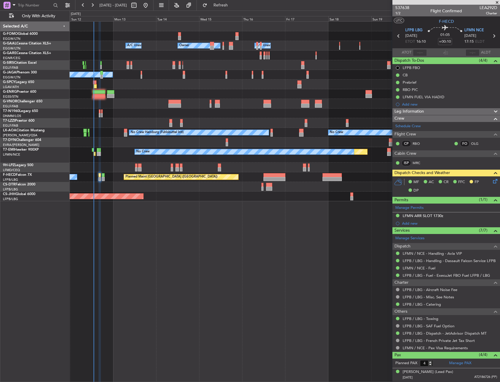
drag, startPoint x: 184, startPoint y: 218, endPoint x: 190, endPoint y: 208, distance: 11.3
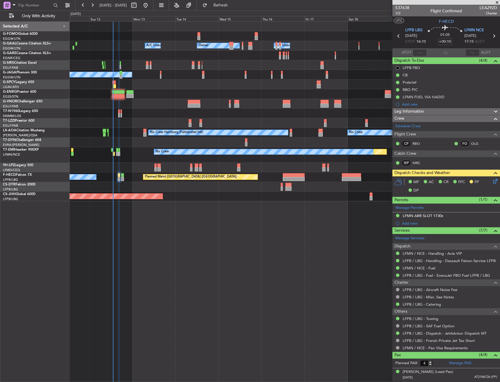
click at [208, 247] on div "Owner Owner A/C Unavailable A/C Unavailable Planned Maint Oxford (Kidlington) A…" at bounding box center [285, 201] width 430 height 360
click at [206, 243] on div "Owner Owner A/C Unavailable A/C Unavailable Planned Maint Oxford (Kidlington) A…" at bounding box center [285, 201] width 430 height 360
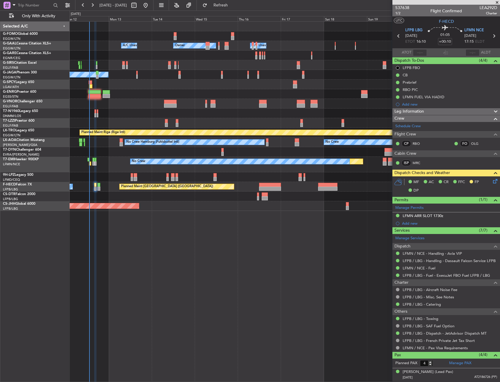
click at [180, 235] on div "Owner Owner A/C Unavailable A/C Unavailable Planned Maint Oxford (Kidlington) A…" at bounding box center [285, 201] width 430 height 360
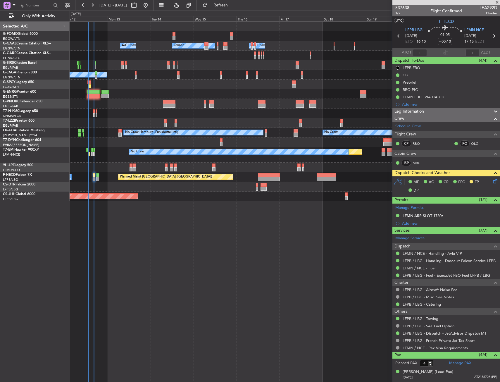
drag, startPoint x: 186, startPoint y: 223, endPoint x: 187, endPoint y: 229, distance: 5.6
click at [167, 229] on div "Owner Owner A/C Unavailable A/C Unavailable Planned Maint Oxford (Kidlington) A…" at bounding box center [285, 201] width 430 height 360
click at [181, 236] on div "Owner Owner A/C Unavailable A/C Unavailable Planned Maint Oxford (Kidlington) A…" at bounding box center [285, 201] width 430 height 360
click at [292, 96] on div at bounding box center [285, 94] width 430 height 10
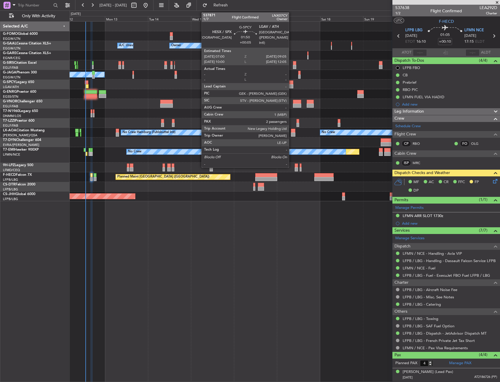
click at [291, 83] on div at bounding box center [291, 82] width 4 height 4
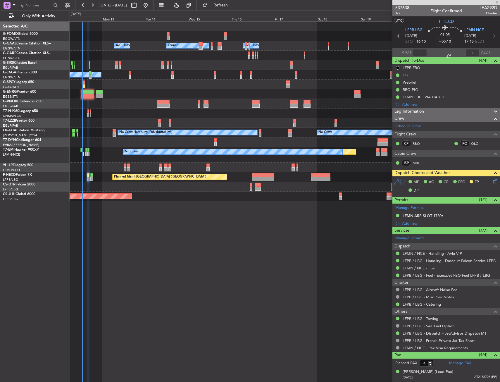
click at [145, 84] on div at bounding box center [285, 84] width 430 height 10
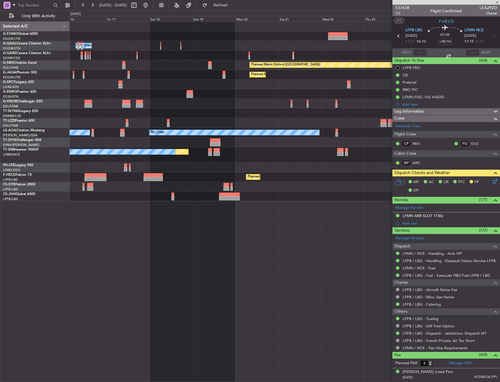
click at [236, 68] on div "Owner A/C Unavailable Owner Owner A/C Unavailable Planned Maint Oxford (Kidling…" at bounding box center [285, 111] width 430 height 179
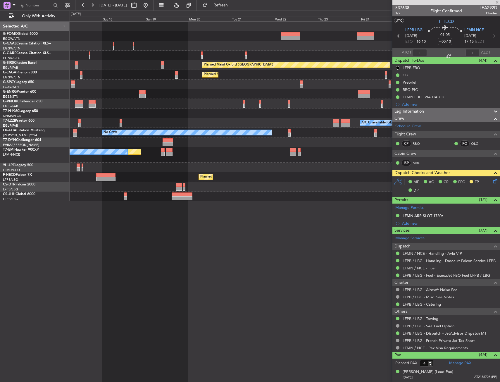
type input "+00:05"
type input "2"
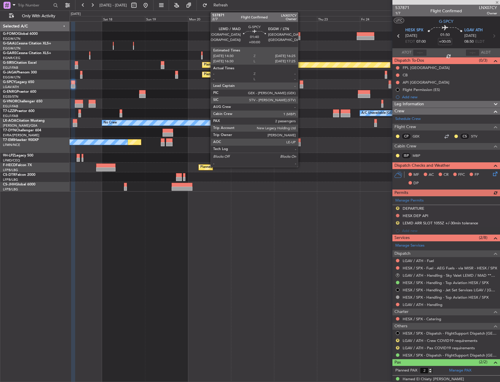
click at [300, 81] on div at bounding box center [301, 82] width 4 height 4
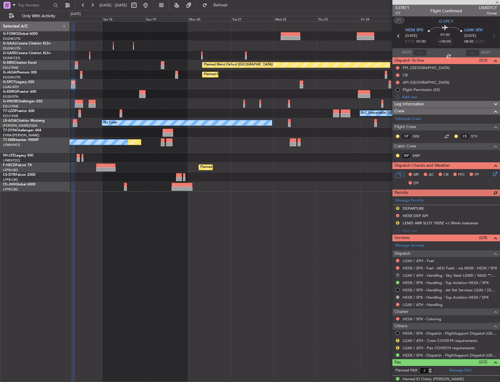
click at [223, 77] on div "Planned Maint [GEOGRAPHIC_DATA] ([GEOGRAPHIC_DATA])" at bounding box center [285, 75] width 430 height 10
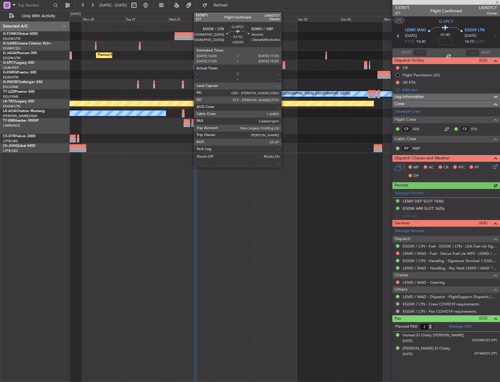
click at [284, 65] on div at bounding box center [283, 67] width 3 height 4
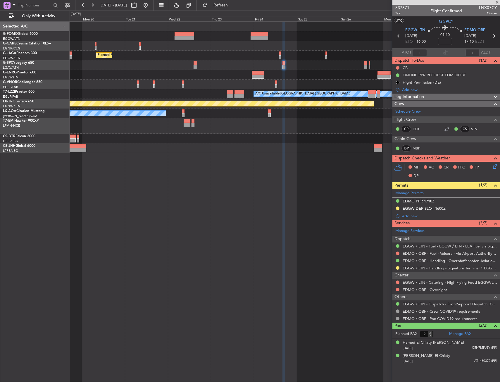
click at [333, 127] on div "Planned Maint No Crew" at bounding box center [285, 125] width 430 height 15
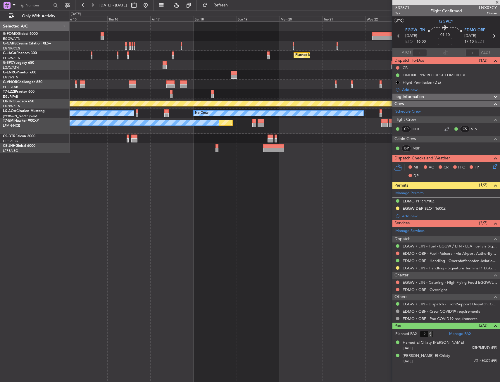
click at [370, 137] on div "Planned Maint Paris (Le Bourget) No Crew A/C Unavailable London (Luton) Planned…" at bounding box center [285, 87] width 430 height 131
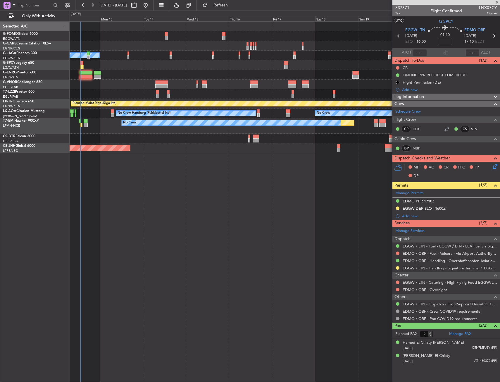
click at [202, 155] on div "Planned Maint Paris (Le Bourget) No Crew A/C Unavailable London (Luton) Planned…" at bounding box center [285, 201] width 430 height 360
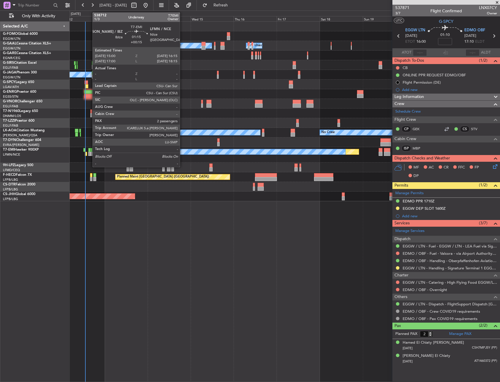
click at [89, 154] on div at bounding box center [89, 154] width 2 height 4
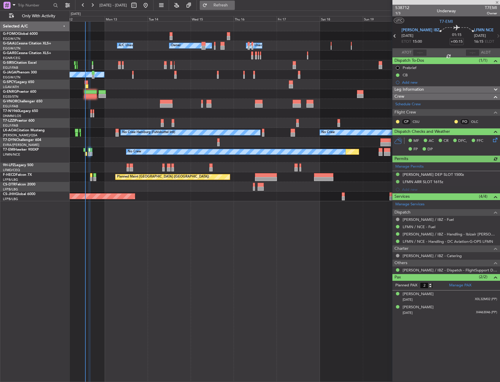
click at [233, 4] on span "Refresh" at bounding box center [220, 5] width 25 height 4
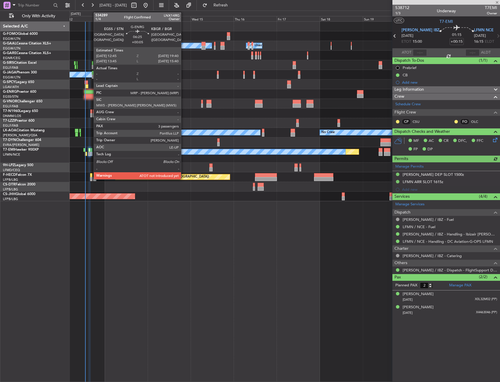
click at [91, 94] on div at bounding box center [90, 96] width 13 height 4
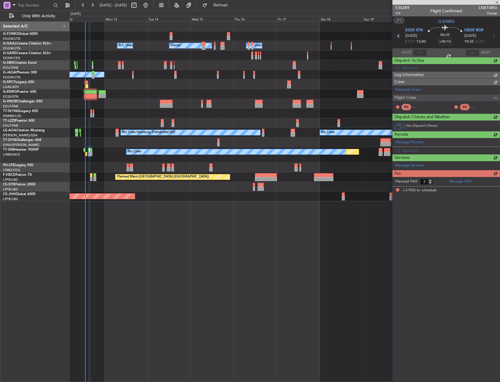
type input "+00:05"
type input "3"
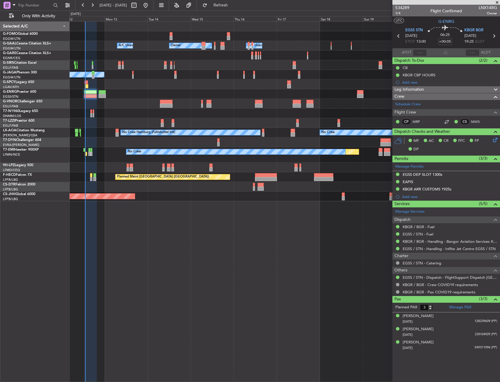
click at [493, 5] on span "LNX14RG" at bounding box center [487, 8] width 18 height 6
copy span "LNX14RG"
click at [126, 167] on div "No Crew" at bounding box center [285, 167] width 430 height 10
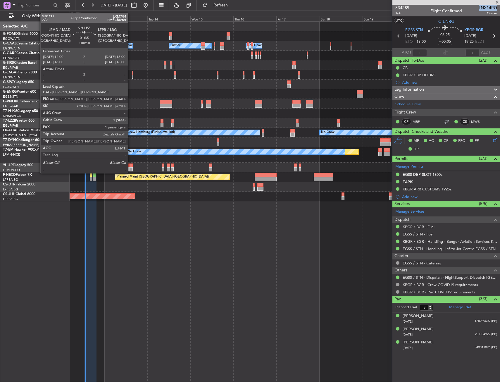
click at [130, 167] on div at bounding box center [131, 169] width 4 height 4
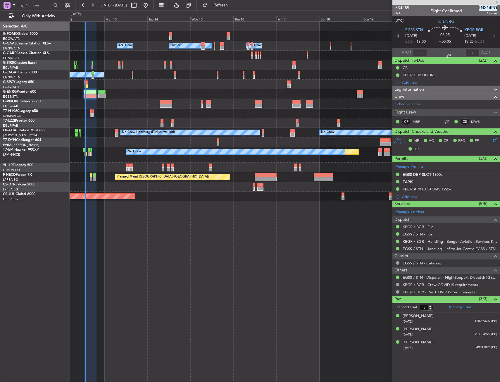
type input "+00:10"
type input "1"
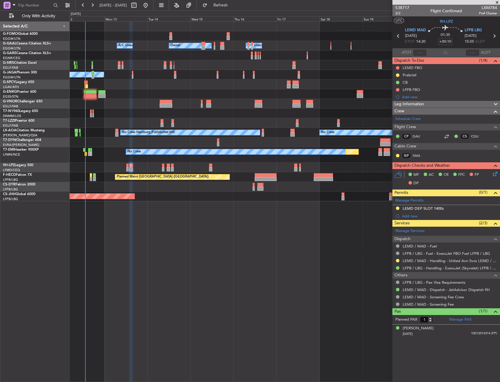
click at [219, 293] on div "Owner Owner A/C Unavailable A/C Unavailable Planned Maint Oxford (Kidlington) A…" at bounding box center [285, 201] width 430 height 360
click at [227, 297] on div "Owner Owner A/C Unavailable A/C Unavailable Planned Maint Oxford (Kidlington) A…" at bounding box center [285, 201] width 430 height 360
click at [233, 6] on span "Refresh" at bounding box center [220, 5] width 25 height 4
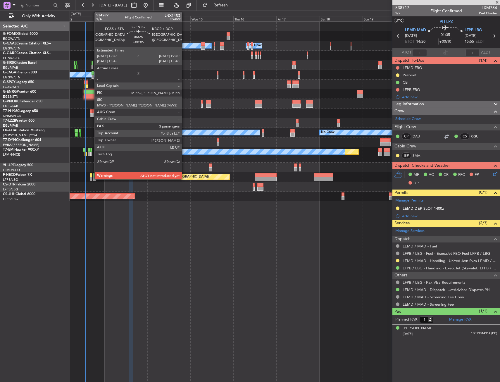
click at [91, 94] on div at bounding box center [90, 96] width 13 height 4
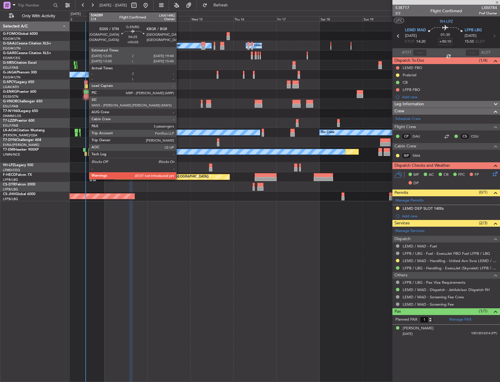
type input "+00:05"
type input "3"
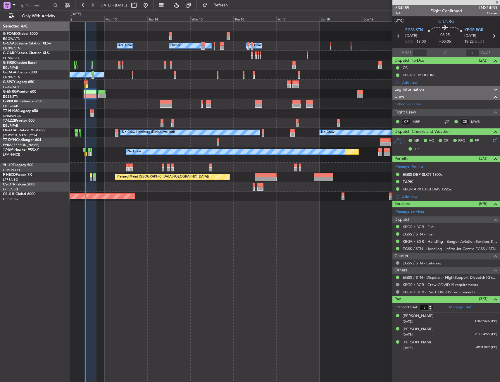
click at [143, 306] on div "Owner Owner A/C Unavailable A/C Unavailable Planned Maint Oxford (Kidlington) A…" at bounding box center [285, 201] width 430 height 360
click at [233, 5] on span "Refresh" at bounding box center [220, 5] width 25 height 4
click at [170, 220] on div "Owner Owner A/C Unavailable A/C Unavailable Planned Maint Oxford (Kidlington) A…" at bounding box center [285, 201] width 430 height 360
click at [133, 108] on div at bounding box center [285, 104] width 430 height 10
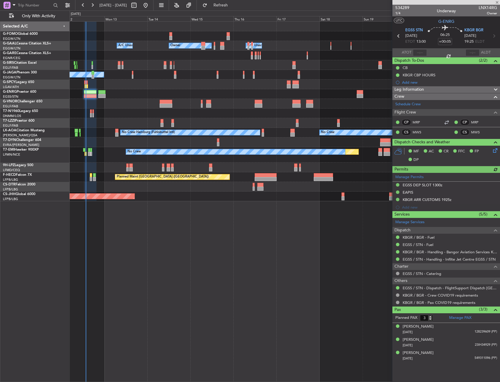
type input "13:34"
